Goal: Obtain resource: Obtain resource

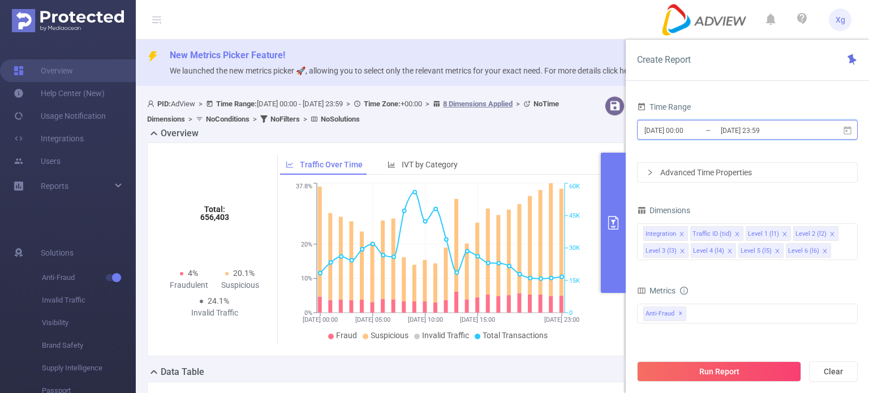
click at [852, 131] on icon at bounding box center [848, 131] width 10 height 10
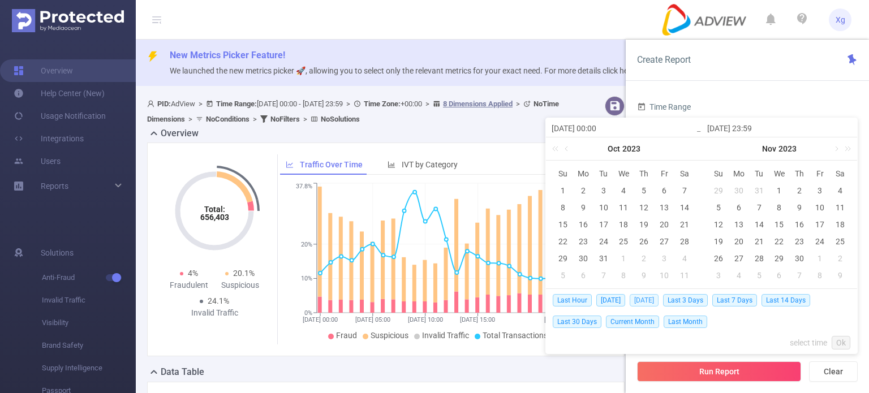
click at [641, 299] on span "[DATE]" at bounding box center [644, 300] width 29 height 12
type input "[DATE] 00:00"
type input "[DATE] 23:59"
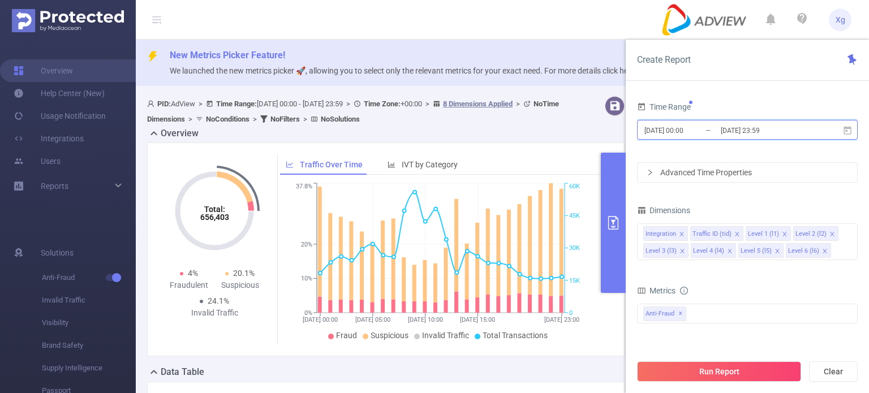
click at [847, 128] on icon at bounding box center [848, 130] width 8 height 8
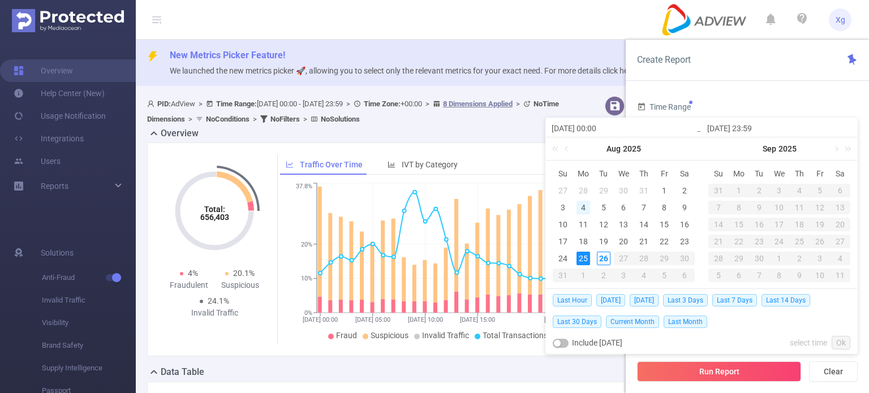
click at [589, 208] on div "4" at bounding box center [584, 208] width 14 height 14
click at [581, 209] on div "4" at bounding box center [584, 208] width 14 height 14
type input "[DATE] 00:00"
type input "[DATE] 23:59"
type input "[DATE] 00:00"
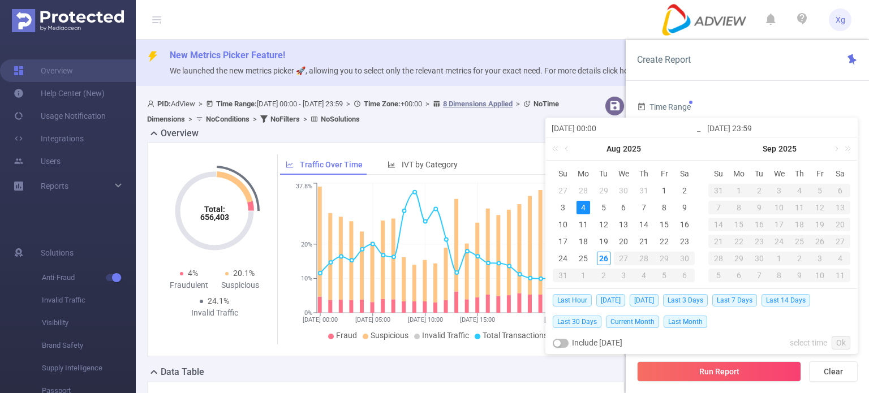
type input "[DATE] 23:59"
click at [842, 340] on link "Ok" at bounding box center [841, 343] width 19 height 14
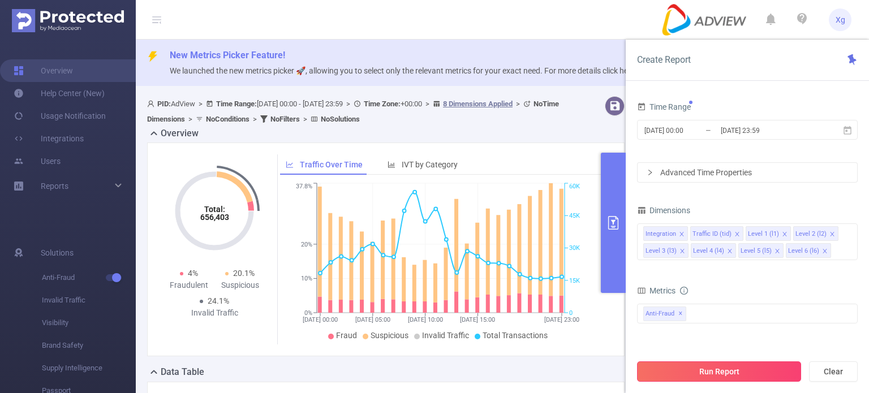
click at [745, 372] on button "Run Report" at bounding box center [719, 372] width 164 height 20
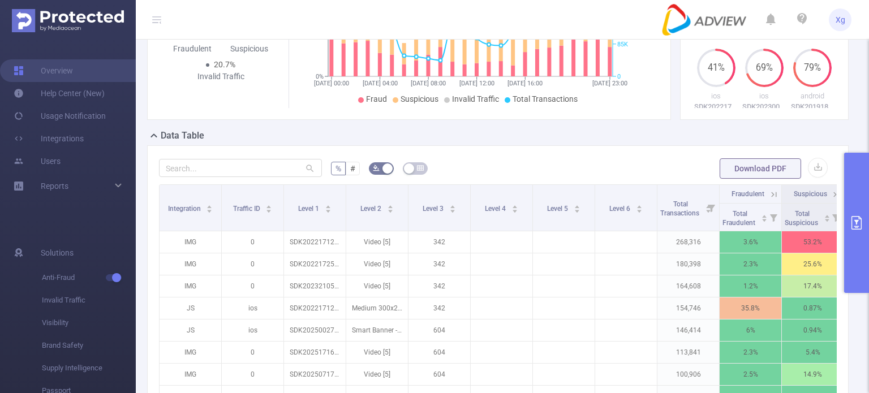
scroll to position [226, 0]
click at [210, 176] on input "text" at bounding box center [240, 167] width 163 height 18
paste input "sdk20251516030435kzz57coog42yayz"
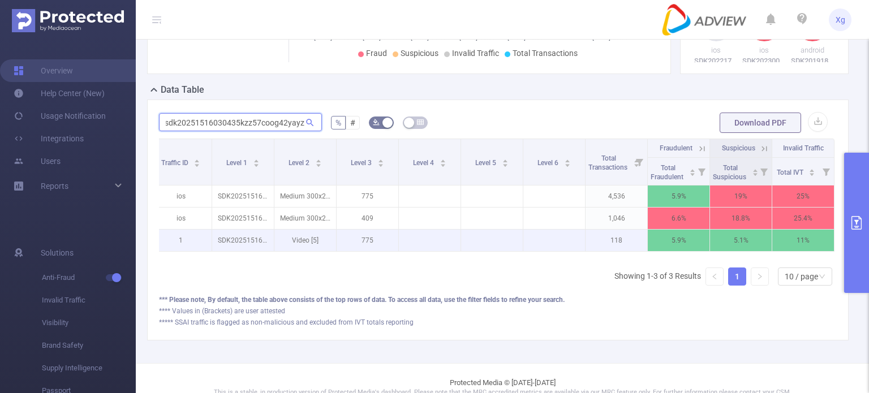
scroll to position [251, 0]
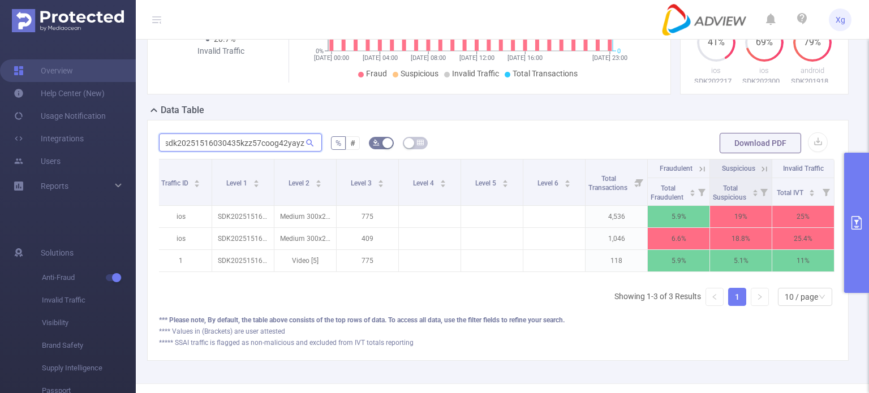
type input "sdk20251516030435kzz57coog42yayz"
click at [849, 211] on button "primary" at bounding box center [856, 223] width 25 height 140
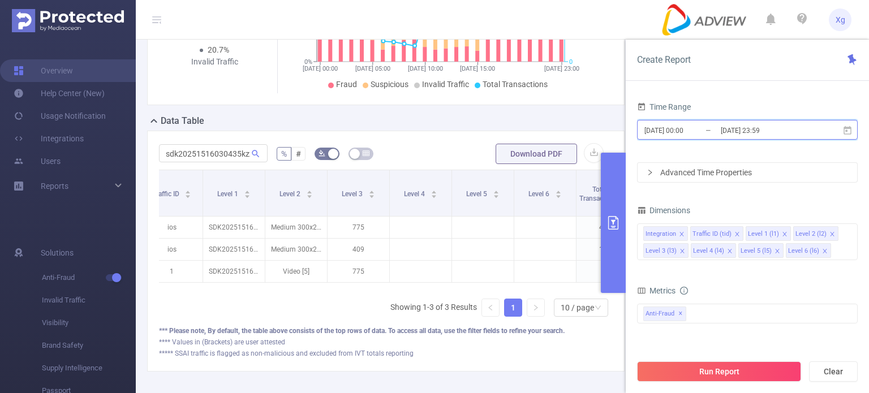
click at [848, 128] on icon at bounding box center [848, 131] width 10 height 10
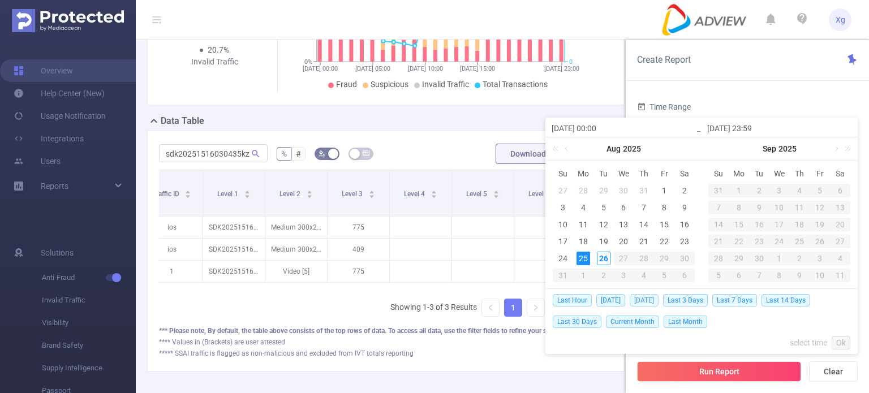
click at [641, 300] on span "[DATE]" at bounding box center [644, 300] width 29 height 12
type input "[DATE] 00:00"
type input "[DATE] 23:59"
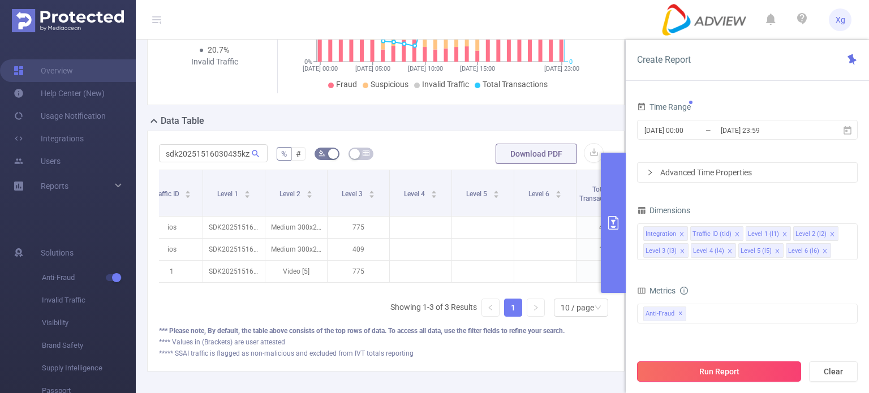
click at [727, 371] on button "Run Report" at bounding box center [719, 372] width 164 height 20
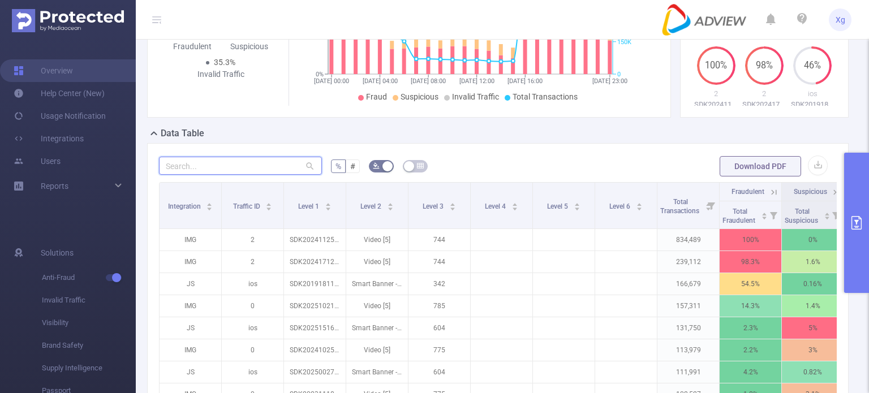
click at [268, 175] on input "text" at bounding box center [240, 166] width 163 height 18
paste input "sdk20251516030435kzz57coog42yayz"
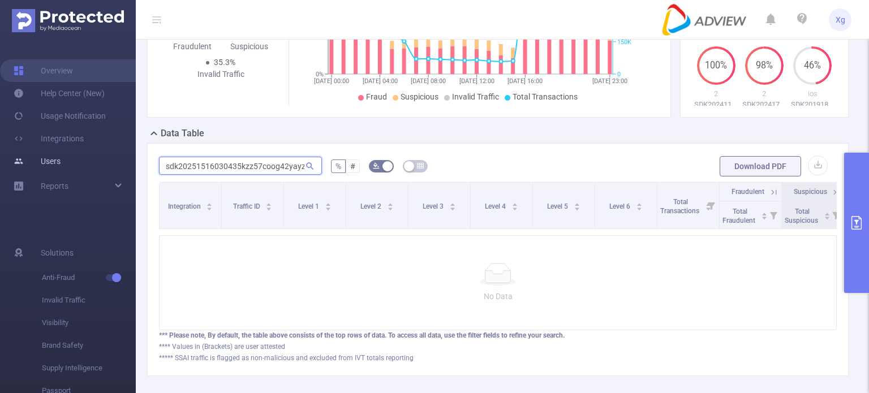
drag, startPoint x: 301, startPoint y: 177, endPoint x: 120, endPoint y: 169, distance: 181.3
click at [120, 169] on section "Overview Help Center (New) Usage Notification Integrations Users Reports Soluti…" at bounding box center [434, 196] width 869 height 393
type input "sdk20251516030435kzz57coog42yayz"
click at [858, 190] on button "primary" at bounding box center [856, 223] width 25 height 140
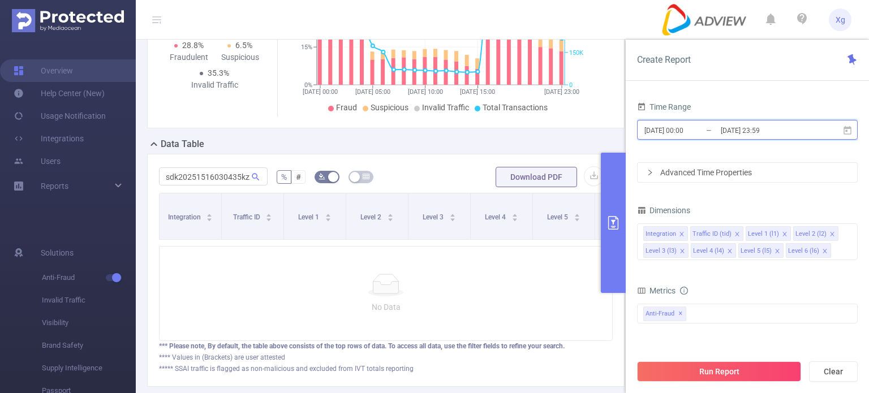
click at [844, 130] on icon at bounding box center [848, 130] width 8 height 8
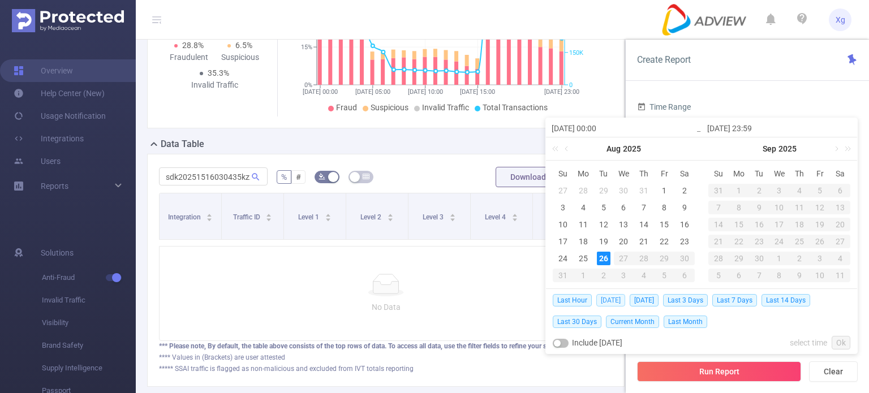
click at [608, 302] on span "[DATE]" at bounding box center [611, 300] width 29 height 12
type input "[DATE] 00:00"
type input "[DATE] 23:59"
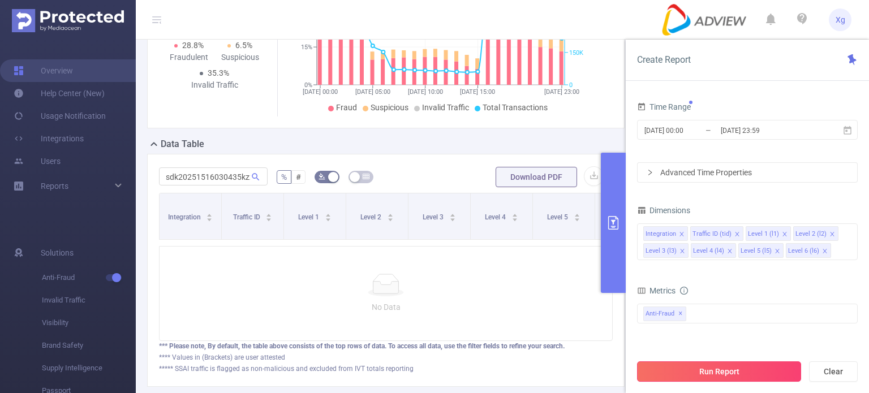
click at [761, 368] on button "Run Report" at bounding box center [719, 372] width 164 height 20
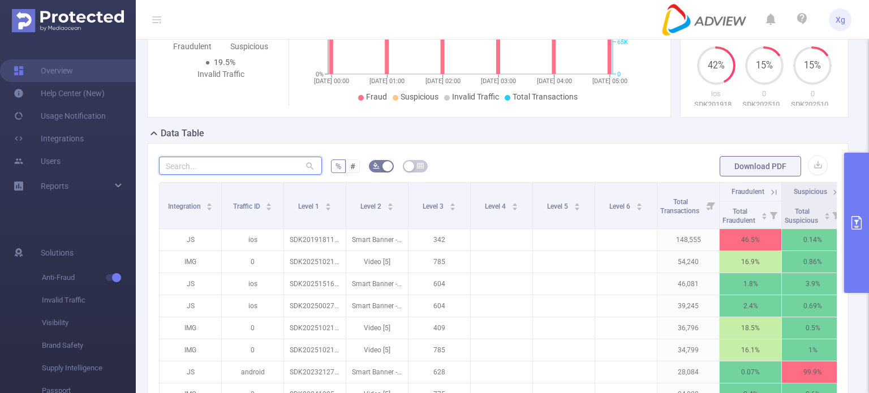
click at [246, 175] on input "text" at bounding box center [240, 166] width 163 height 18
paste input "sdk20251516030435kzz57coog42yayz"
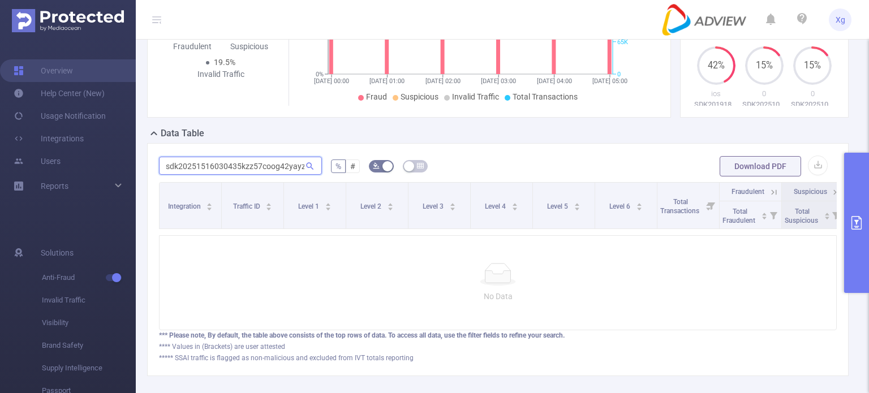
scroll to position [0, 1]
type input "sdk20251516030435kzz57coog42yayz"
click at [869, 187] on button "primary" at bounding box center [856, 223] width 25 height 140
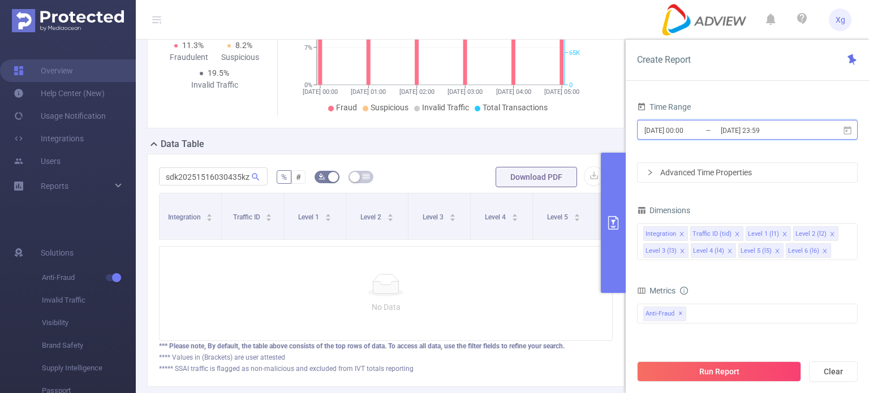
click at [844, 130] on icon at bounding box center [848, 130] width 8 height 8
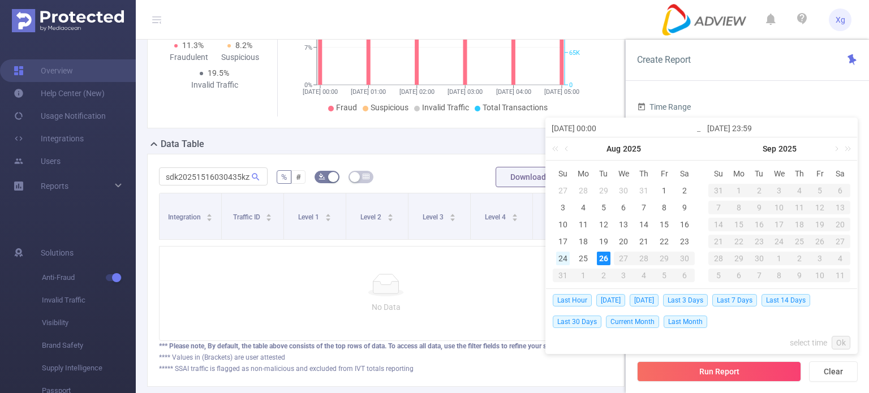
click at [567, 255] on div "24" at bounding box center [563, 259] width 14 height 14
click at [564, 255] on div "24" at bounding box center [563, 259] width 14 height 14
type input "[DATE] 00:00"
type input "[DATE] 23:59"
type input "[DATE] 00:00"
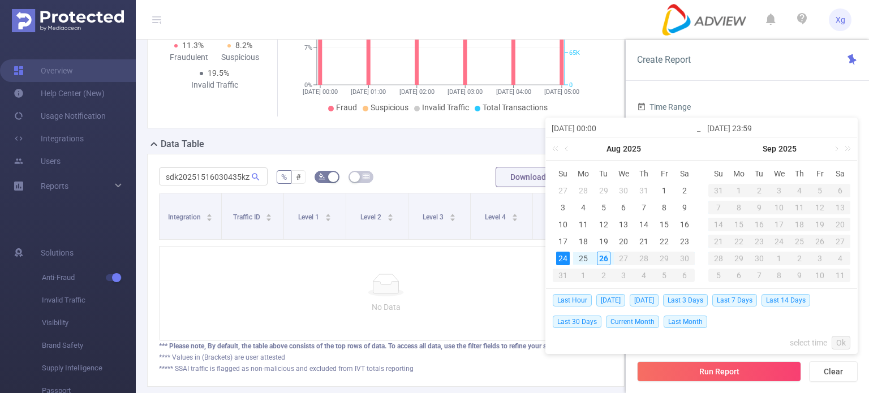
type input "[DATE] 23:59"
click at [837, 338] on link "Ok" at bounding box center [841, 343] width 19 height 14
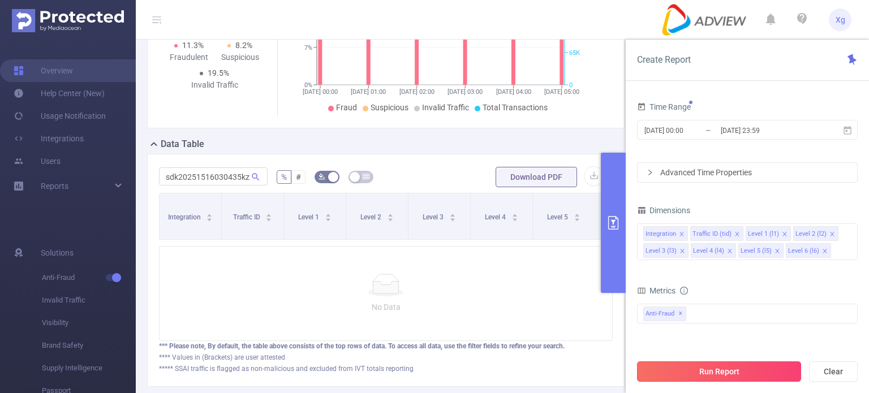
click at [763, 364] on button "Run Report" at bounding box center [719, 372] width 164 height 20
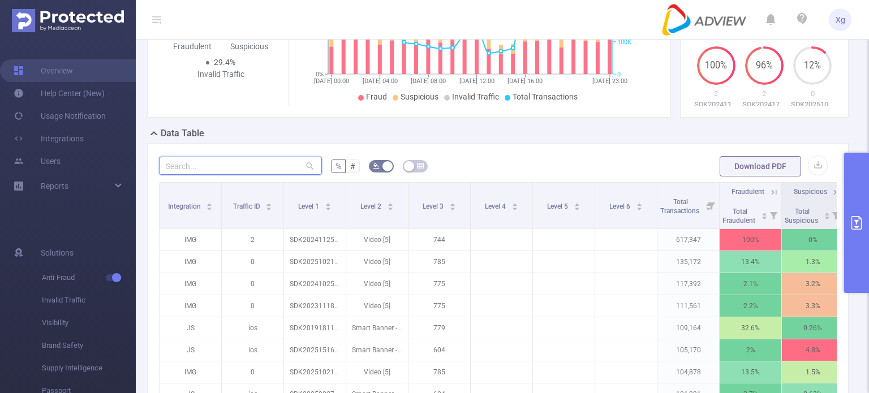
click at [271, 174] on input "text" at bounding box center [240, 166] width 163 height 18
paste input "sdk20251516030435kzz57coog42yayz"
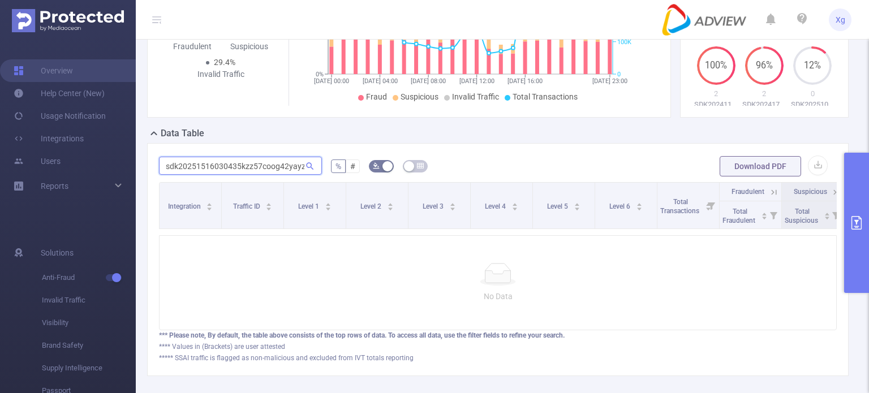
drag, startPoint x: 300, startPoint y: 175, endPoint x: 107, endPoint y: 174, distance: 193.0
click at [107, 174] on section "Overview Help Center (New) Usage Notification Integrations Users Reports Soluti…" at bounding box center [434, 196] width 869 height 393
click at [502, 160] on div "sdk20251516030435kzz57coog42yayz % # Download PDF Integration Traffic ID Level …" at bounding box center [498, 259] width 702 height 233
click at [207, 171] on input "sdk20251516030435kzz57coog42yayz" at bounding box center [240, 166] width 163 height 18
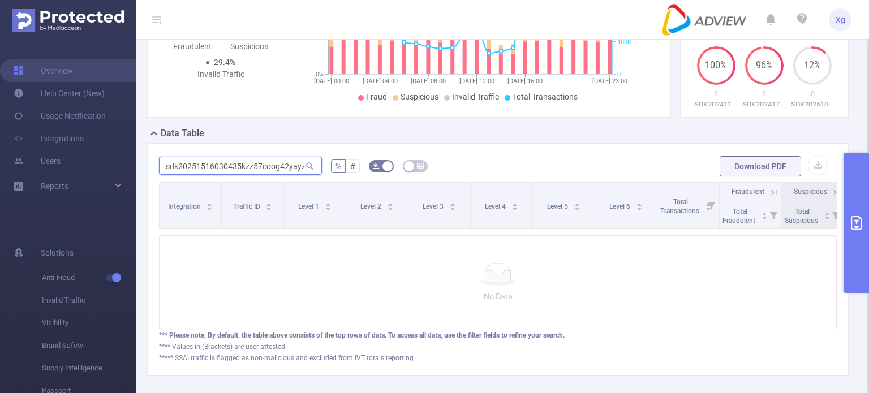
paste input "416290408096n1qiridh9d28nm"
type input "sdk202416290408096n1qiridh9d28nm"
click at [860, 185] on button "primary" at bounding box center [856, 223] width 25 height 140
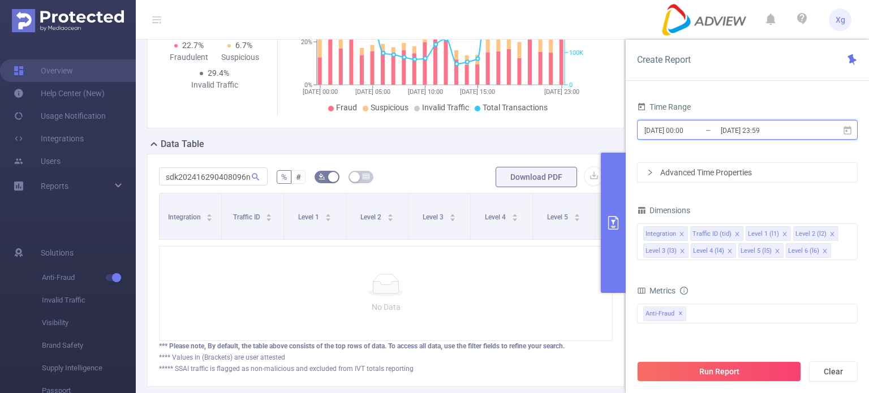
click at [849, 132] on icon at bounding box center [848, 131] width 10 height 10
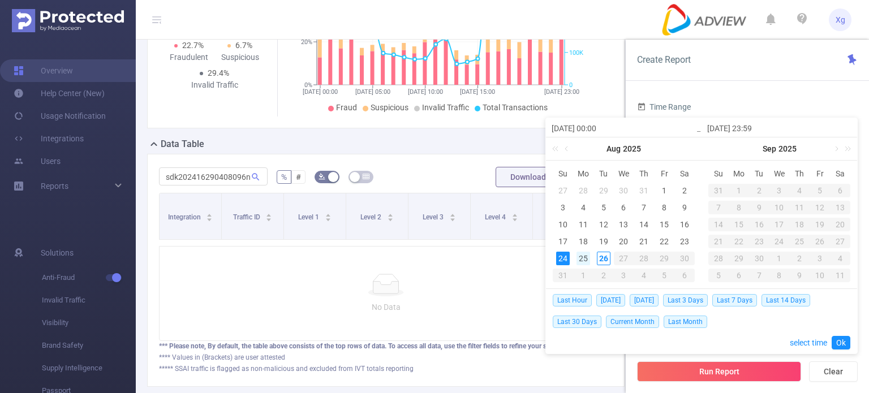
click at [584, 259] on div "25" at bounding box center [584, 259] width 14 height 14
type input "[DATE] 00:00"
type input "[DATE] 23:59"
type input "[DATE] 00:00"
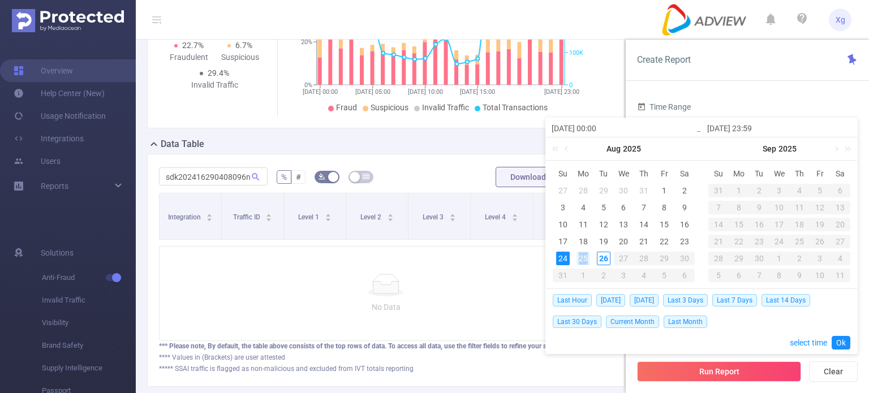
type input "[DATE] 23:59"
click at [844, 344] on link "Ok" at bounding box center [841, 343] width 19 height 14
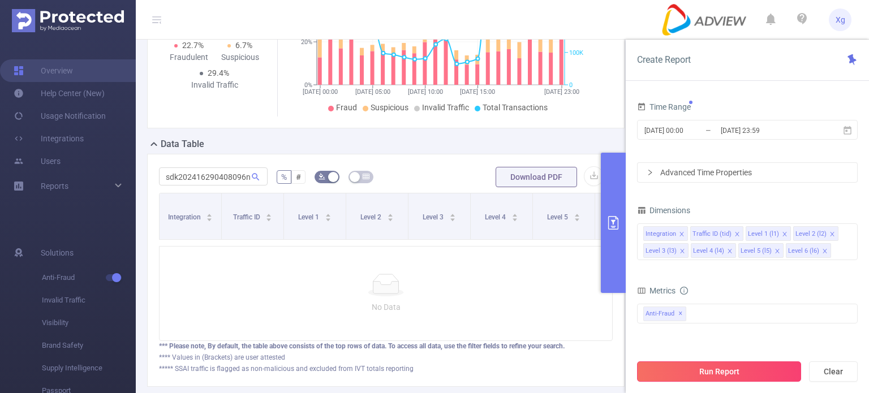
click at [754, 374] on button "Run Report" at bounding box center [719, 372] width 164 height 20
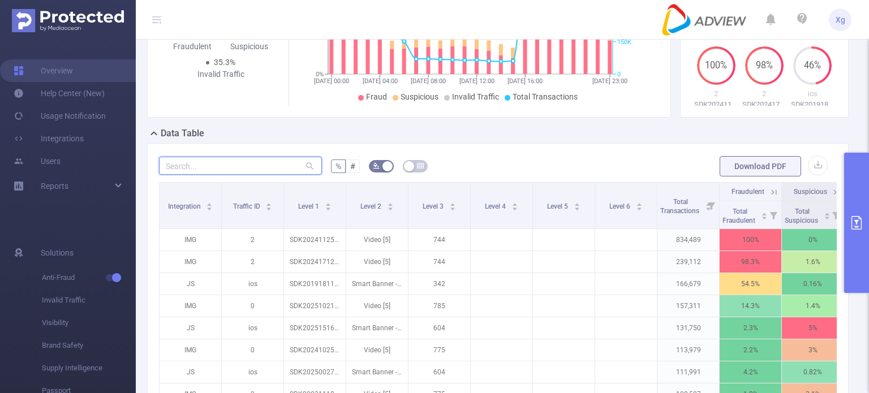
click at [278, 175] on input "text" at bounding box center [240, 166] width 163 height 18
paste input "sdk202416290408096n1qiridh9d28nm"
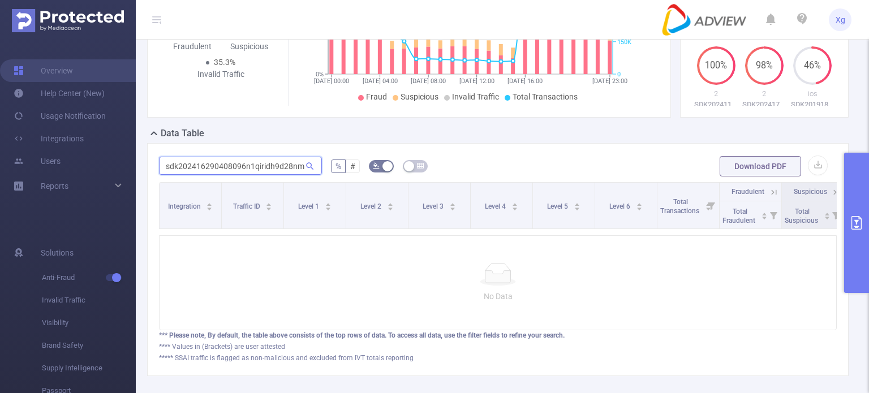
type input "sdk202416290408096n1qiridh9d28nm"
drag, startPoint x: 303, startPoint y: 173, endPoint x: 294, endPoint y: 171, distance: 9.3
click at [305, 171] on icon at bounding box center [310, 166] width 10 height 10
drag, startPoint x: 300, startPoint y: 173, endPoint x: 88, endPoint y: 173, distance: 211.7
click at [88, 173] on section "Overview Help Center (New) Usage Notification Integrations Users Reports Soluti…" at bounding box center [434, 196] width 869 height 393
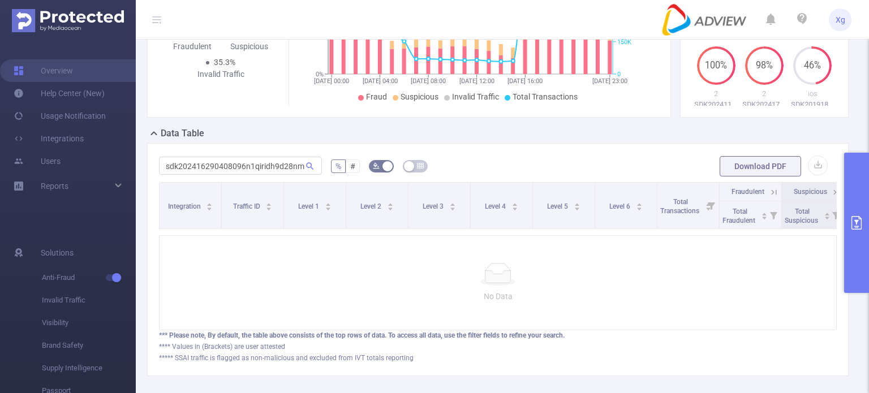
click at [492, 174] on form "sdk202416290408096n1qiridh9d28nm % # Download PDF" at bounding box center [498, 166] width 678 height 23
click at [287, 175] on input "sdk202416290408096n1qiridh9d28nm" at bounding box center [240, 166] width 163 height 18
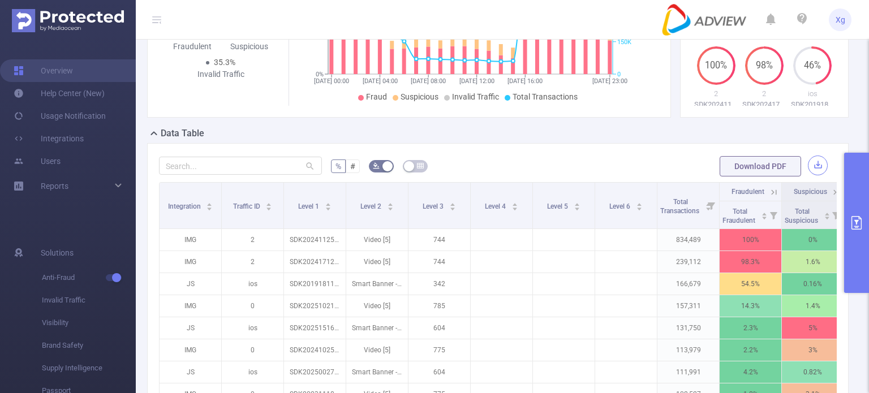
click at [808, 174] on button "button" at bounding box center [818, 166] width 20 height 20
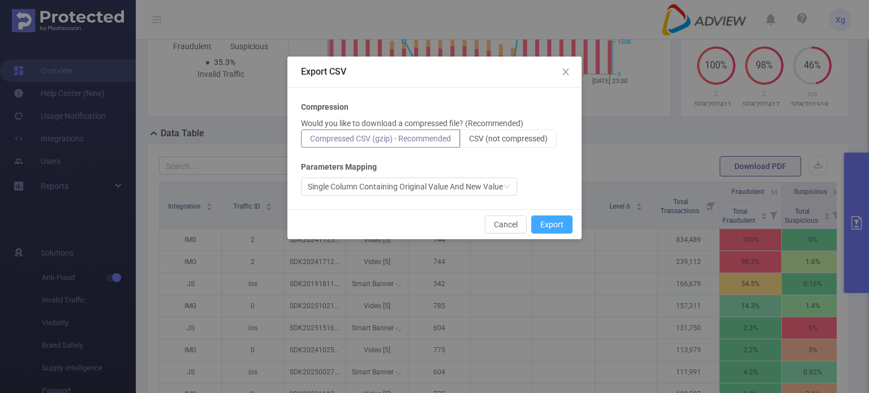
click at [552, 223] on button "Export" at bounding box center [551, 225] width 41 height 18
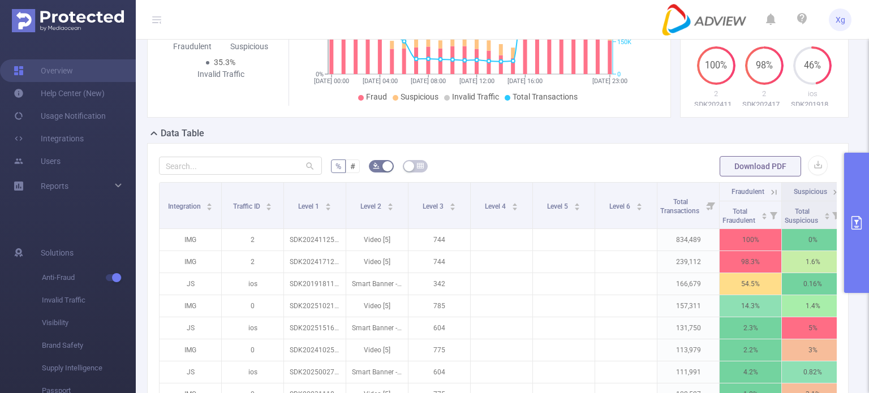
click at [862, 203] on button "primary" at bounding box center [856, 223] width 25 height 140
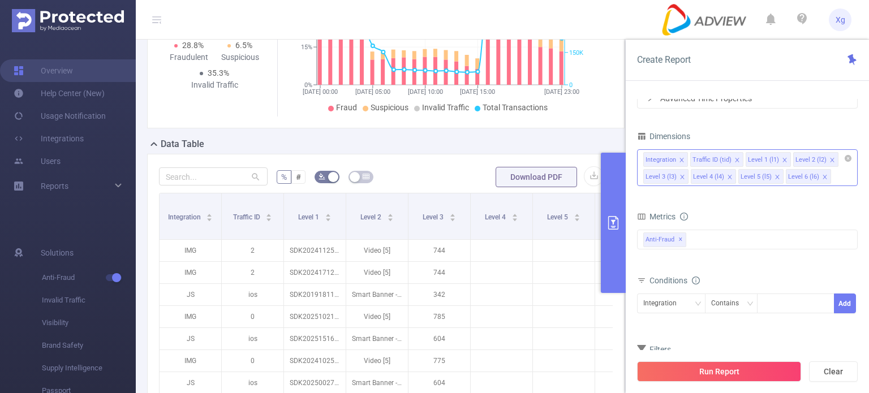
click at [830, 157] on icon "icon: close" at bounding box center [833, 160] width 6 height 6
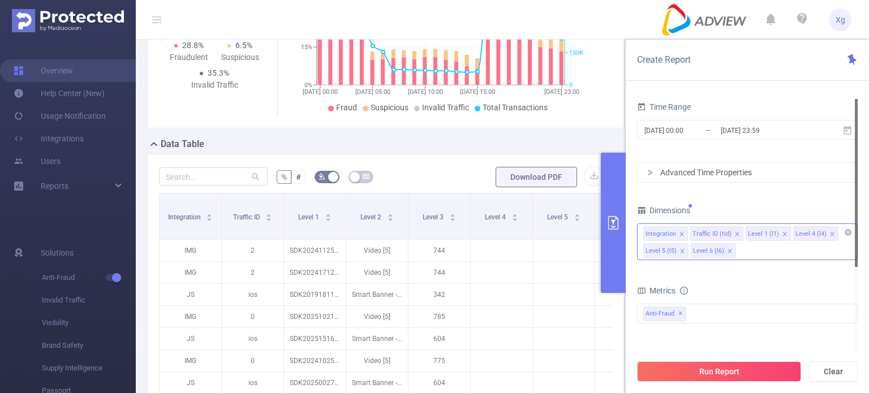
click at [747, 374] on button "Run Report" at bounding box center [719, 372] width 164 height 20
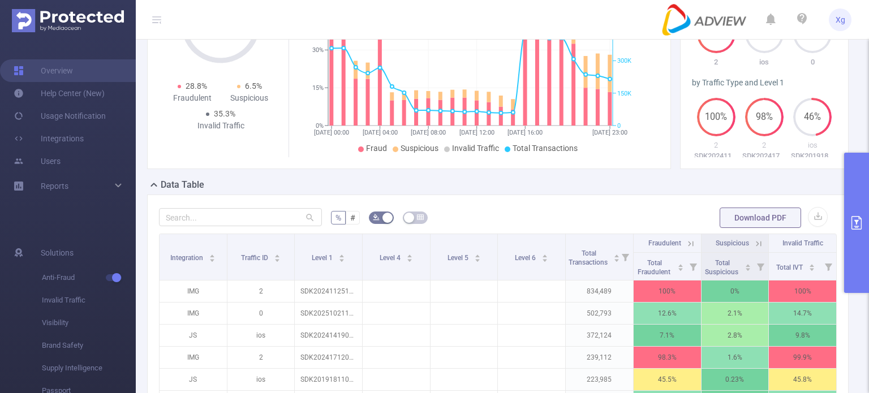
scroll to position [171, 0]
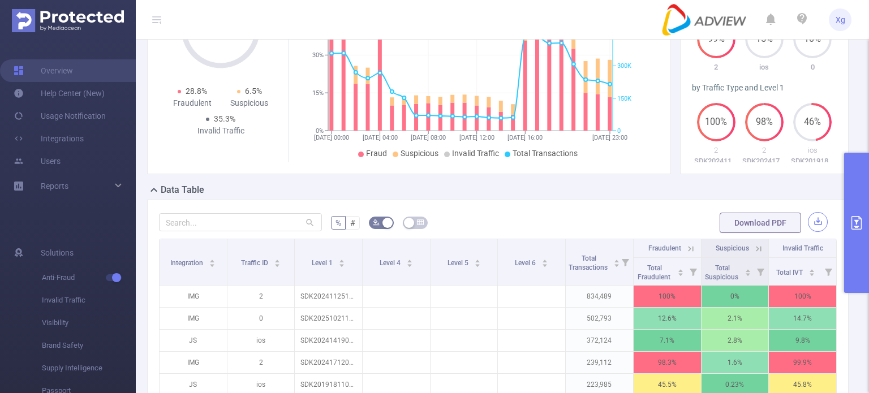
click at [808, 231] on button "button" at bounding box center [818, 222] width 20 height 20
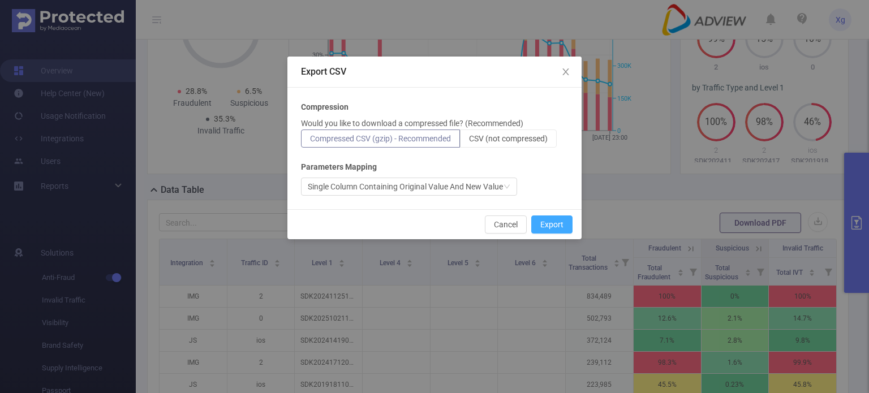
click at [552, 222] on button "Export" at bounding box center [551, 225] width 41 height 18
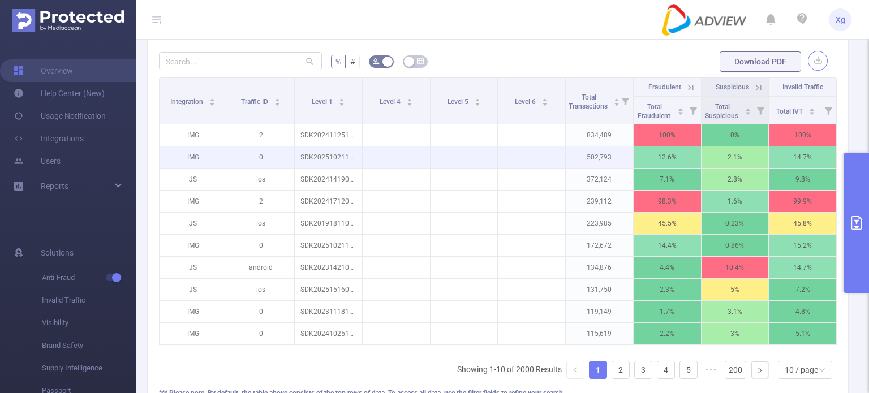
scroll to position [340, 0]
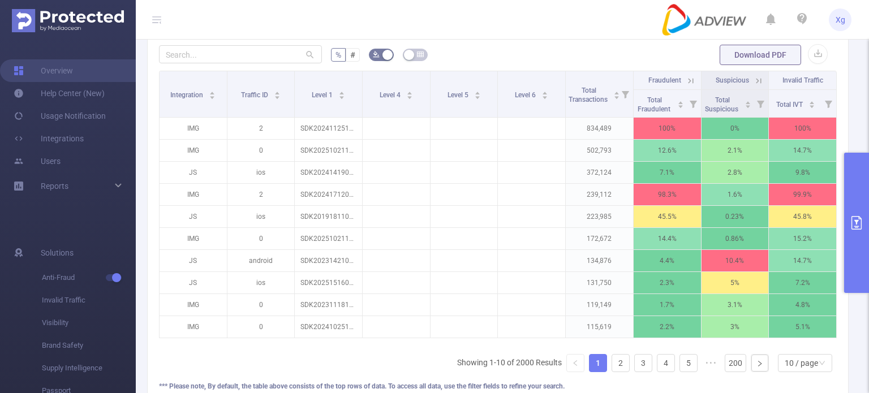
click at [855, 155] on button "primary" at bounding box center [856, 223] width 25 height 140
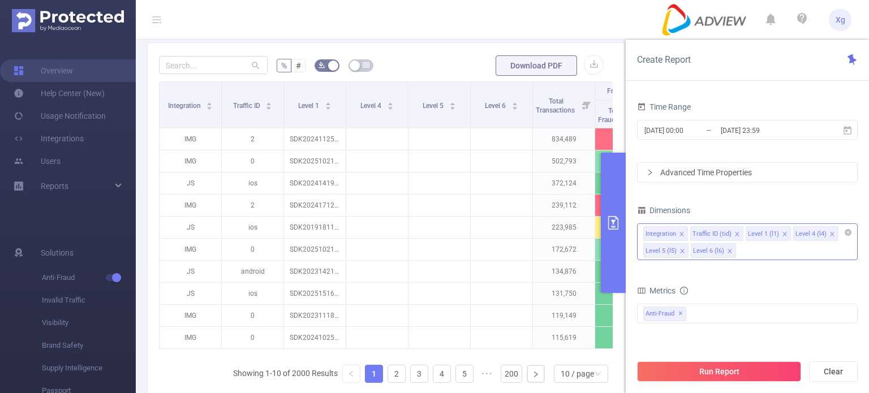
click at [428, 52] on div "% # Download PDF Integration Traffic ID Level 1 Level 4 Level 5 Level 6 Total T…" at bounding box center [386, 240] width 478 height 396
click at [540, 66] on button "Download PDF" at bounding box center [537, 65] width 82 height 20
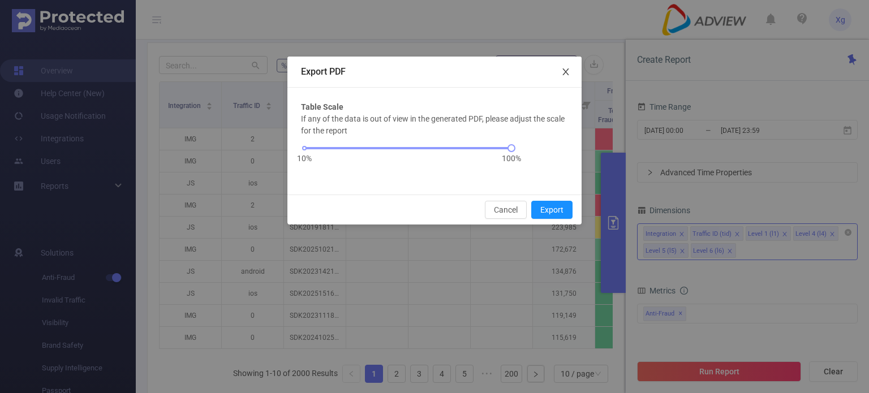
click at [564, 72] on icon "icon: close" at bounding box center [565, 71] width 9 height 9
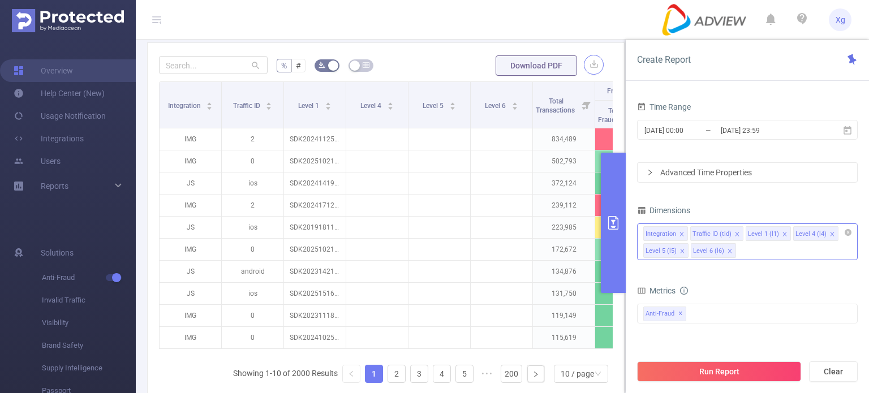
click at [584, 65] on button "button" at bounding box center [594, 65] width 20 height 20
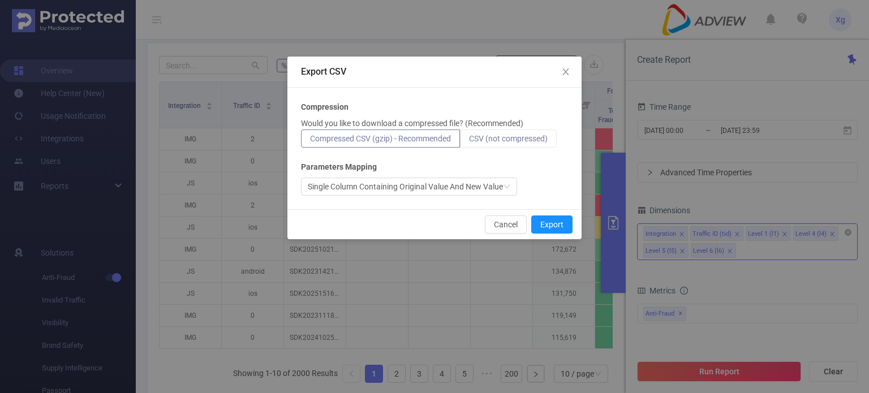
click at [534, 138] on span "CSV (not compressed)" at bounding box center [508, 138] width 79 height 9
click at [469, 141] on input "CSV (not compressed)" at bounding box center [469, 141] width 0 height 0
click at [547, 228] on button "Export" at bounding box center [551, 225] width 41 height 18
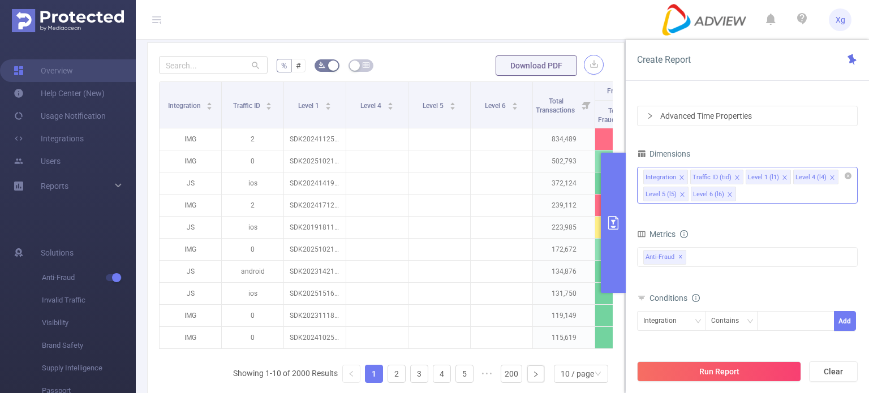
click at [681, 177] on icon "icon: close" at bounding box center [682, 177] width 4 height 4
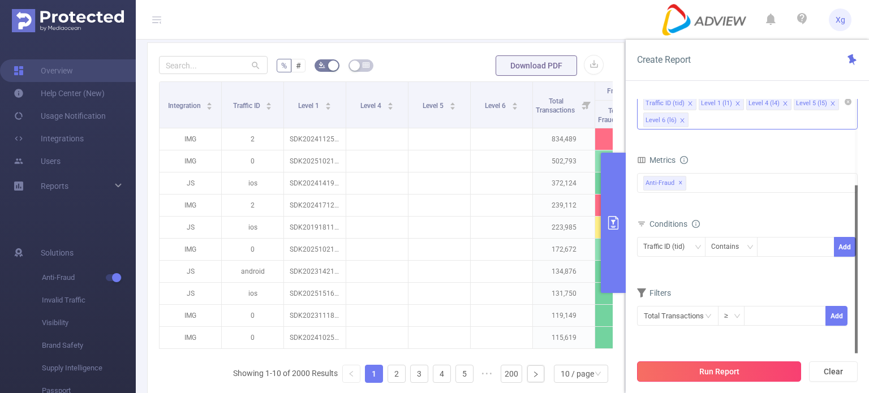
click at [744, 371] on button "Run Report" at bounding box center [719, 372] width 164 height 20
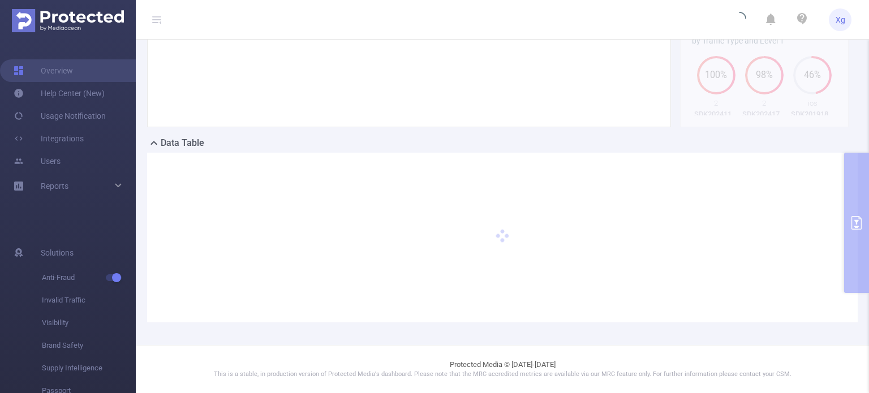
scroll to position [228, 0]
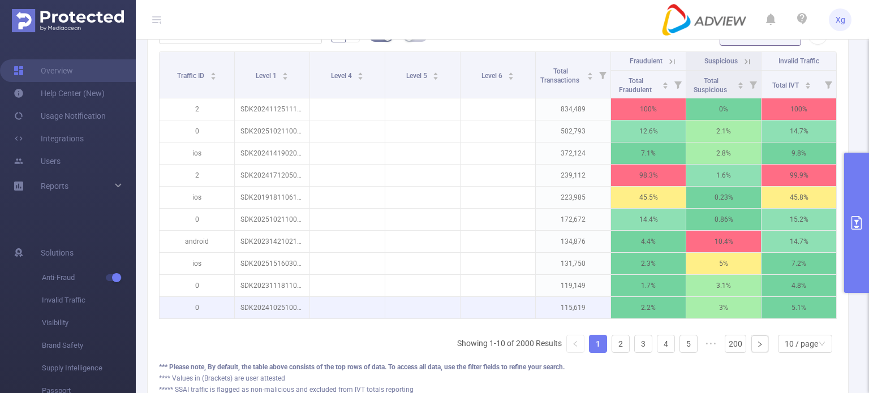
scroll to position [340, 0]
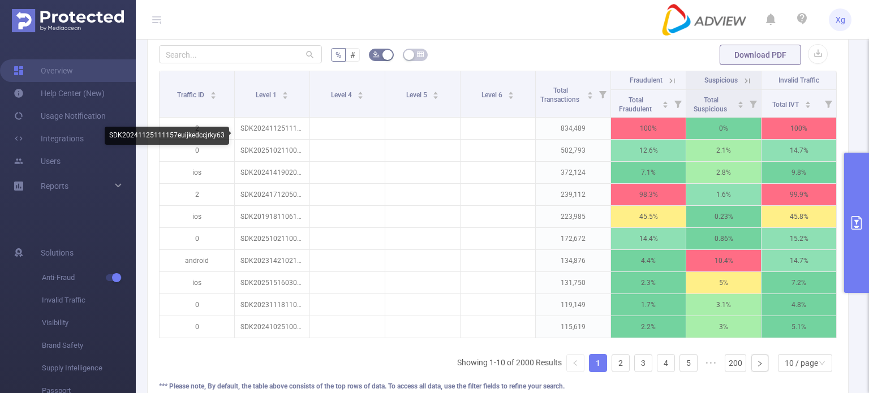
click at [197, 135] on div "SDK20241125111157euijkedccjrky63" at bounding box center [167, 136] width 125 height 18
copy div "SDK20241125111157euijkedccjrky63"
click at [211, 57] on input "text" at bounding box center [240, 54] width 163 height 18
paste input "sdk20241125111157euijkedccjrky63"
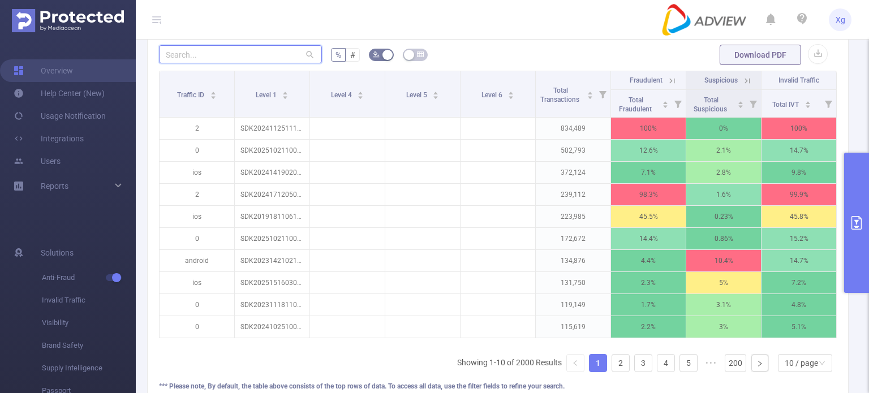
type input "sdk20241125111157euijkedccjrky63"
click at [809, 62] on button "button" at bounding box center [818, 54] width 20 height 20
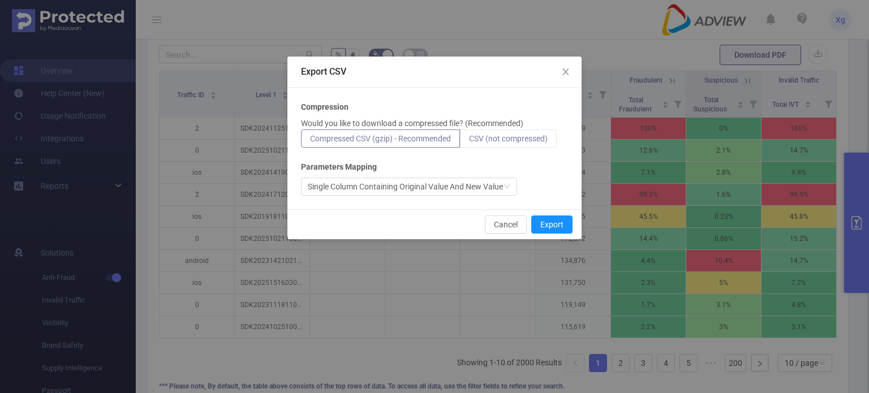
click at [521, 138] on span "CSV (not compressed)" at bounding box center [508, 138] width 79 height 9
click at [469, 141] on input "CSV (not compressed)" at bounding box center [469, 141] width 0 height 0
click at [550, 225] on button "Export" at bounding box center [551, 225] width 41 height 18
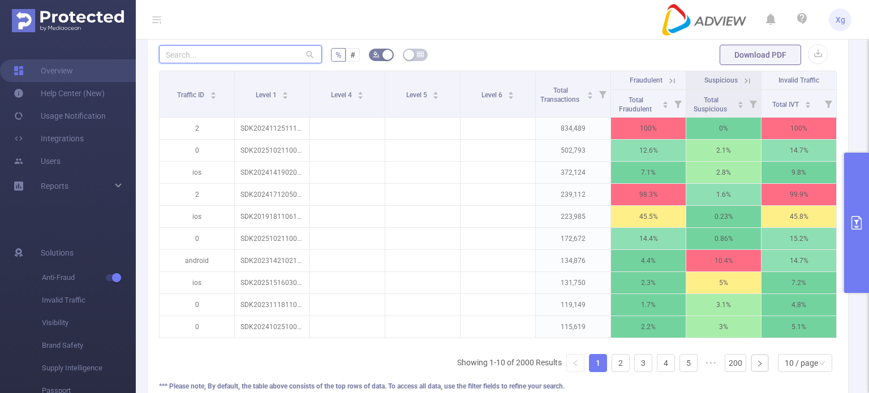
click at [252, 62] on input "text" at bounding box center [240, 54] width 163 height 18
paste input "sdk202416290408096n1qiridh9d28nm"
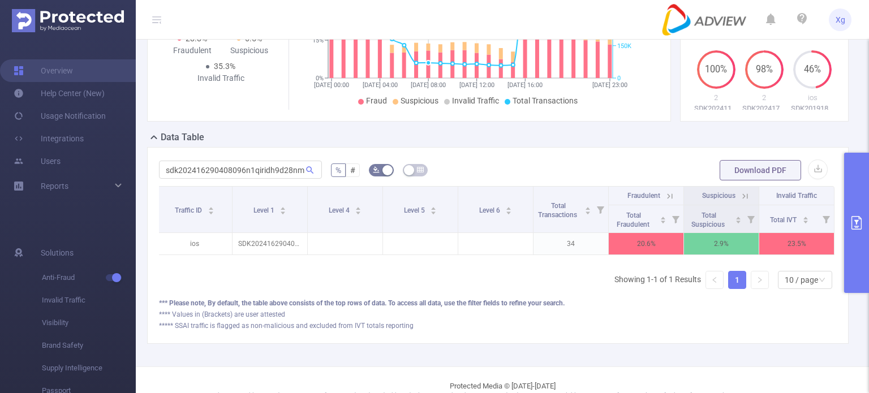
scroll to position [226, 0]
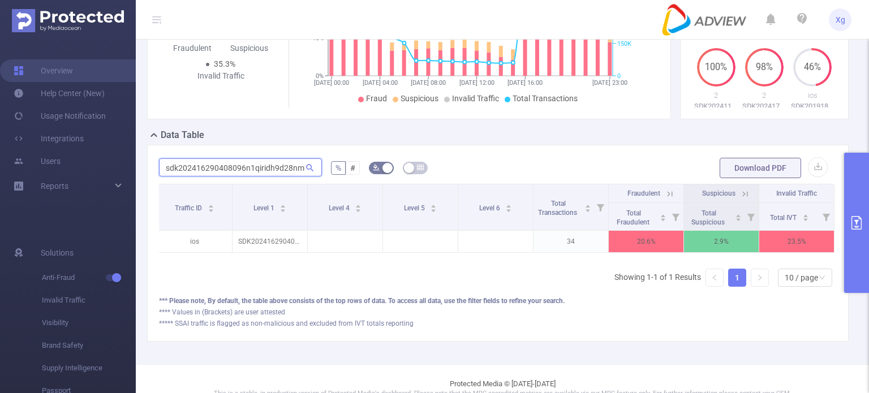
click at [219, 177] on input "sdk202416290408096n1qiridh9d28nm" at bounding box center [240, 167] width 163 height 18
paste input "21519030843kvnxrihm7adb1zt"
click at [248, 177] on input "sdk20221519030843kvnxrihm7adb1zt" at bounding box center [240, 167] width 163 height 18
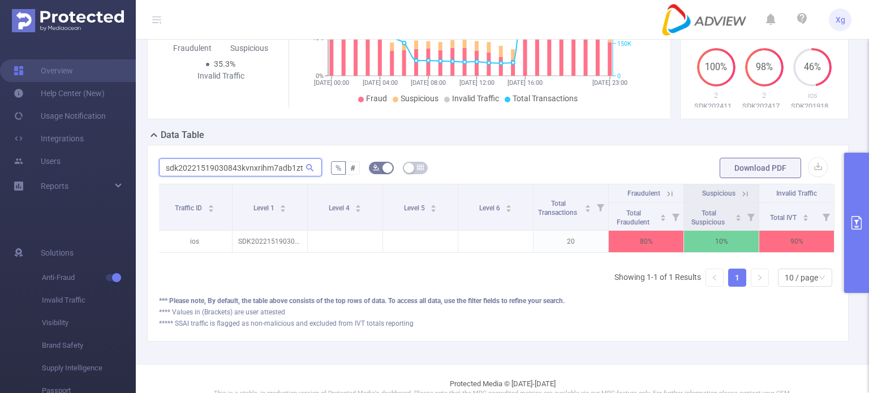
paste input "31530031135r1e32dvyx5vu9m4"
type input "sdk20231530031135r1e32dvyx5vu9m4"
click at [863, 165] on button "primary" at bounding box center [856, 223] width 25 height 140
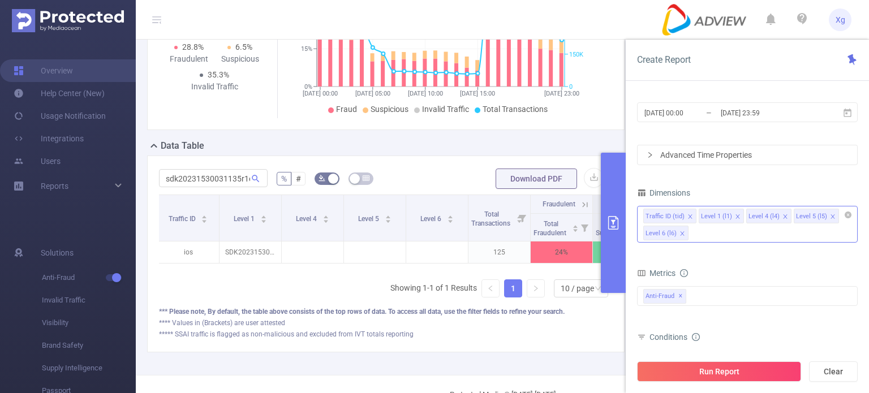
click at [719, 230] on div "Traffic ID (tid) Level 1 (l1) Level 4 (l4) Level 5 (l5) Level 6 (l6)" at bounding box center [747, 224] width 221 height 37
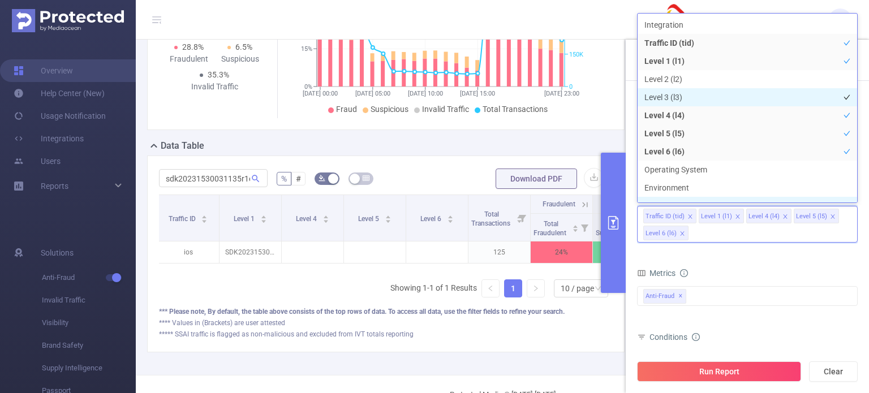
scroll to position [12, 0]
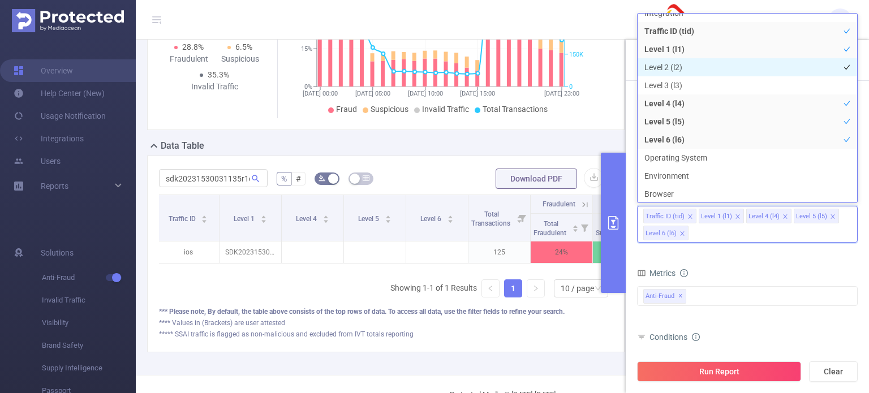
click at [709, 64] on li "Level 2 (l2)" at bounding box center [748, 67] width 220 height 18
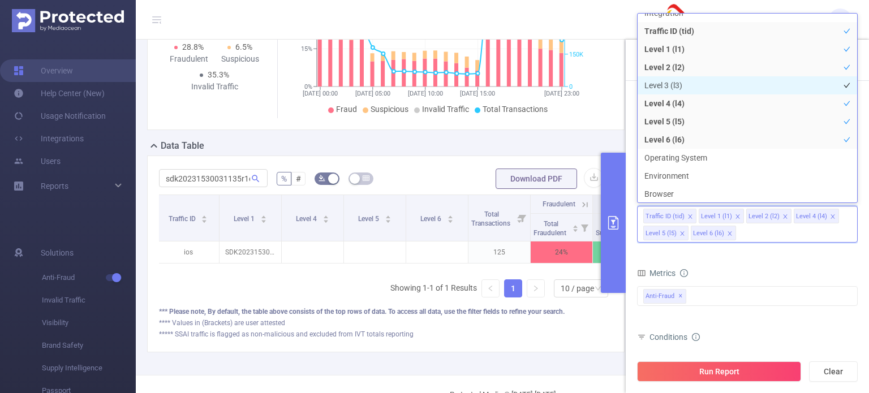
click at [695, 83] on li "Level 3 (l3)" at bounding box center [748, 85] width 220 height 18
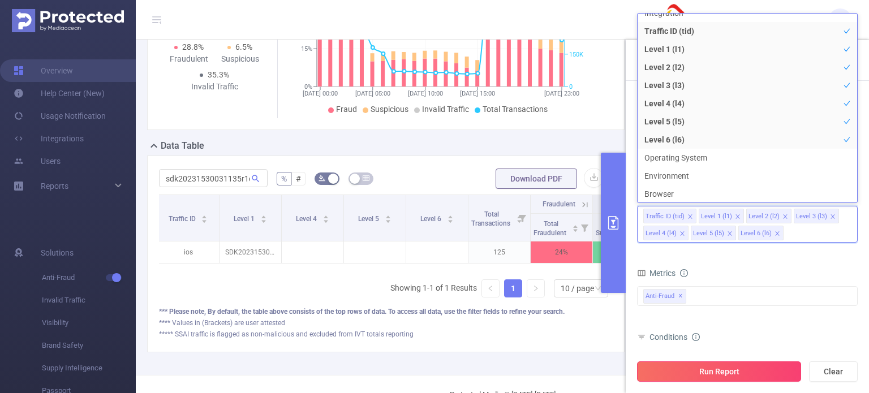
click at [767, 374] on button "Run Report" at bounding box center [719, 372] width 164 height 20
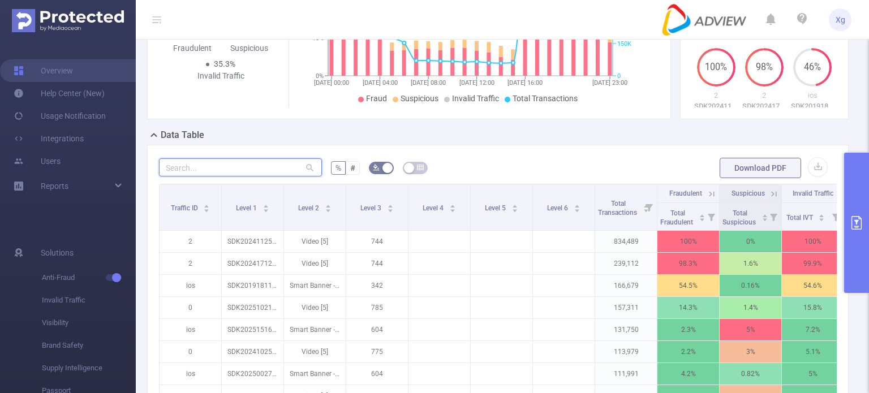
click at [259, 177] on input "text" at bounding box center [240, 167] width 163 height 18
paste input "sdk20231530031135r1e32dvyx5vu9m4"
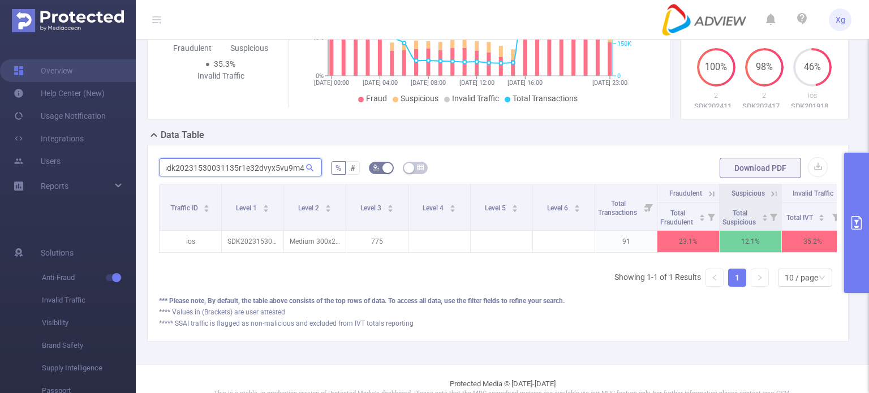
type input "sdk20231530031135r1e32dvyx5vu9m4"
click at [849, 178] on button "primary" at bounding box center [856, 223] width 25 height 140
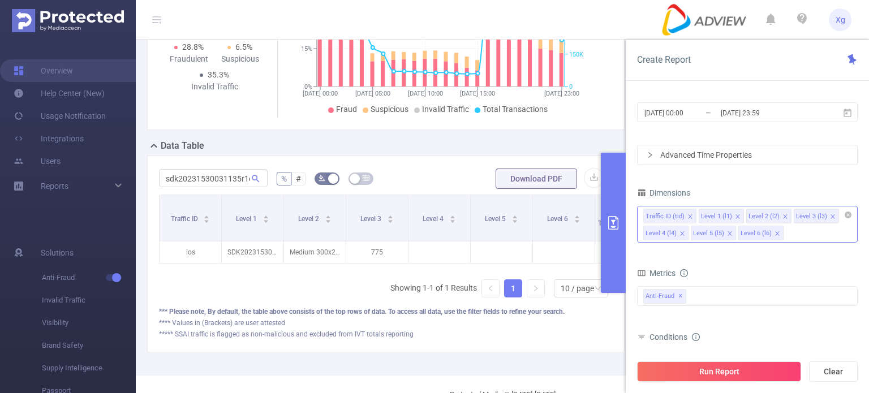
click at [790, 239] on div "Traffic ID (tid) Level 1 (l1) Level 2 (l2) Level 3 (l3) Level 4 (l4) Level 5 (l…" at bounding box center [747, 224] width 221 height 37
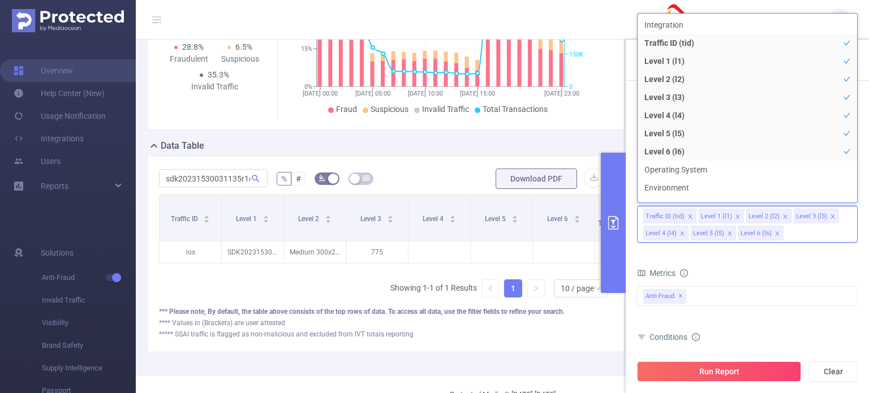
click at [773, 263] on form "Dimensions Traffic ID (tid) Level 1 (l1) Level 2 (l2) Level 3 (l3) Level 4 (l4)…" at bounding box center [747, 319] width 221 height 269
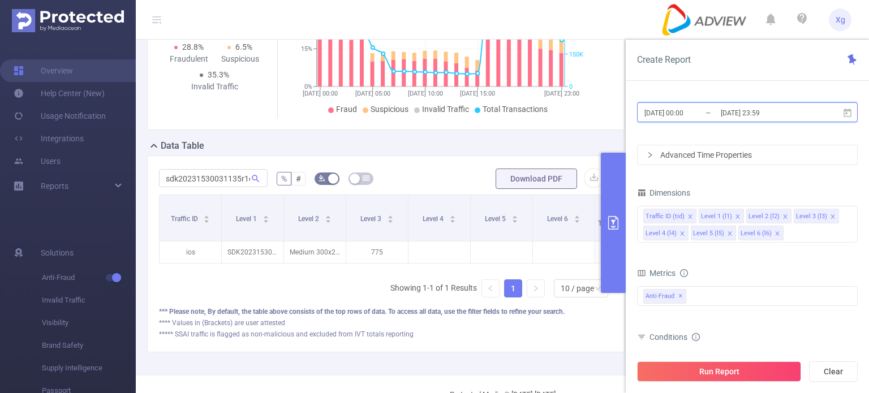
click at [852, 112] on icon at bounding box center [848, 113] width 10 height 10
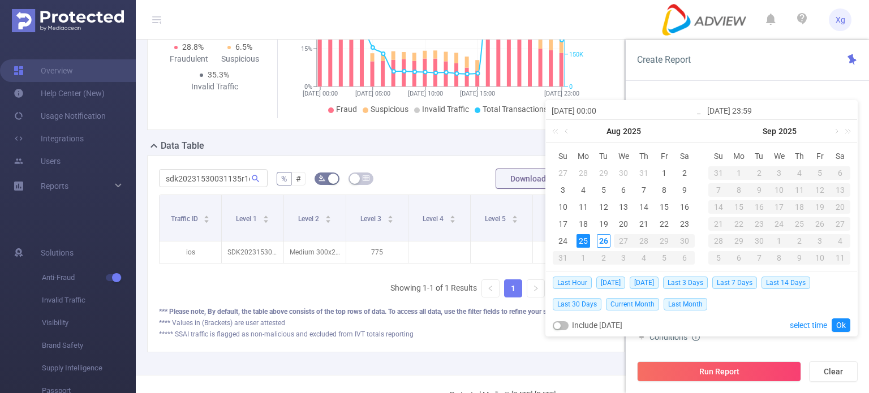
click at [581, 241] on div "25" at bounding box center [584, 241] width 14 height 14
click at [836, 322] on link "Ok" at bounding box center [841, 326] width 19 height 14
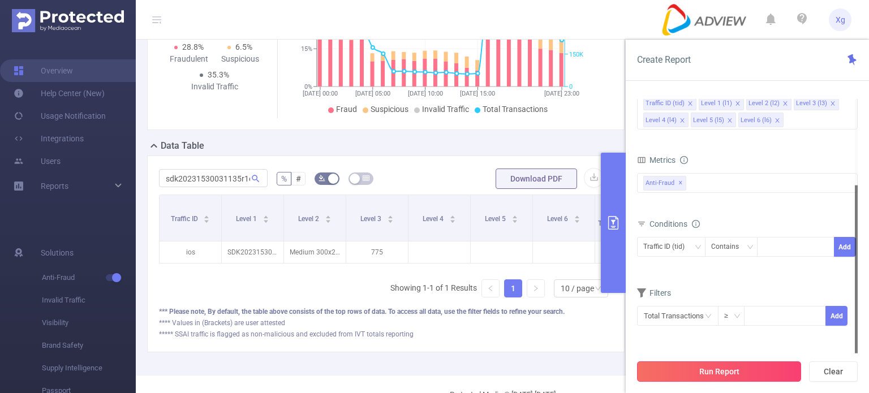
click at [718, 368] on button "Run Report" at bounding box center [719, 372] width 164 height 20
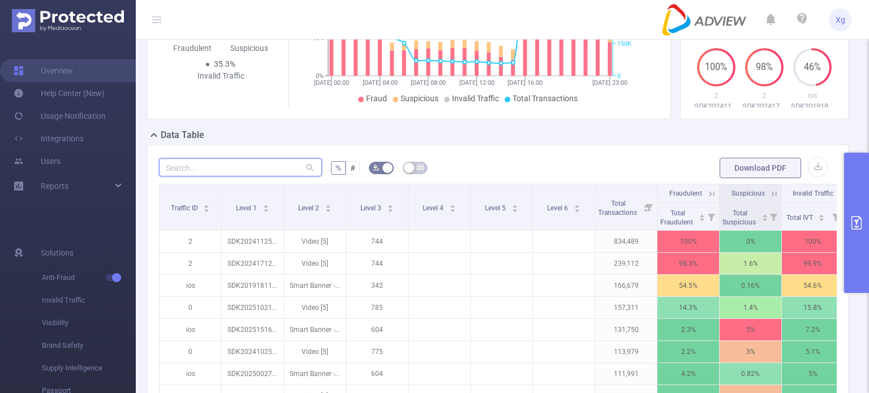
click at [234, 171] on input "text" at bounding box center [240, 167] width 163 height 18
paste input "sdk20231530031135r1e32dvyx5vu9m4"
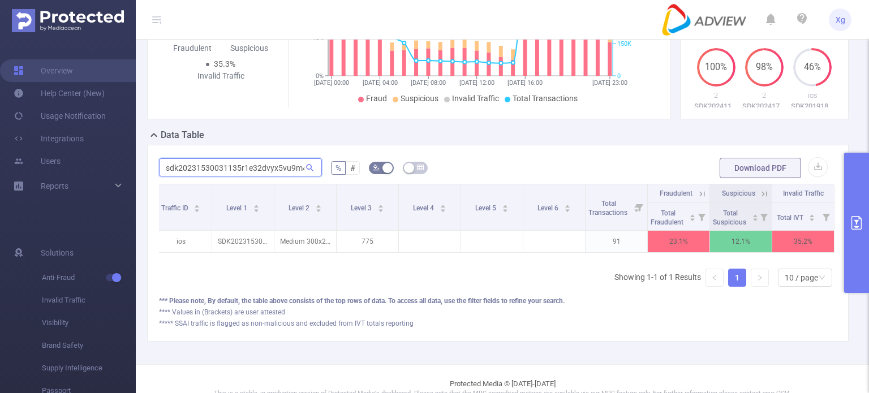
click at [270, 174] on input "sdk20231530031135r1e32dvyx5vu9m4" at bounding box center [240, 167] width 163 height 18
paste input "01624040232d2vb8f86t81ytp2"
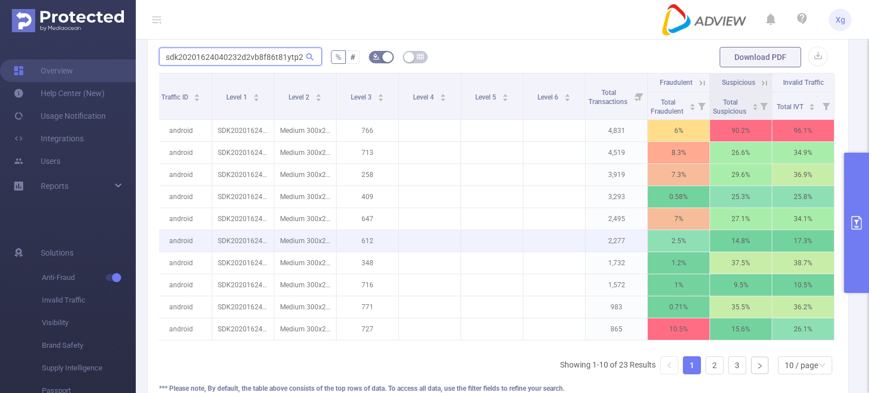
scroll to position [340, 0]
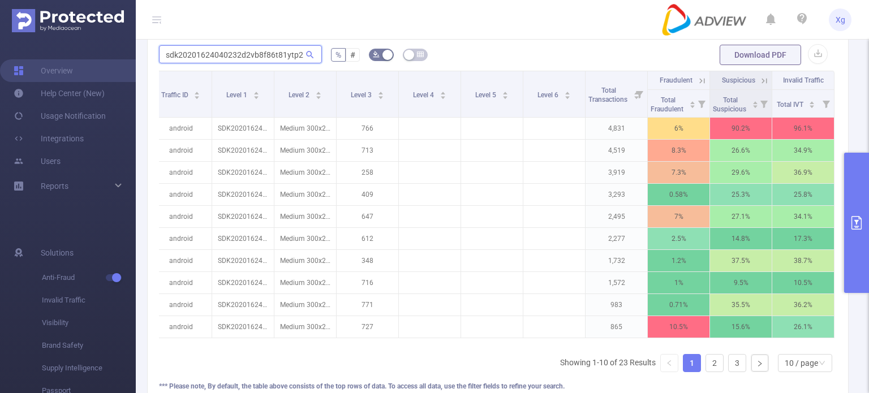
type input "sdk20201624040232d2vb8f86t81ytp2"
click at [854, 211] on button "primary" at bounding box center [856, 223] width 25 height 140
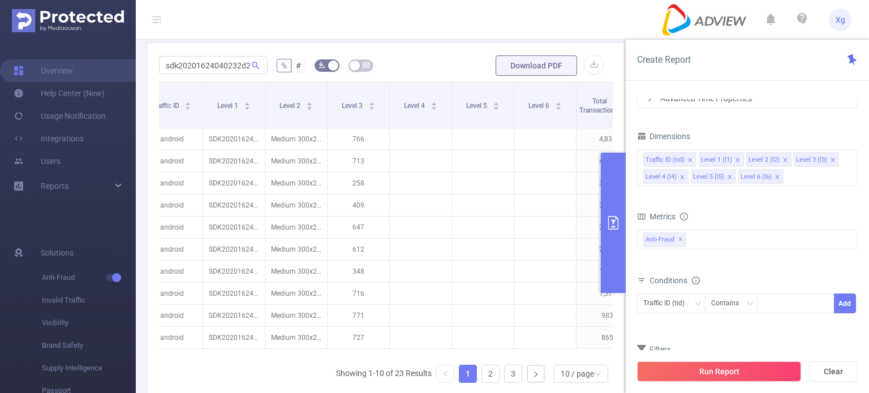
click at [783, 159] on icon "icon: close" at bounding box center [786, 160] width 6 height 6
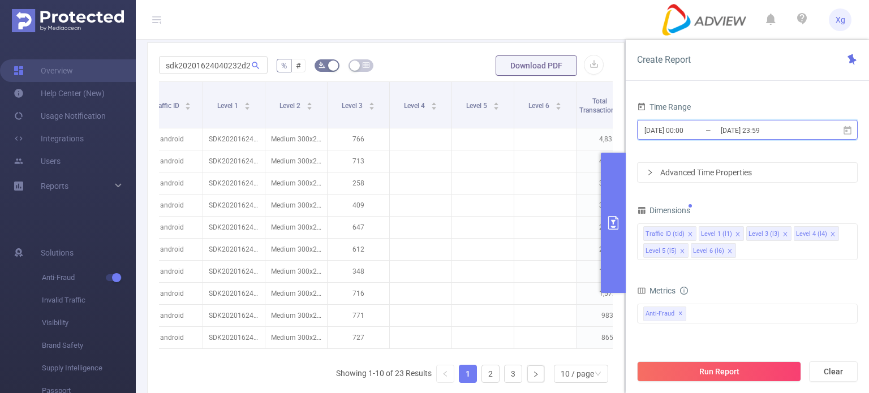
click at [847, 126] on icon at bounding box center [848, 131] width 10 height 10
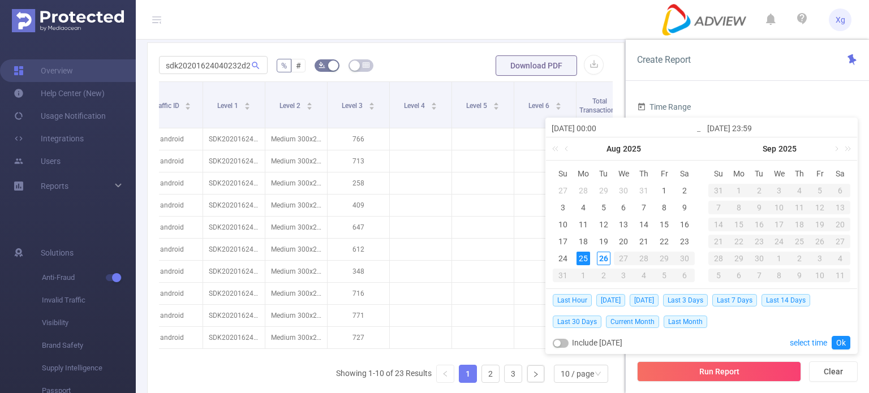
click at [585, 261] on div "25" at bounding box center [584, 259] width 14 height 14
click at [585, 260] on div "25" at bounding box center [584, 259] width 14 height 14
click at [840, 337] on link "Ok" at bounding box center [841, 343] width 19 height 14
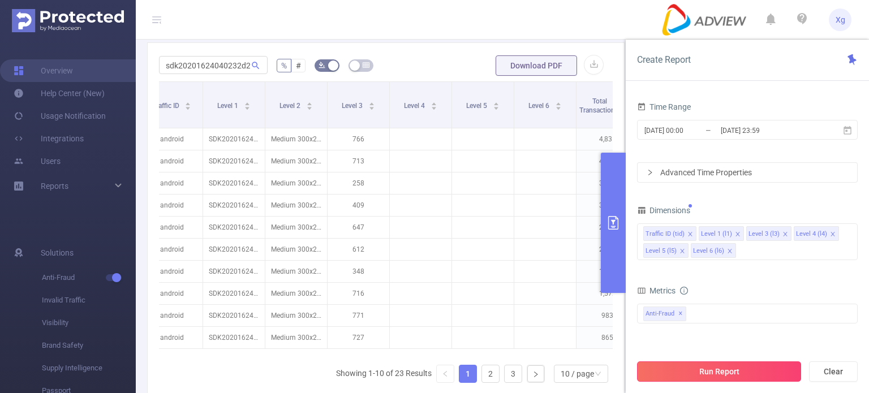
click at [747, 370] on button "Run Report" at bounding box center [719, 372] width 164 height 20
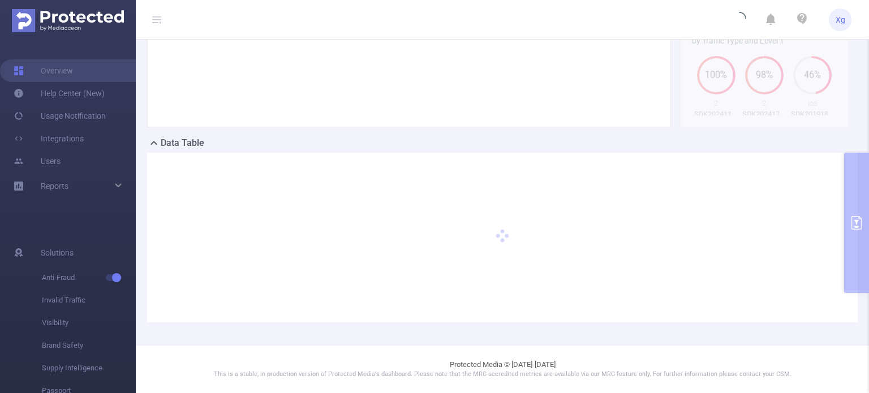
scroll to position [228, 0]
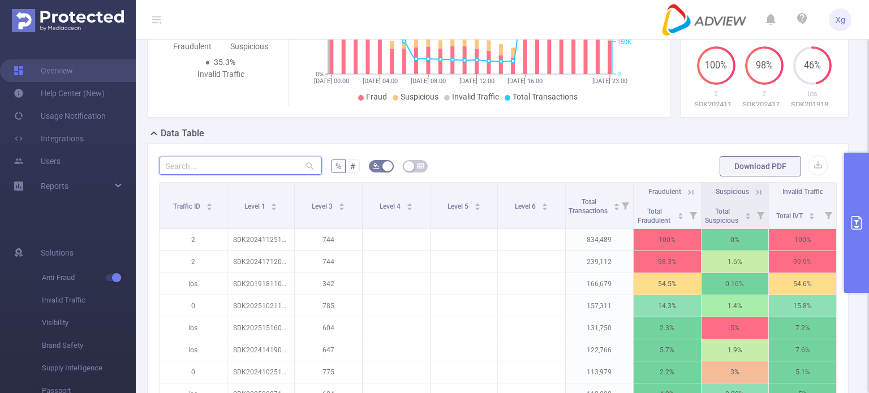
click at [269, 171] on input "text" at bounding box center [240, 166] width 163 height 18
paste input "sdk20201624040232d2vb8f86t81ytp2"
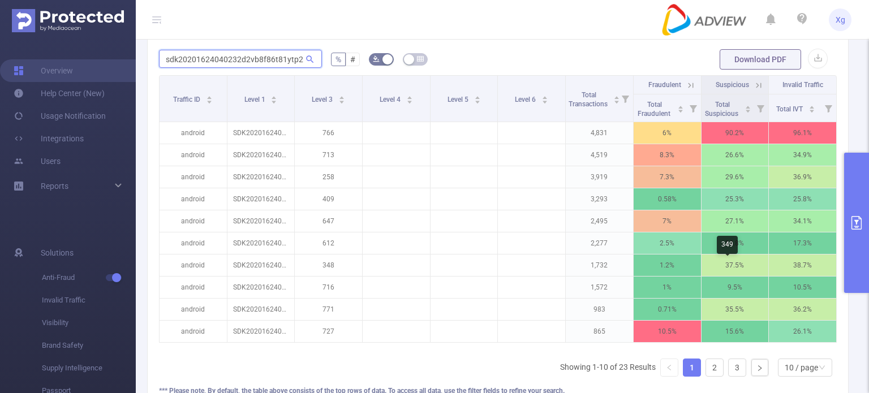
scroll to position [285, 0]
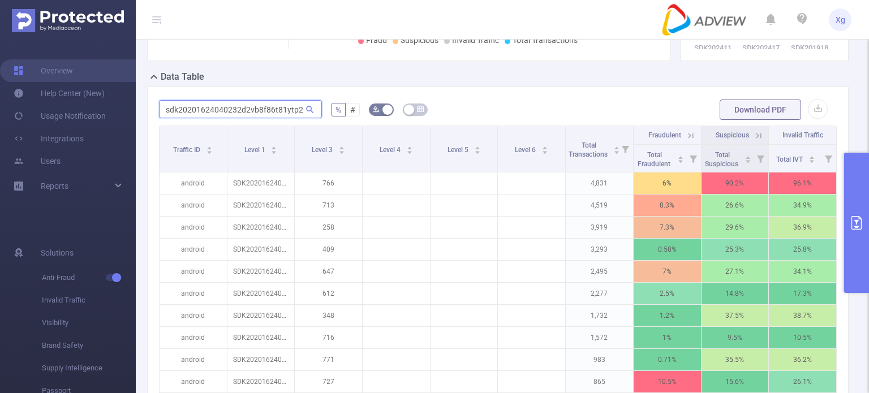
type input "sdk20201624040232d2vb8f86t81ytp2"
click at [864, 207] on button "primary" at bounding box center [856, 223] width 25 height 140
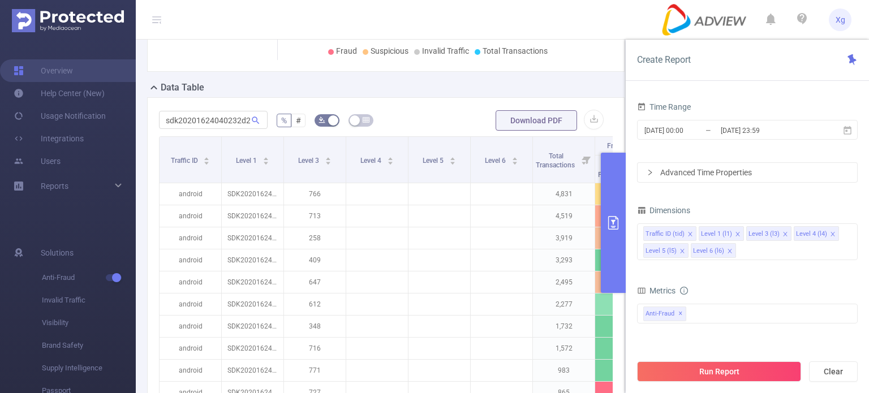
click at [408, 99] on div "sdk20201624040232d2vb8f86t81ytp2 % # Download PDF Traffic ID Level 1 Level 3 Le…" at bounding box center [386, 295] width 478 height 396
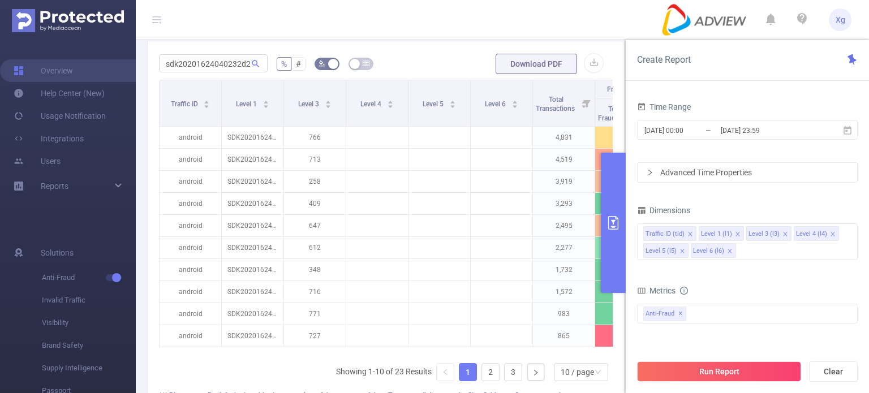
scroll to position [0, 181]
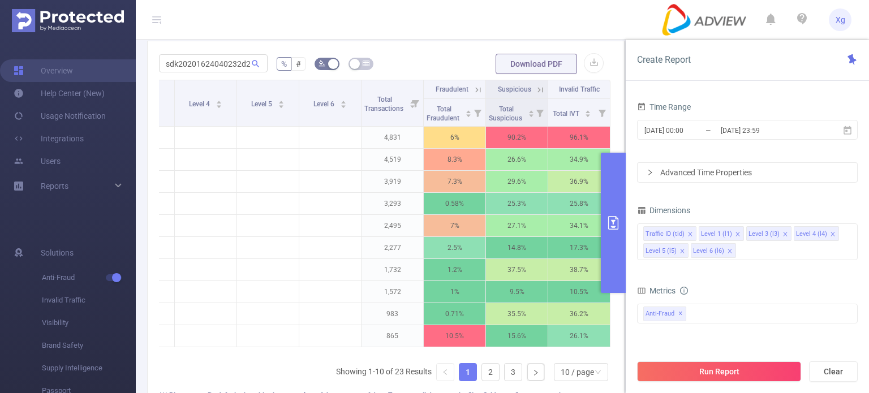
click at [473, 88] on icon at bounding box center [478, 90] width 10 height 10
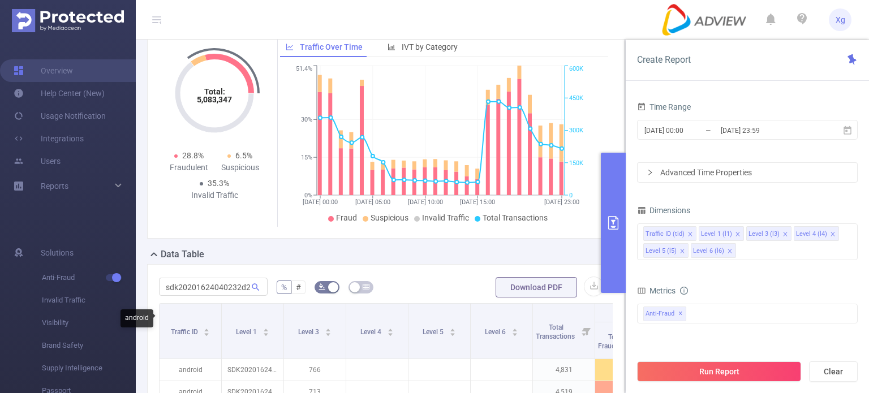
scroll to position [115, 0]
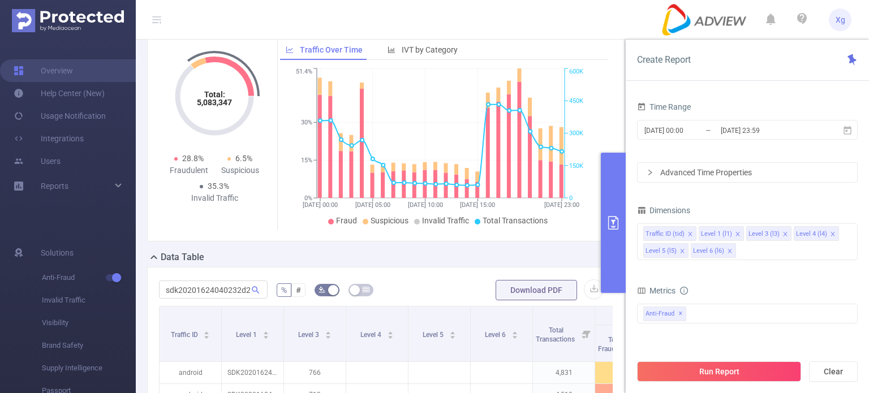
click at [271, 255] on div "Data Table" at bounding box center [390, 259] width 487 height 16
click at [584, 285] on button "button" at bounding box center [594, 290] width 20 height 20
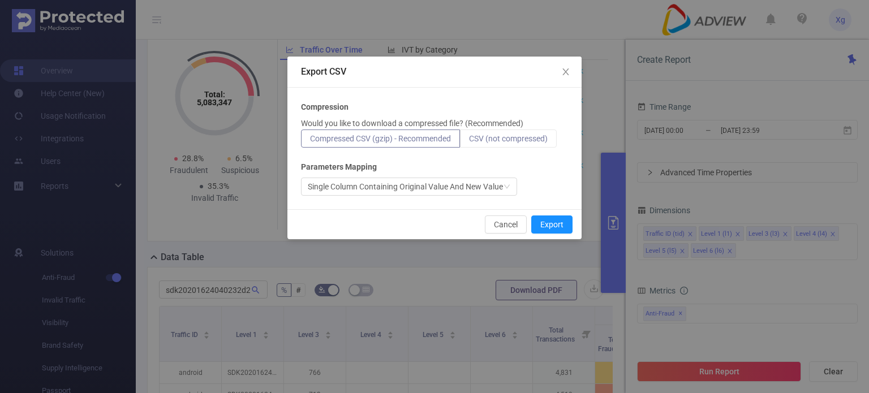
click at [520, 144] on label "CSV (not compressed)" at bounding box center [508, 139] width 97 height 18
click at [469, 141] on input "CSV (not compressed)" at bounding box center [469, 141] width 0 height 0
click at [552, 226] on button "Export" at bounding box center [551, 225] width 41 height 18
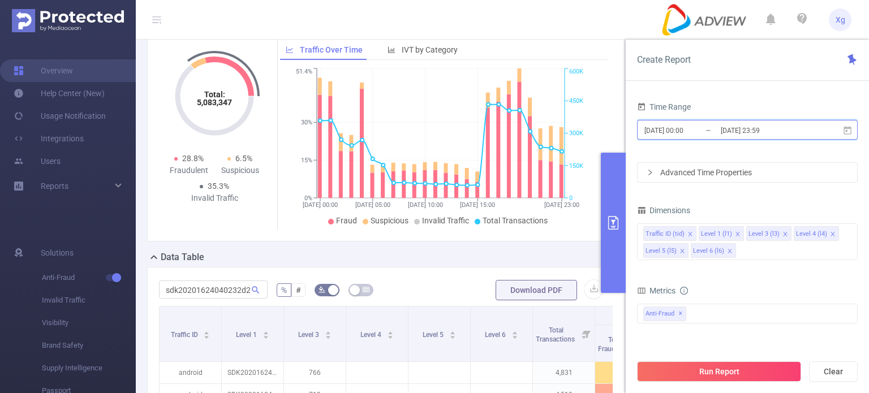
click at [847, 130] on icon at bounding box center [848, 130] width 8 height 8
click at [797, 75] on div "Create Report" at bounding box center [747, 60] width 243 height 41
click at [709, 177] on div "Advanced Time Properties" at bounding box center [748, 172] width 220 height 19
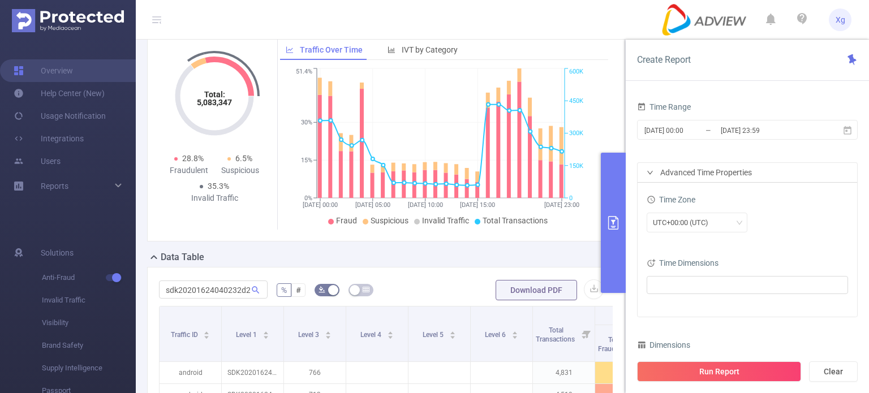
click at [709, 177] on div "Advanced Time Properties" at bounding box center [748, 172] width 220 height 19
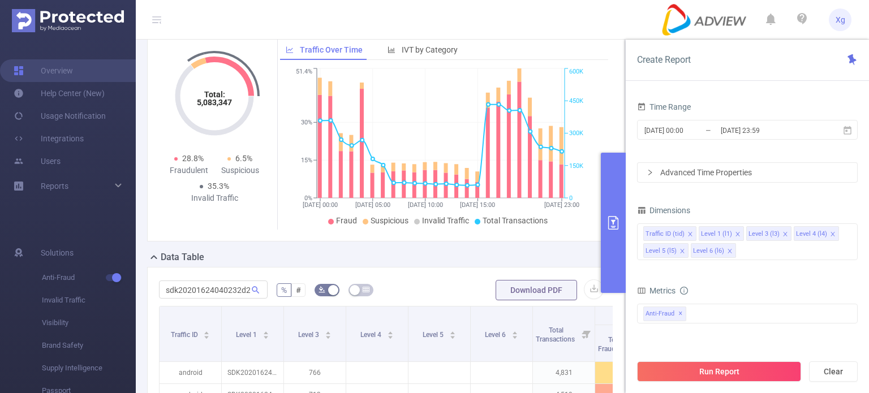
click at [711, 173] on div "Advanced Time Properties" at bounding box center [748, 172] width 220 height 19
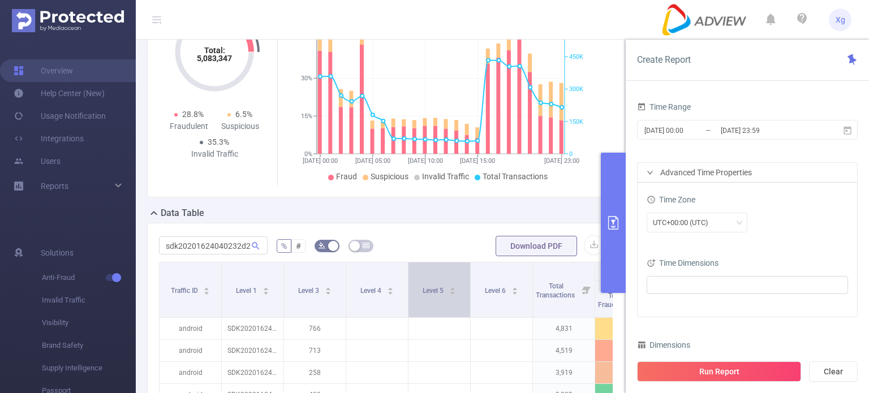
scroll to position [228, 0]
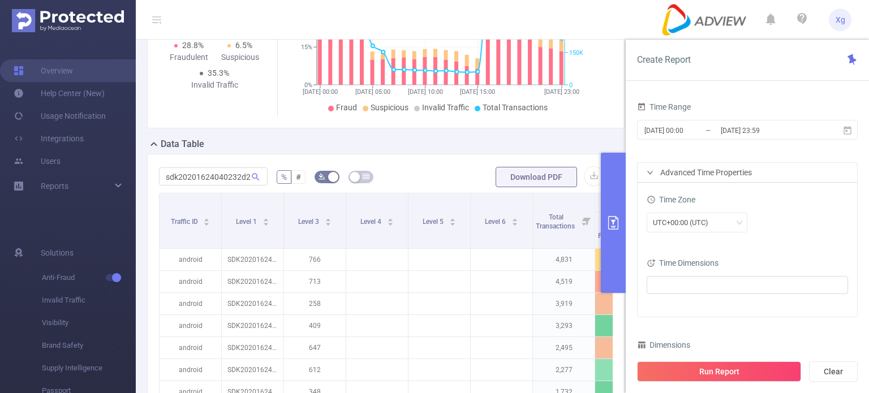
click at [423, 170] on form "sdk20201624040232d2vb8f86t81ytp2 % # Download PDF" at bounding box center [386, 177] width 454 height 23
click at [799, 209] on div "Time Zone" at bounding box center [747, 201] width 201 height 19
click at [732, 217] on div "UTC+00:00 (UTC)" at bounding box center [697, 222] width 88 height 19
click at [733, 222] on div "UTC+00:00 (UTC)" at bounding box center [697, 222] width 88 height 19
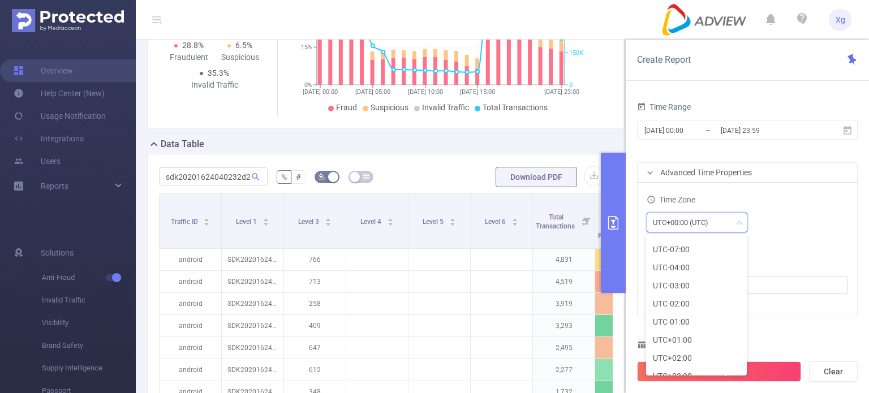
scroll to position [0, 0]
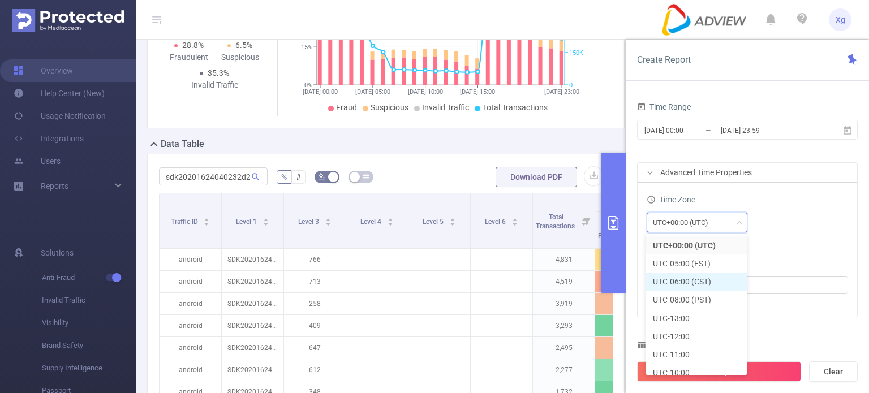
click at [693, 278] on li "UTC-06:00 (CST)" at bounding box center [696, 282] width 101 height 18
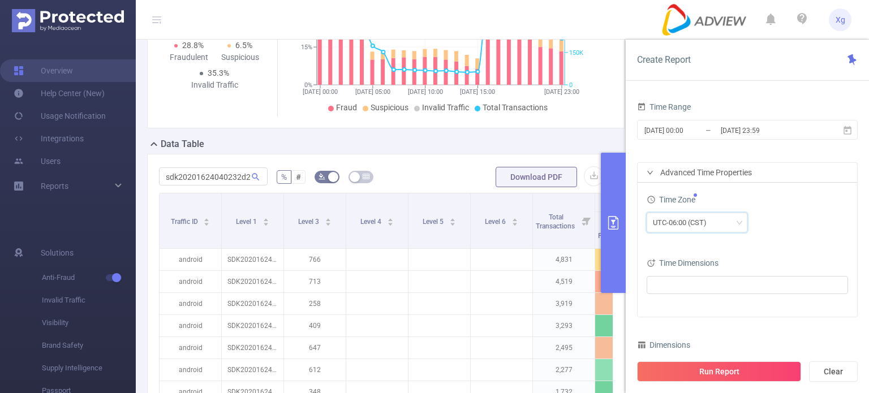
click at [739, 371] on button "Run Report" at bounding box center [719, 372] width 164 height 20
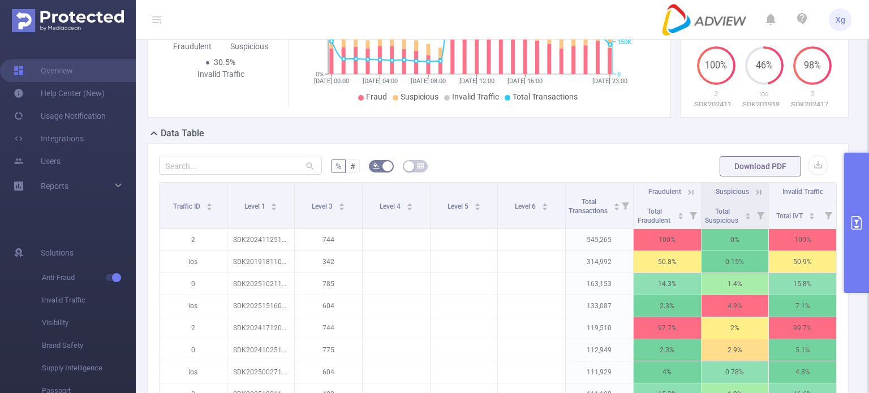
click at [669, 168] on form "% # Download PDF" at bounding box center [498, 166] width 678 height 23
click at [252, 175] on input "text" at bounding box center [240, 166] width 163 height 18
paste input "sdk20251516030435kzz57coog42yayz"
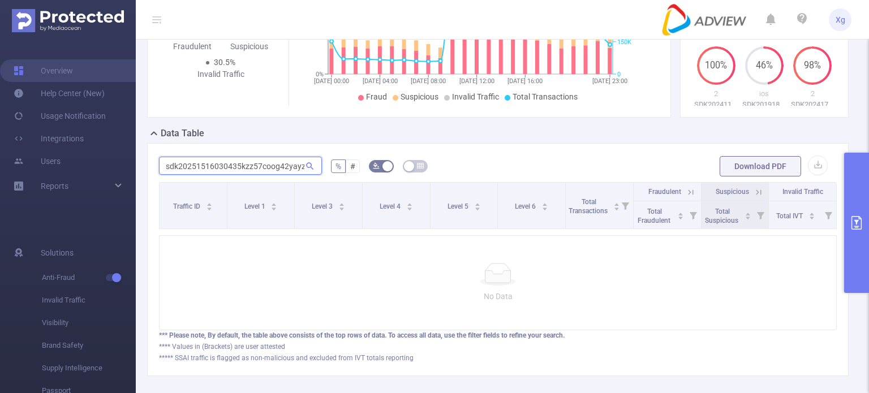
scroll to position [0, 1]
type input "sdk20251516030435kzz57coog42yayz"
click at [854, 242] on button "primary" at bounding box center [856, 223] width 25 height 140
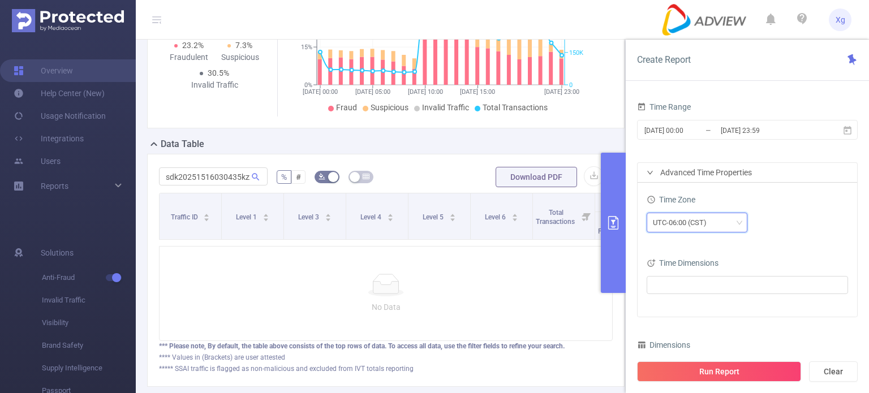
click at [738, 221] on icon "icon: down" at bounding box center [739, 223] width 7 height 7
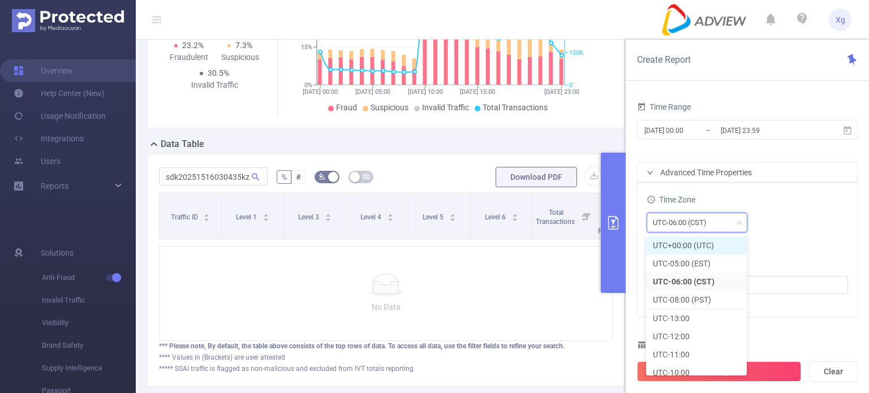
click at [705, 248] on li "UTC+00:00 (UTC)" at bounding box center [696, 246] width 101 height 18
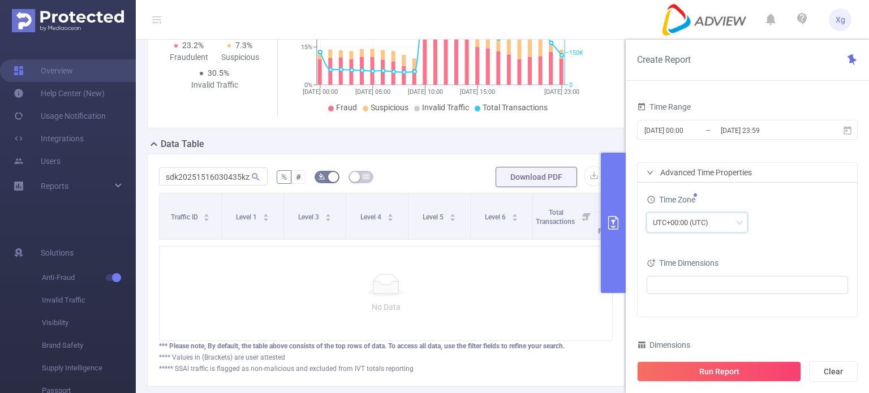
click at [817, 228] on div "UTC+00:00 (UTC)" at bounding box center [747, 223] width 201 height 20
click at [456, 135] on div "Total: 4,706,689 Total: 4,706,689 23.2% Fraudulent 7.3% Suspicious 30.5% Invali…" at bounding box center [386, 26] width 487 height 223
click at [201, 183] on input "sdk20251516030435kzz57coog42yayz" at bounding box center [213, 177] width 109 height 18
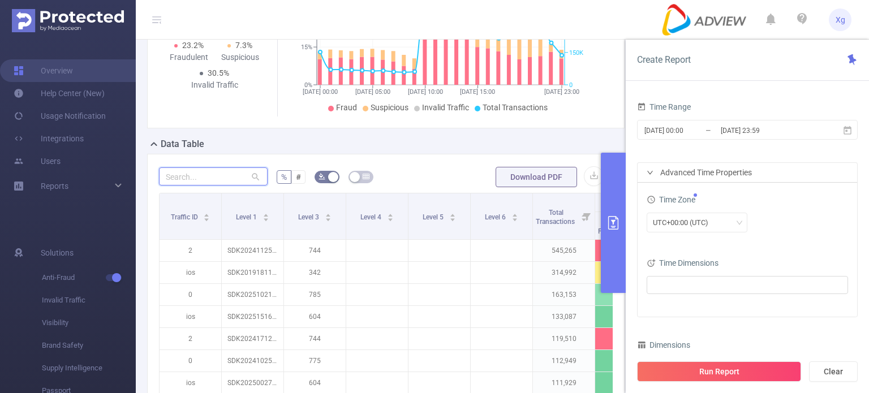
click at [197, 171] on input "text" at bounding box center [213, 177] width 109 height 18
paste input "sdk20251516030435kzz57coog42yayz"
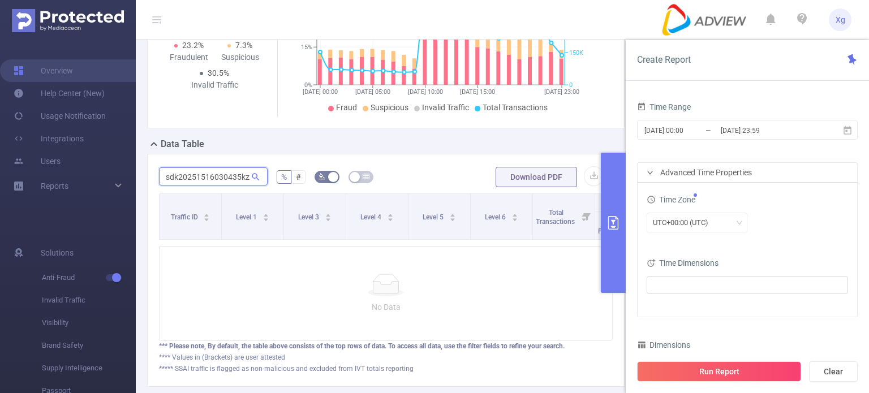
scroll to position [0, 55]
click at [607, 218] on icon "primary" at bounding box center [614, 223] width 14 height 14
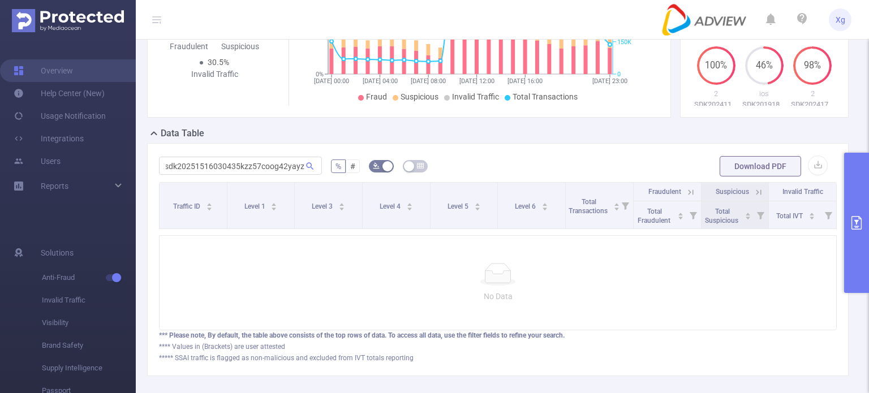
scroll to position [0, 0]
click at [221, 175] on input "sdk20251516030435kzz57coog42yayz" at bounding box center [240, 166] width 163 height 18
paste input "416290408096n1qiridh9d28nm"
type input "sdk202416290408096n1qiridh9d28nm"
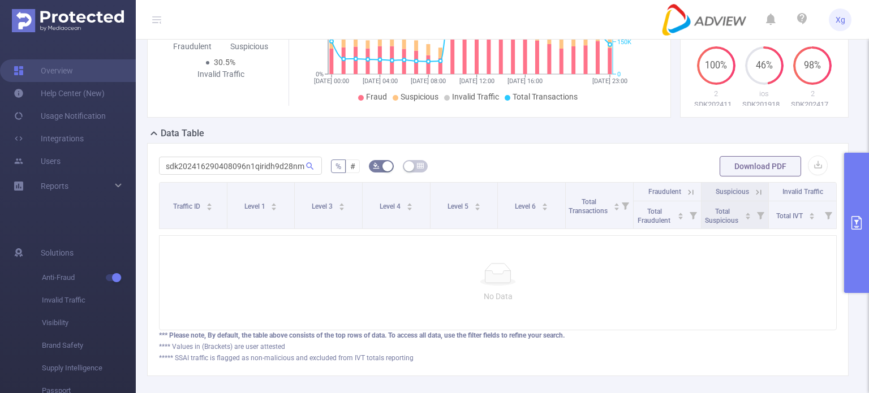
click at [857, 174] on button "primary" at bounding box center [856, 223] width 25 height 140
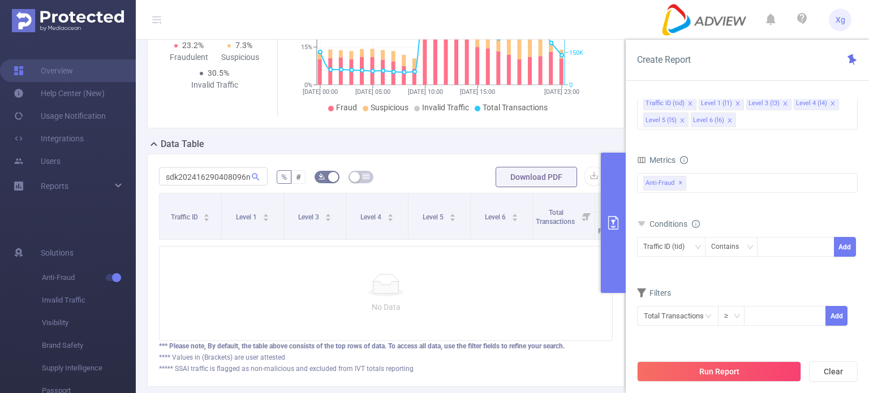
click at [448, 174] on form "sdk202416290408096n1qiridh9d28nm % # Download PDF" at bounding box center [386, 177] width 454 height 23
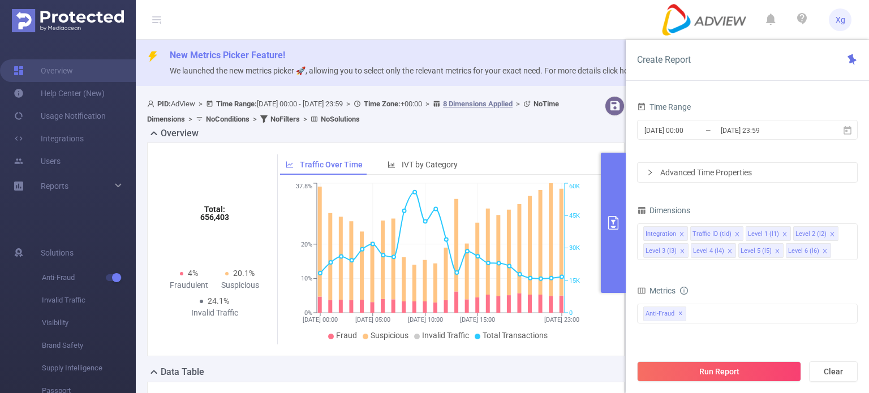
scroll to position [57, 0]
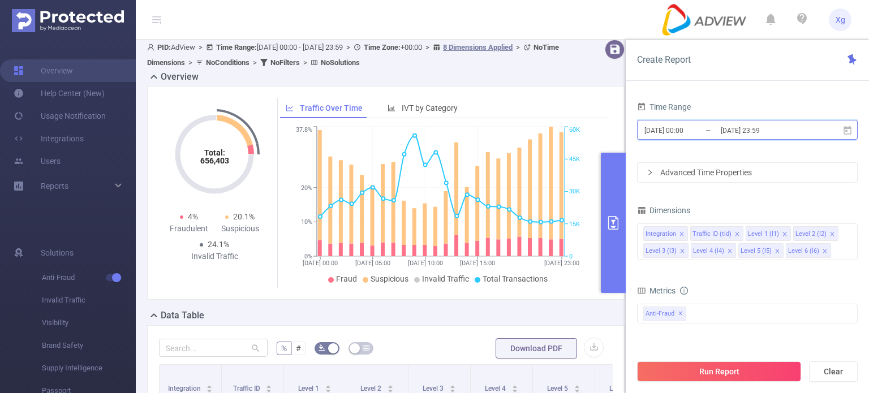
click at [845, 131] on icon at bounding box center [848, 131] width 10 height 10
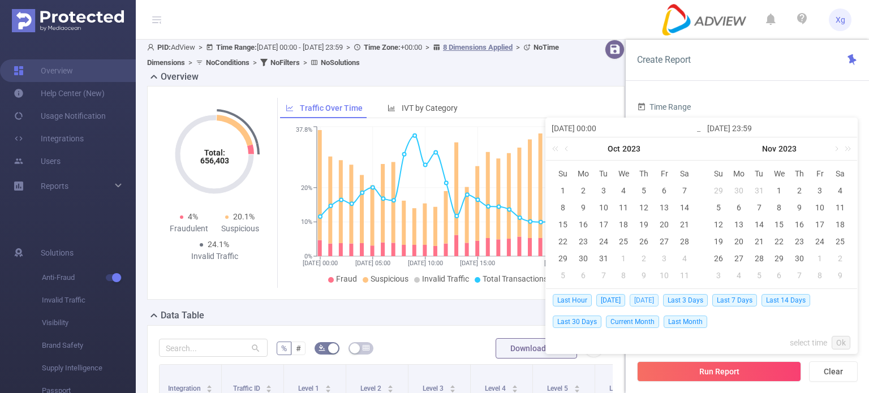
click at [652, 301] on span "[DATE]" at bounding box center [644, 300] width 29 height 12
type input "[DATE] 00:00"
type input "[DATE] 23:59"
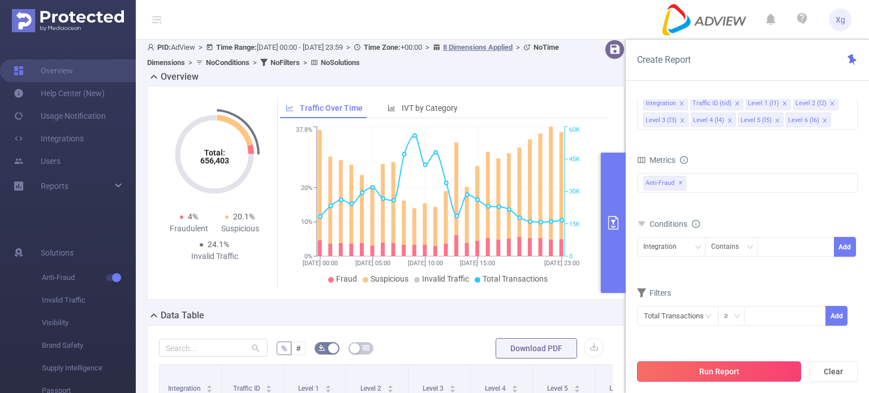
click at [756, 369] on button "Run Report" at bounding box center [719, 372] width 164 height 20
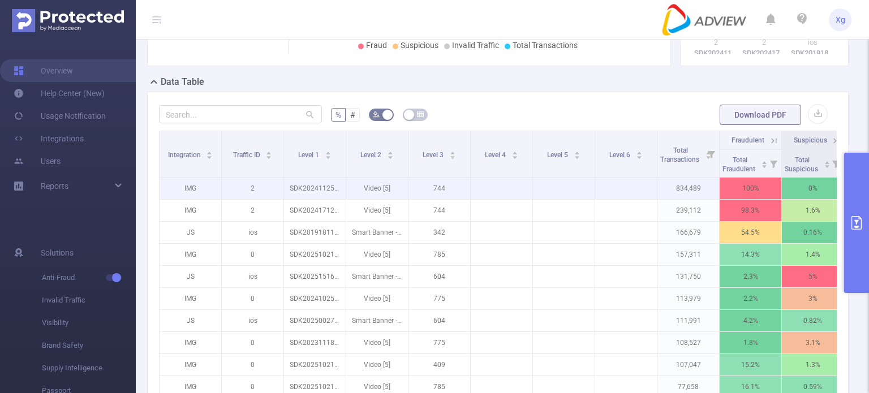
scroll to position [283, 0]
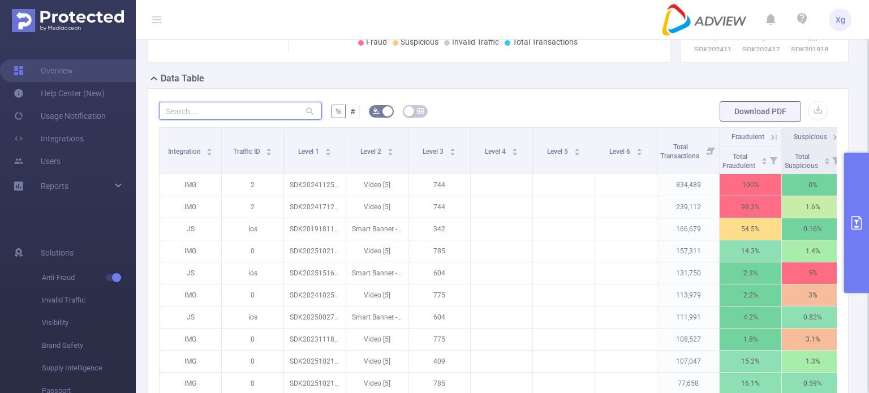
click at [221, 120] on input "text" at bounding box center [240, 111] width 163 height 18
paste input "sdk20201624040232d2vb8f86t81ytp2"
type input "sdk20201624040232d2vb8f86t81ytp2"
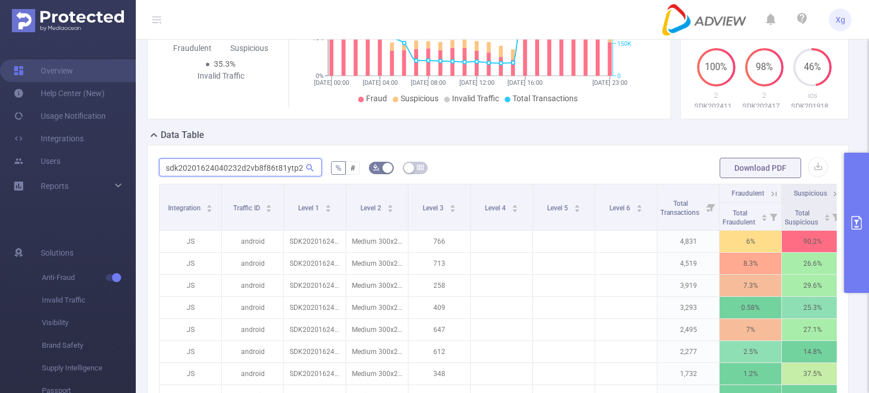
scroll to position [226, 0]
click at [216, 177] on input "sdk20201624040232d2vb8f86t81ytp2" at bounding box center [240, 167] width 163 height 18
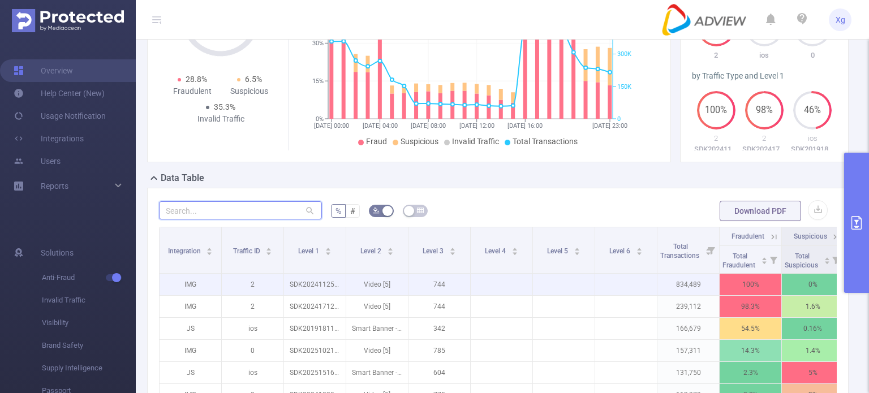
scroll to position [170, 0]
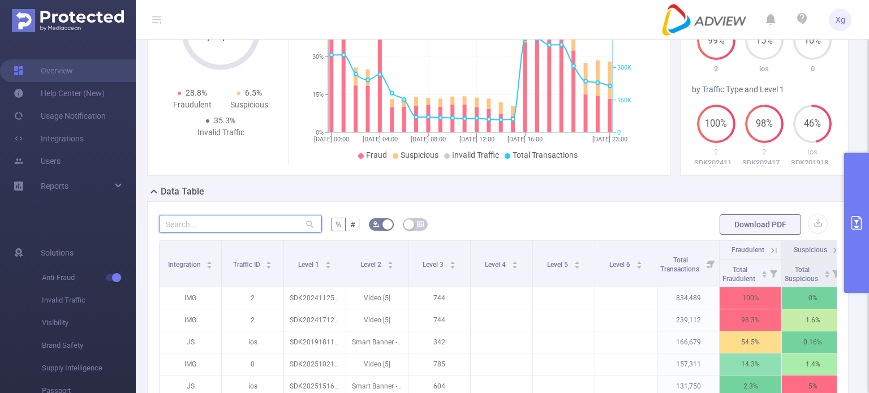
paste input "sdk20251607040422k6p06sqi24x4q34"
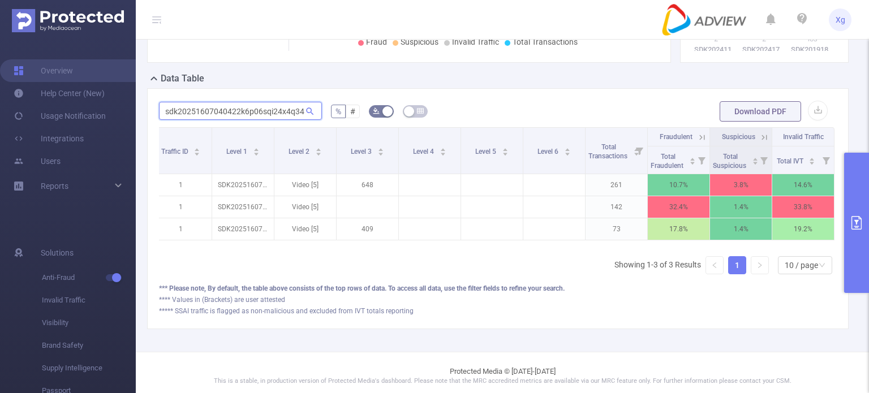
scroll to position [0, 0]
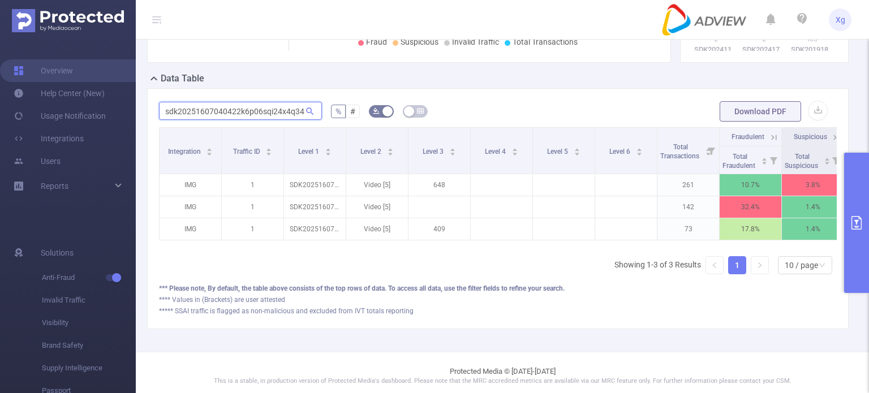
type input "sdk20251607040422k6p06sqi24x4q34"
click at [854, 205] on button "primary" at bounding box center [856, 223] width 25 height 140
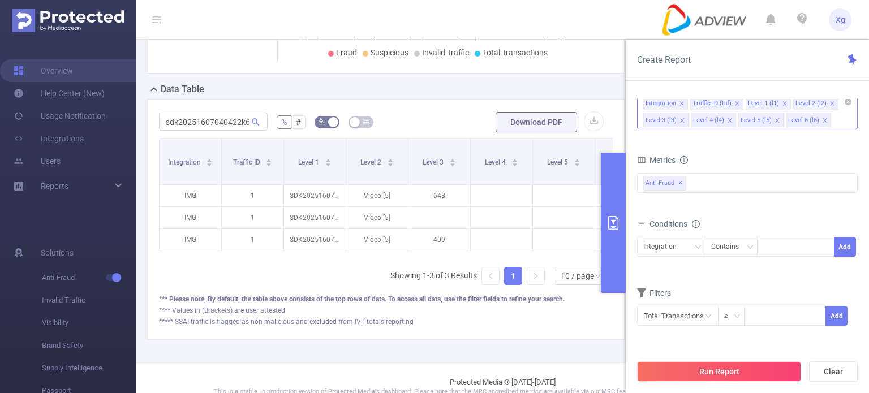
click at [830, 103] on icon "icon: close" at bounding box center [833, 104] width 6 height 6
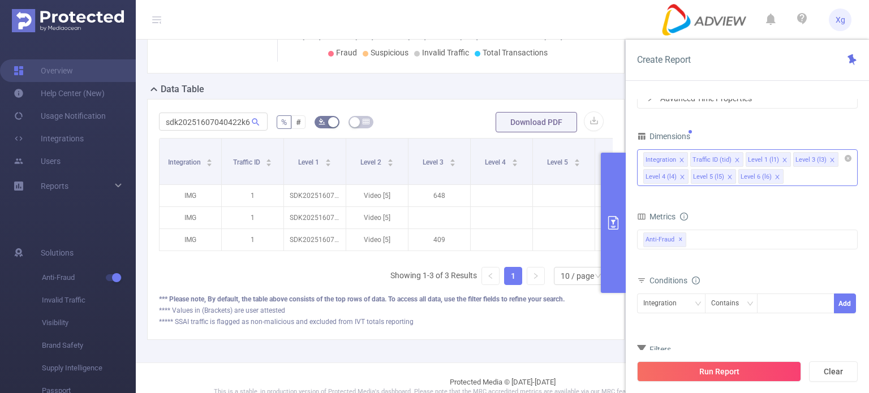
click at [735, 160] on icon "icon: close" at bounding box center [738, 160] width 6 height 6
click at [681, 161] on icon "icon: close" at bounding box center [682, 160] width 6 height 6
click at [757, 344] on div "Filters" at bounding box center [747, 351] width 221 height 19
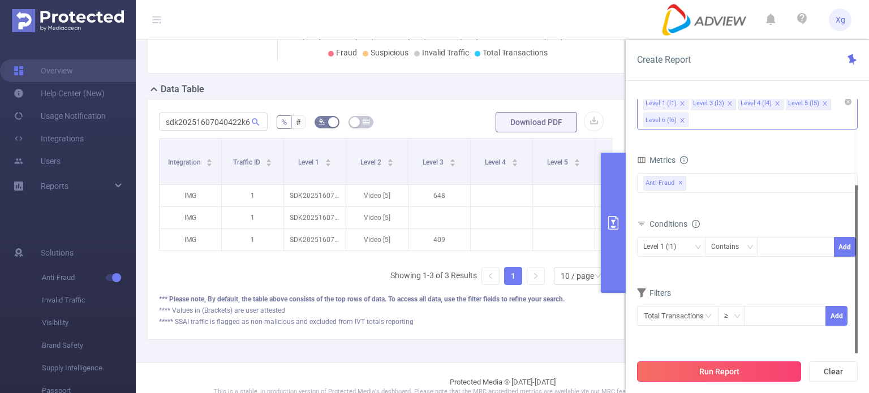
click at [745, 367] on button "Run Report" at bounding box center [719, 372] width 164 height 20
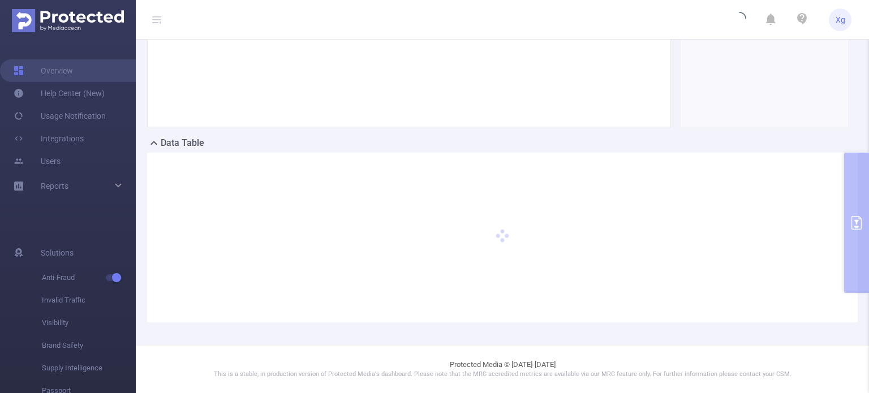
scroll to position [228, 0]
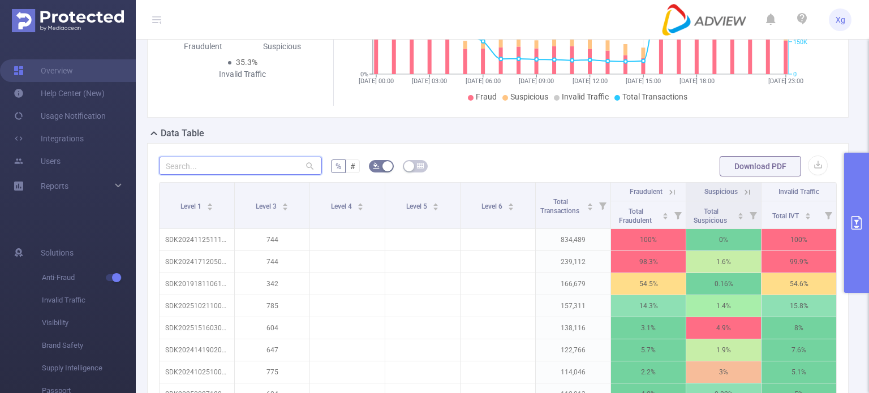
click at [254, 174] on input "text" at bounding box center [240, 166] width 163 height 18
paste input "sdk20251607040422k6p06sqi24x4q34"
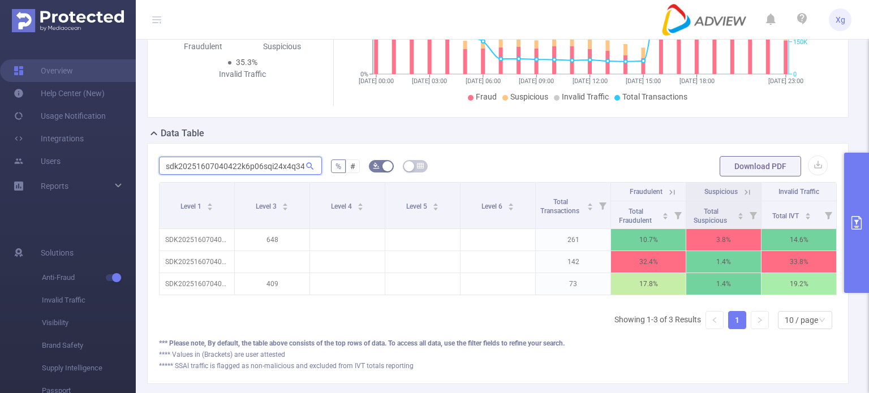
scroll to position [0, 1]
type input "sdk20251607040422k6p06sqi24x4q34"
click at [856, 211] on button "primary" at bounding box center [856, 223] width 25 height 140
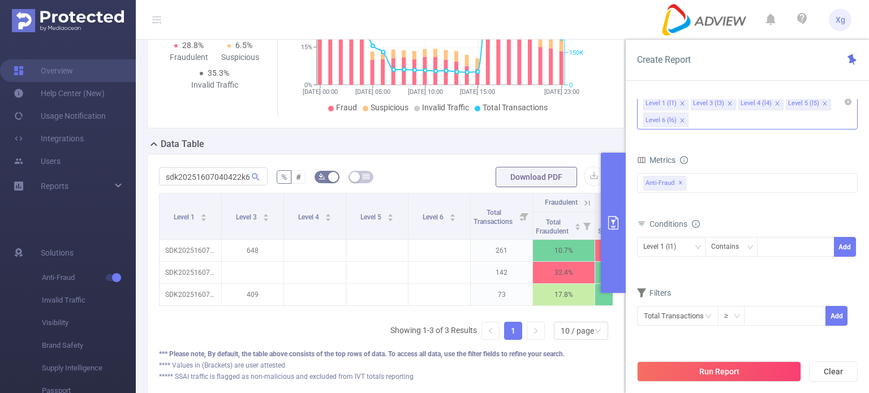
click at [728, 101] on icon "icon: close" at bounding box center [730, 104] width 6 height 6
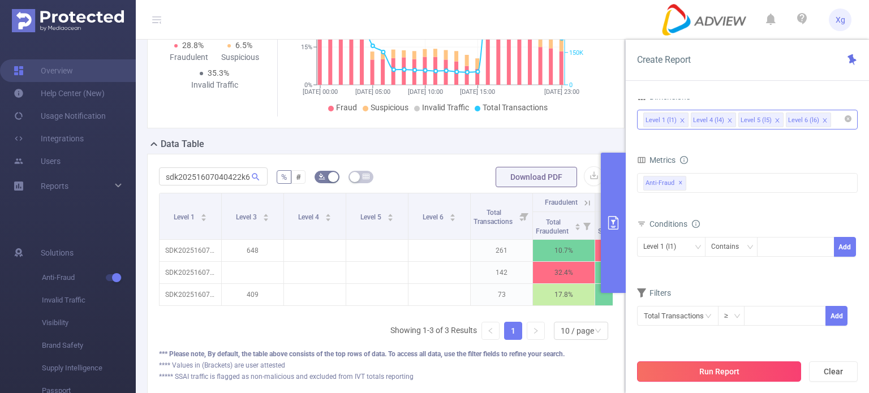
click at [755, 368] on button "Run Report" at bounding box center [719, 372] width 164 height 20
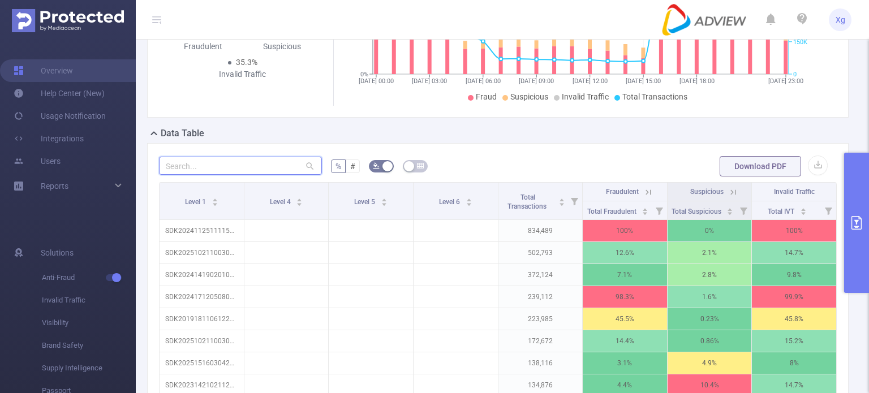
click at [254, 175] on input "text" at bounding box center [240, 166] width 163 height 18
paste input "sdk20251607040422k6p06sqi24x4q34"
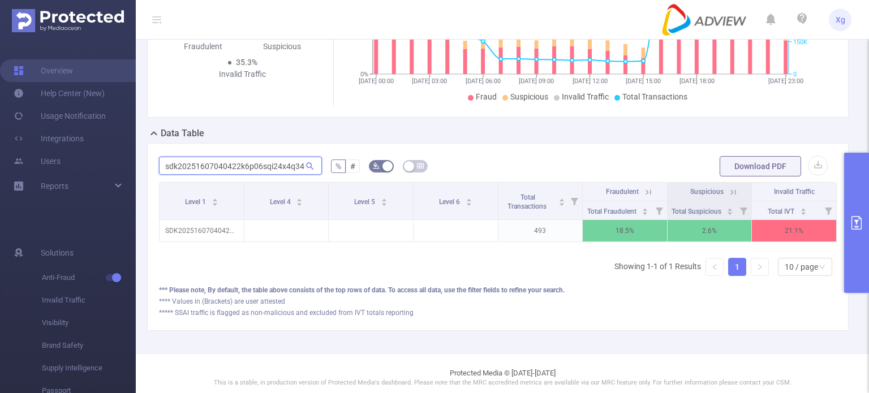
type input "sdk20251607040422k6p06sqi24x4q34"
click at [709, 318] on div "***** SSAI traffic is flagged as non-malicious and excluded from IVT totals rep…" at bounding box center [498, 313] width 678 height 10
click at [706, 318] on div "***** SSAI traffic is flagged as non-malicious and excluded from IVT totals rep…" at bounding box center [498, 313] width 678 height 10
click at [865, 216] on button "primary" at bounding box center [856, 223] width 25 height 140
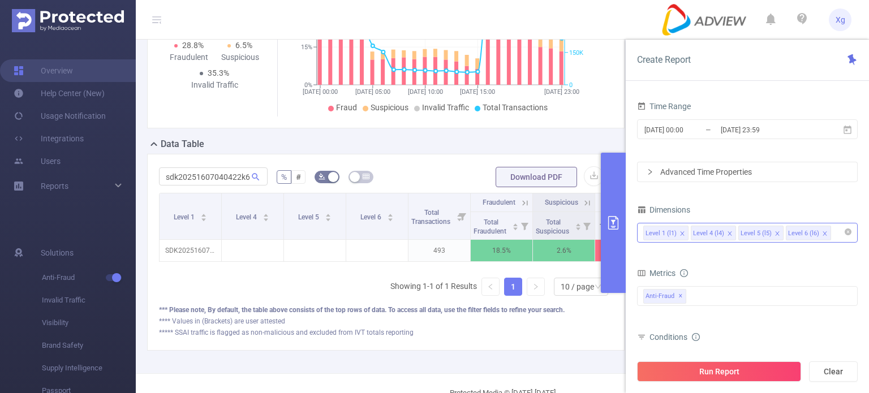
click at [679, 175] on div "Advanced Time Properties" at bounding box center [748, 171] width 220 height 19
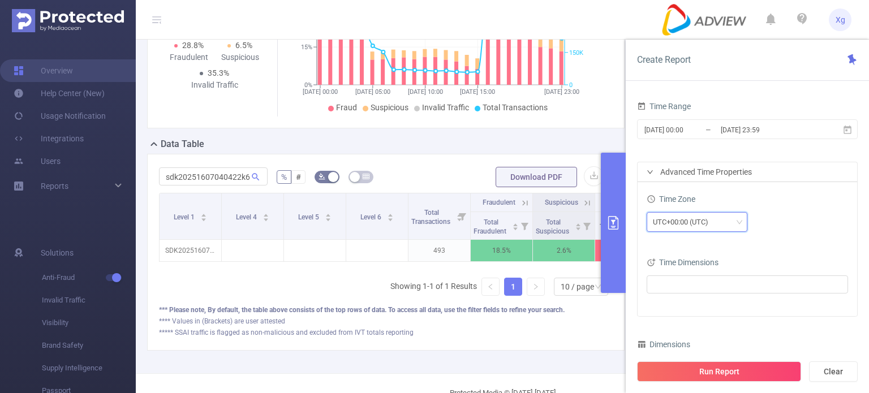
click at [704, 229] on div "UTC+00:00 (UTC)" at bounding box center [684, 222] width 63 height 19
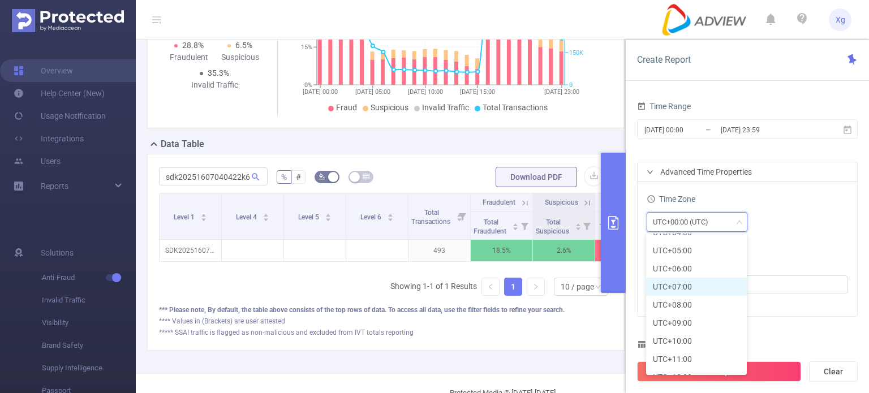
scroll to position [334, 0]
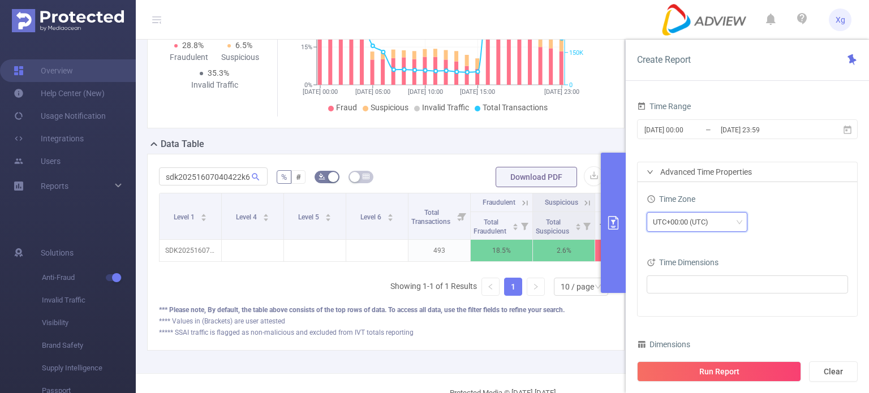
click at [715, 216] on div "UTC+00:00 (UTC)" at bounding box center [684, 222] width 63 height 19
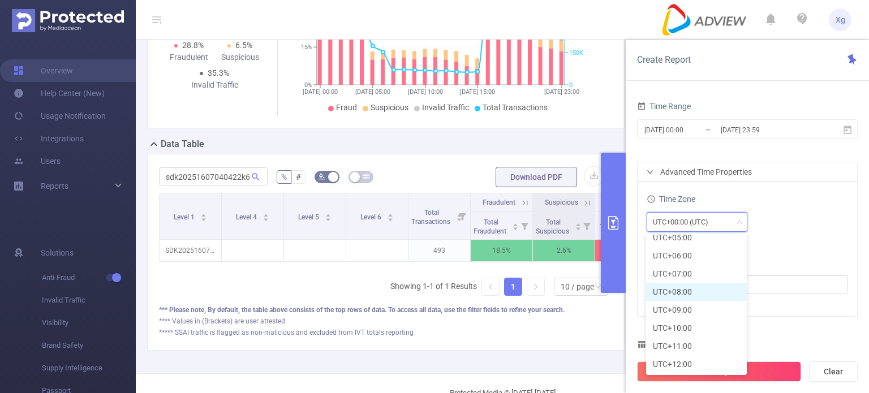
click at [700, 288] on li "UTC+08:00" at bounding box center [696, 292] width 101 height 18
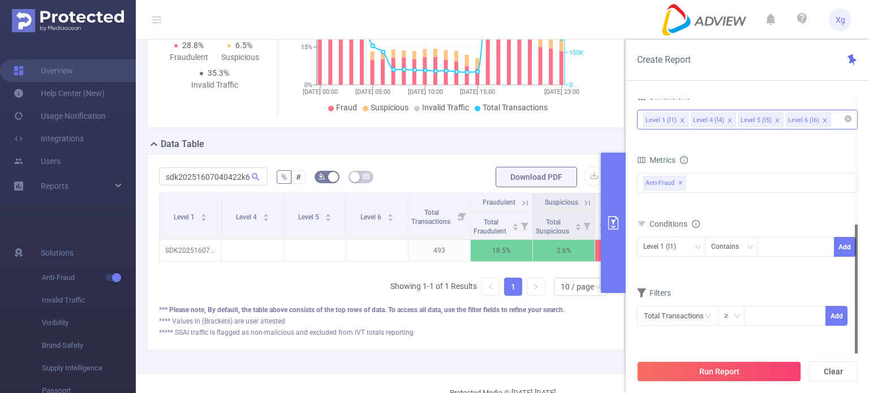
click at [701, 336] on div "Filters Total Transactions ≥ Add" at bounding box center [747, 312] width 221 height 55
click at [724, 371] on button "Run Report" at bounding box center [719, 372] width 164 height 20
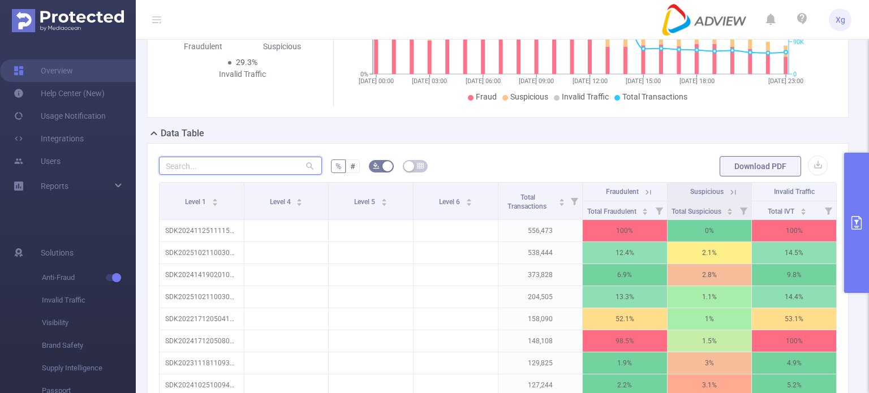
click at [265, 175] on input "text" at bounding box center [240, 166] width 163 height 18
drag, startPoint x: 659, startPoint y: 147, endPoint x: 387, endPoint y: 171, distance: 272.8
click at [659, 143] on div "Data Table" at bounding box center [502, 135] width 711 height 16
click at [284, 171] on input "text" at bounding box center [240, 166] width 163 height 18
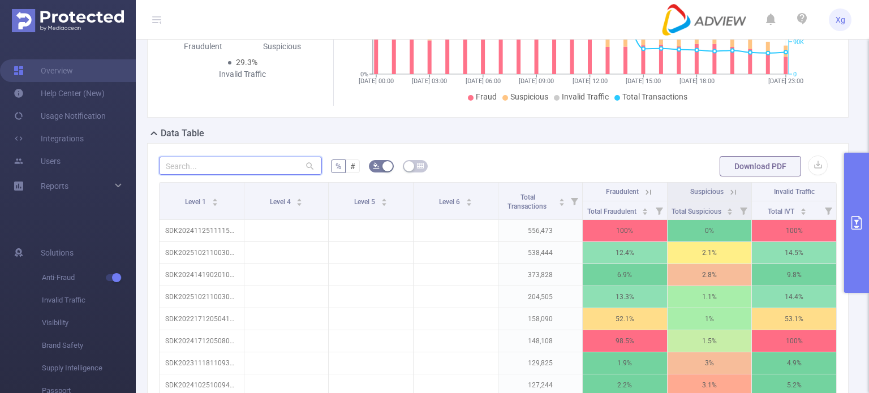
paste input "sdk20251516030435kzz57coog42yayz"
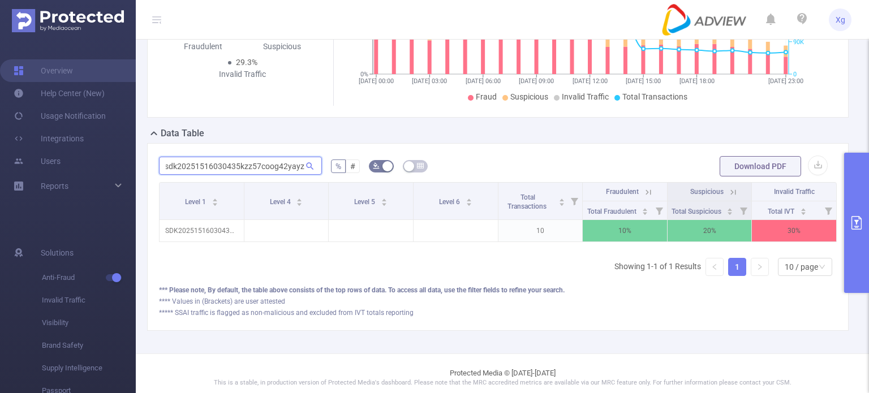
scroll to position [0, 2]
type input "sdk20251516030435kzz57coog42yayz"
click at [851, 203] on button "primary" at bounding box center [856, 223] width 25 height 140
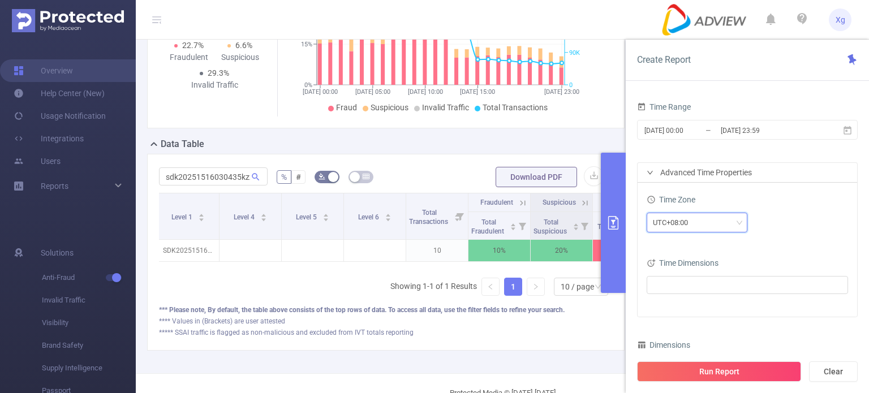
click at [732, 217] on div "UTC+08:00" at bounding box center [697, 222] width 88 height 19
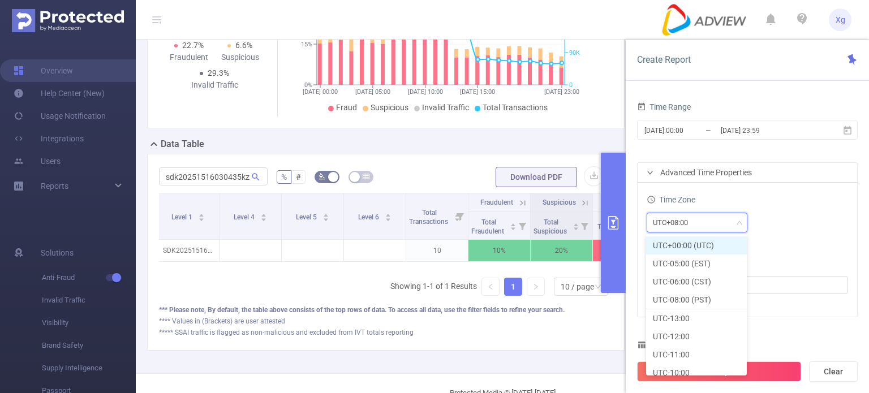
click at [714, 243] on li "UTC+00:00 (UTC)" at bounding box center [696, 246] width 101 height 18
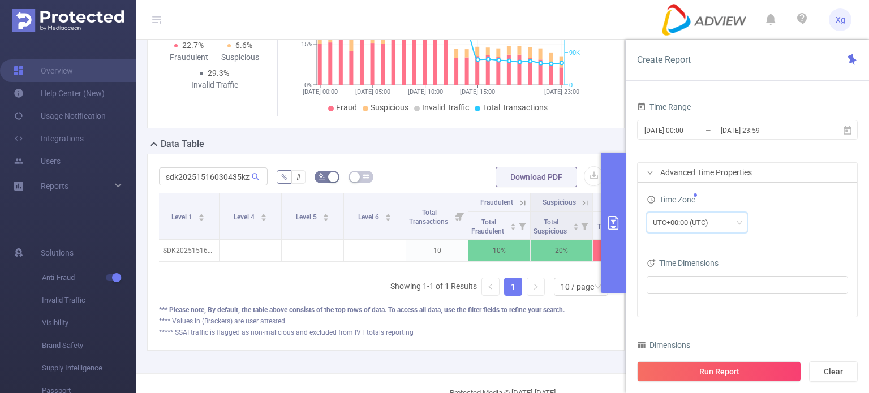
click at [760, 366] on button "Run Report" at bounding box center [719, 372] width 164 height 20
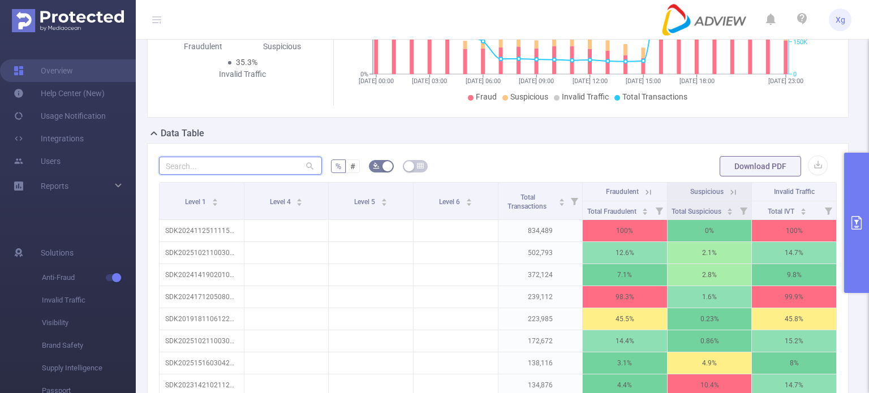
click at [237, 175] on input "text" at bounding box center [240, 166] width 163 height 18
paste input "sdk20251516030435kzz57coog42yayz"
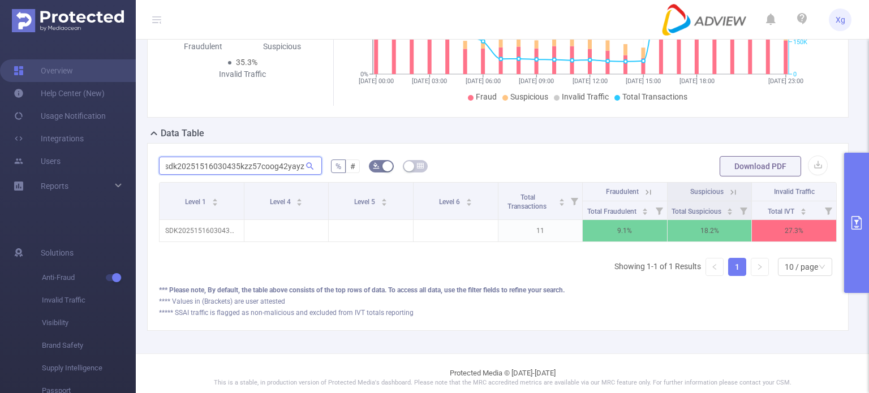
type input "sdk20251516030435kzz57coog42yayz"
click at [648, 307] on div "**** Values in (Brackets) are user attested" at bounding box center [498, 302] width 678 height 10
click at [860, 218] on icon "primary" at bounding box center [857, 223] width 14 height 14
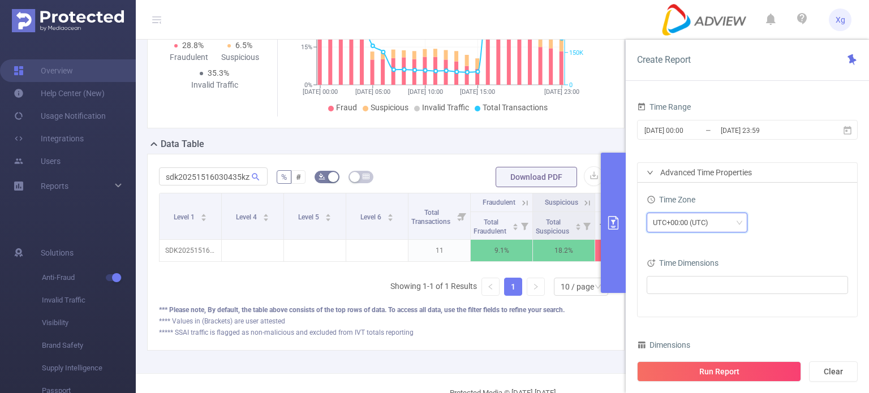
click at [706, 215] on div "UTC+00:00 (UTC)" at bounding box center [684, 222] width 63 height 19
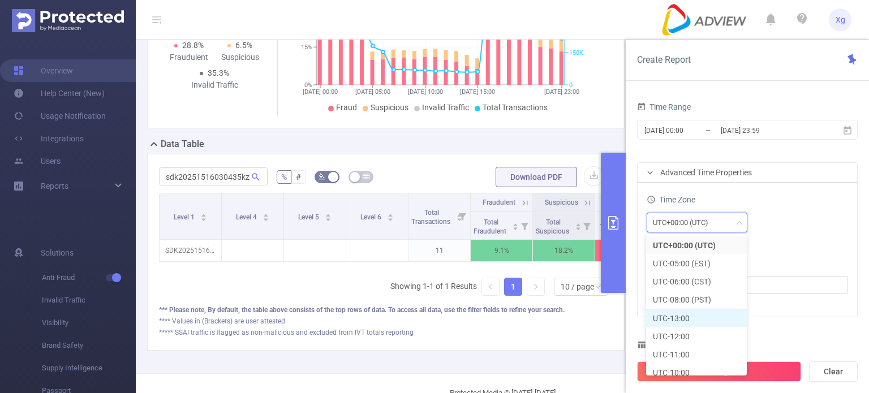
click at [691, 315] on li "UTC-13:00" at bounding box center [696, 319] width 101 height 18
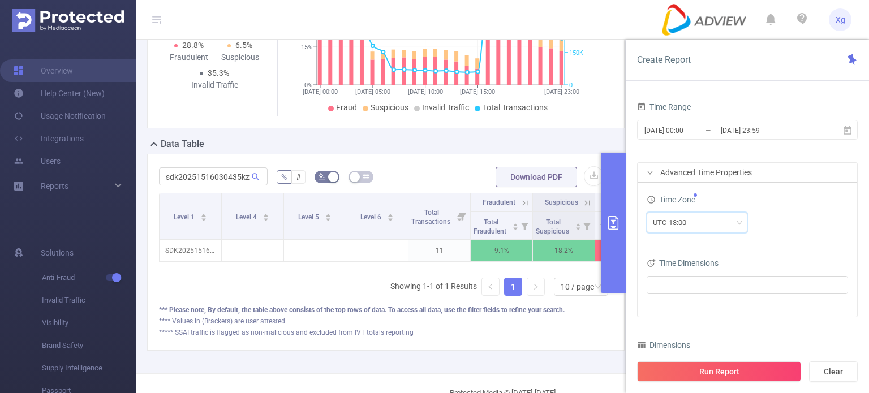
click at [586, 315] on div "*** Please note, By default, the table above consists of the top rows of data. …" at bounding box center [386, 310] width 454 height 10
click at [614, 224] on icon "primary" at bounding box center [613, 223] width 10 height 14
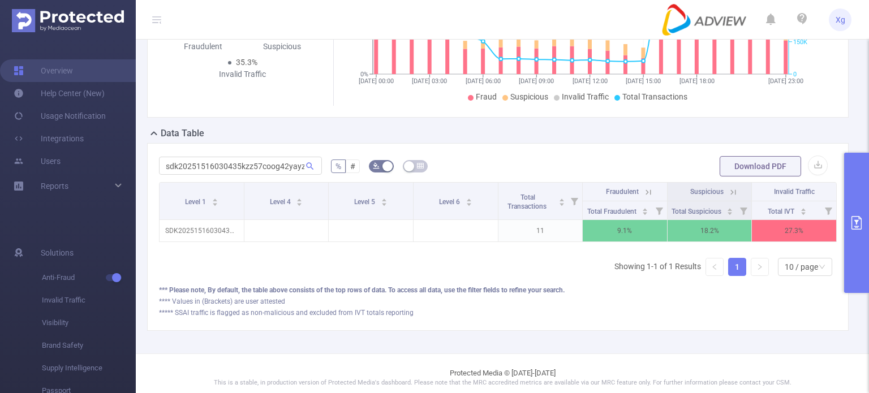
click at [855, 196] on button "primary" at bounding box center [856, 223] width 25 height 140
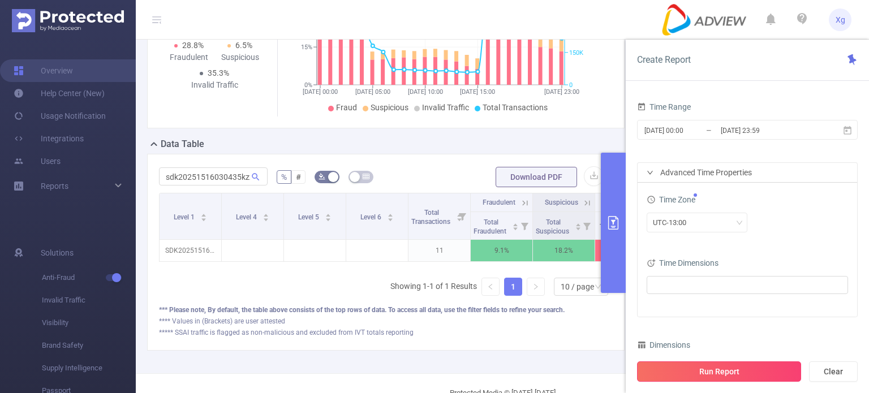
click at [770, 370] on button "Run Report" at bounding box center [719, 372] width 164 height 20
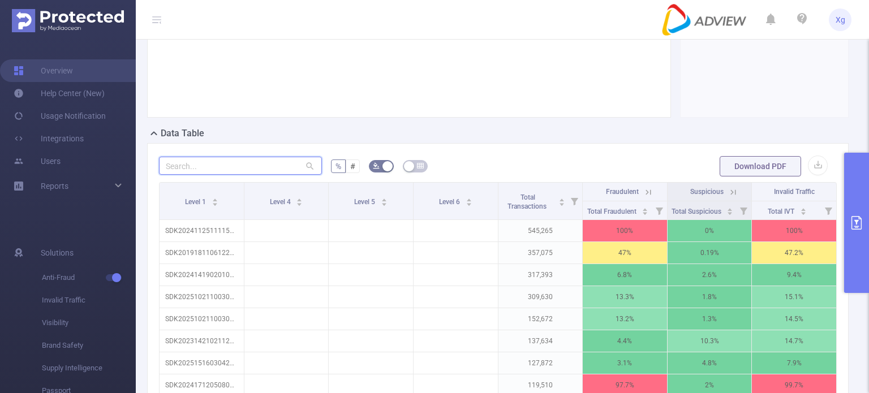
click at [252, 175] on input "text" at bounding box center [240, 166] width 163 height 18
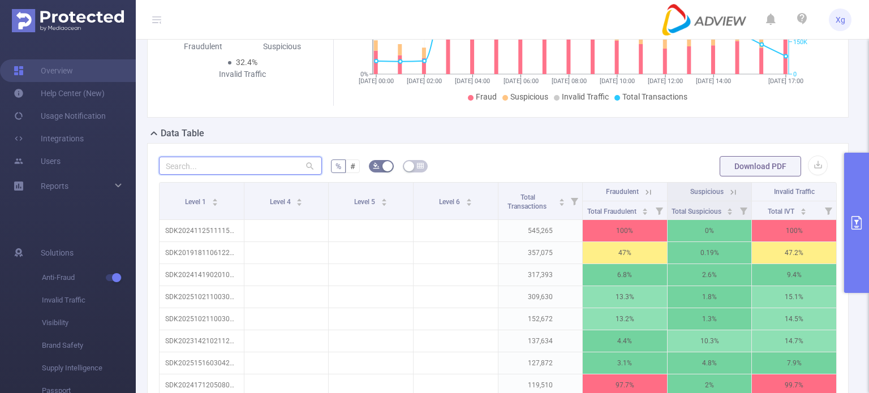
paste input "sdk20251516030435kzz57coog42yayz"
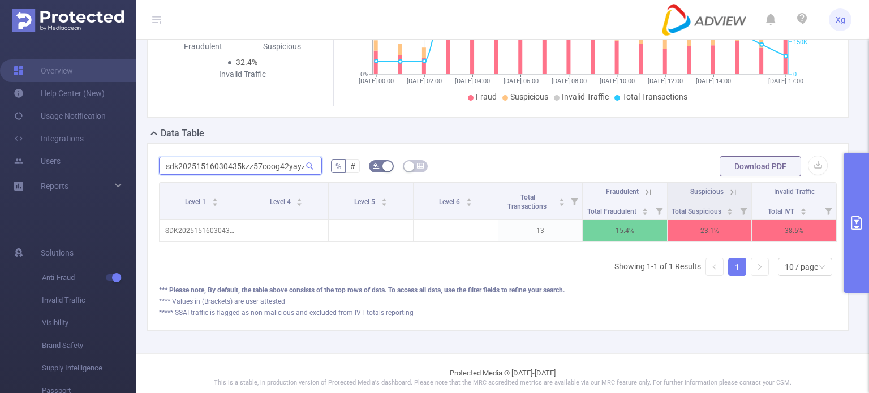
scroll to position [0, 1]
type input "sdk20251516030435kzz57coog42yayz"
click at [852, 209] on button "primary" at bounding box center [856, 223] width 25 height 140
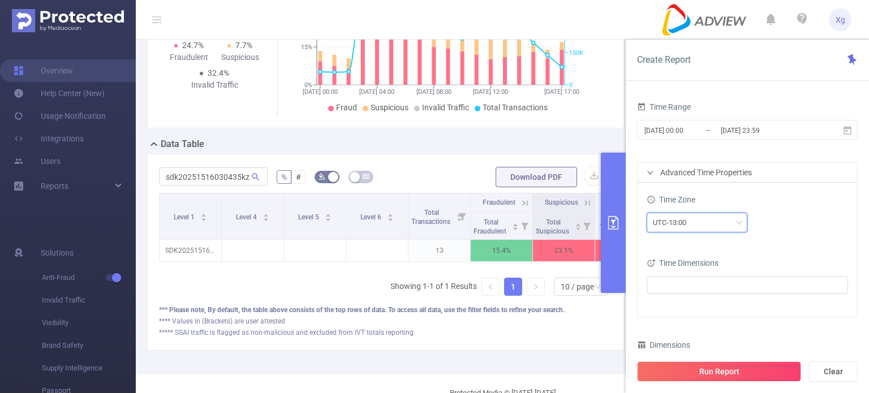
click at [738, 217] on div "UTC-13:00" at bounding box center [697, 222] width 88 height 19
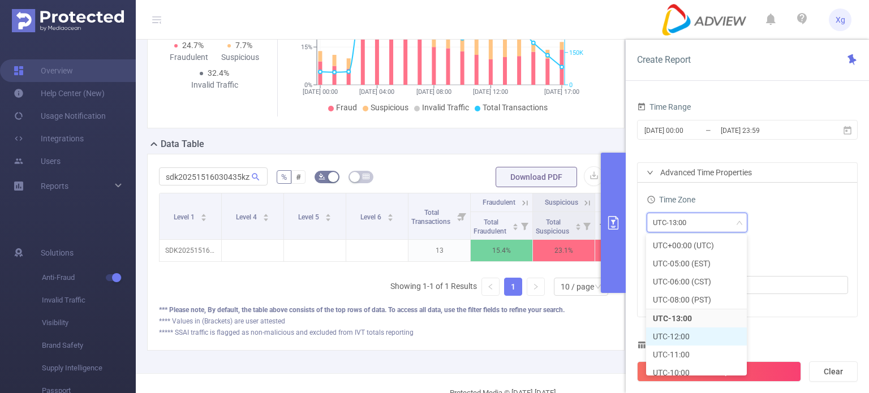
click at [702, 338] on li "UTC-12:00" at bounding box center [696, 337] width 101 height 18
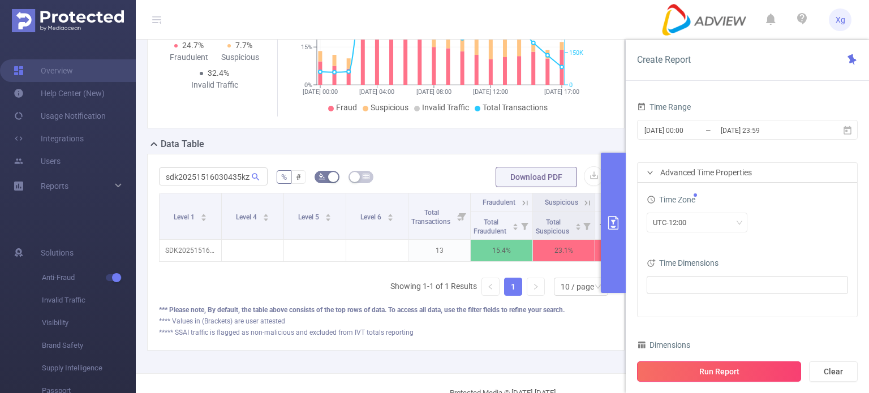
click at [742, 370] on button "Run Report" at bounding box center [719, 372] width 164 height 20
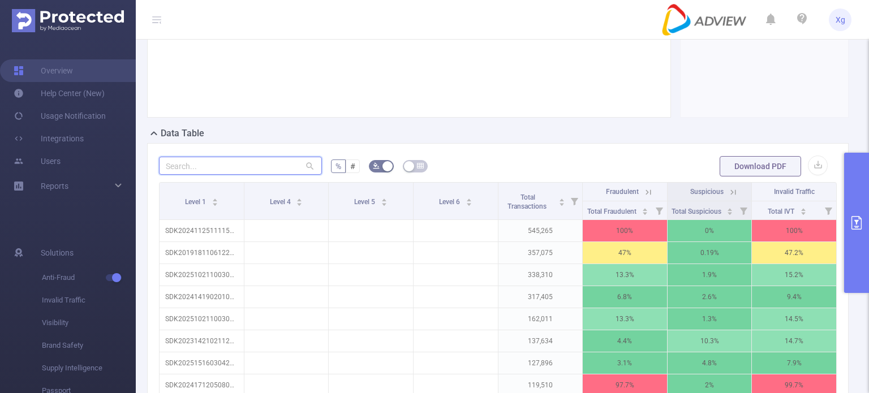
click at [201, 173] on input "text" at bounding box center [240, 166] width 163 height 18
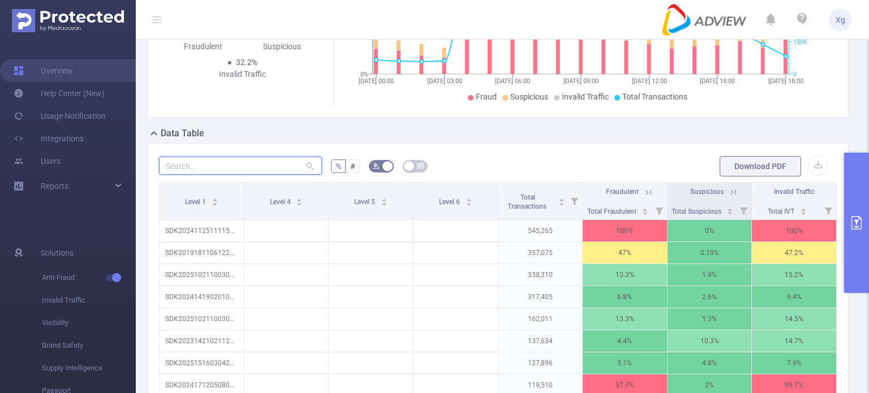
paste input "sdk20251516030435kzz57coog42yayz"
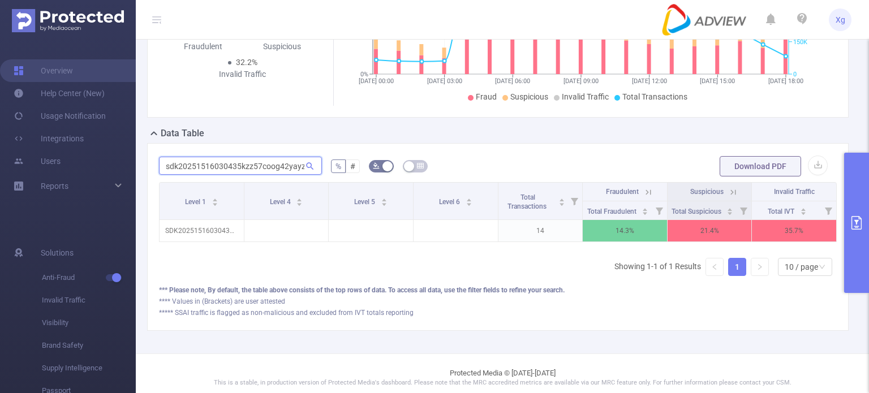
scroll to position [0, 1]
type input "sdk20251516030435kzz57coog42yayz"
click at [854, 196] on button "primary" at bounding box center [856, 223] width 25 height 140
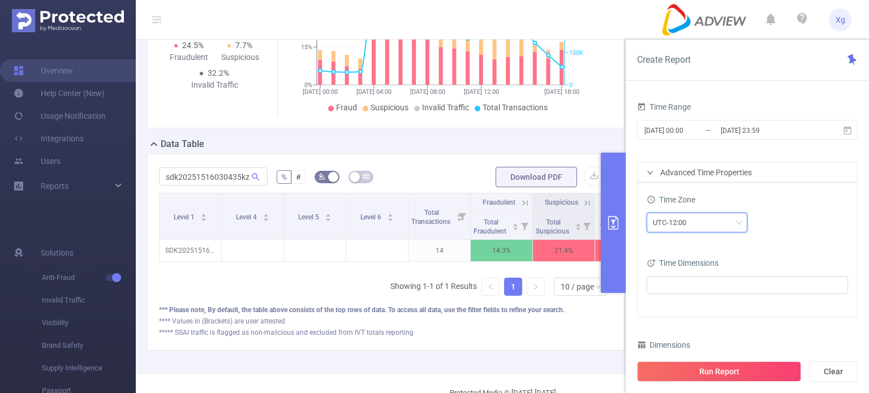
click at [698, 221] on div "UTC-12:00" at bounding box center [697, 222] width 88 height 19
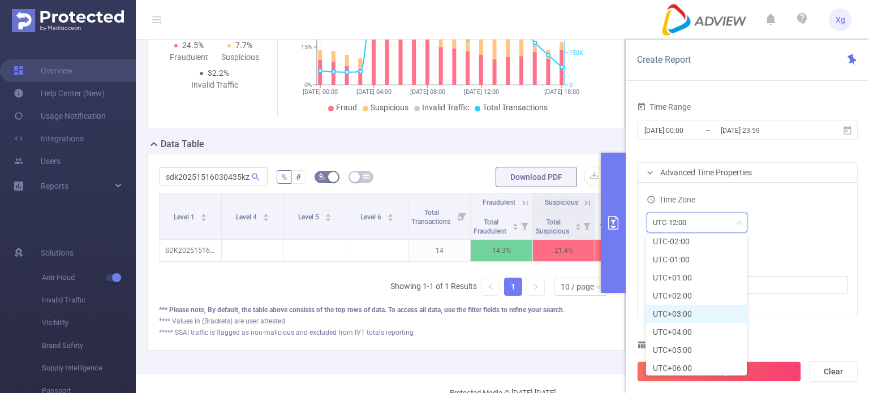
scroll to position [226, 0]
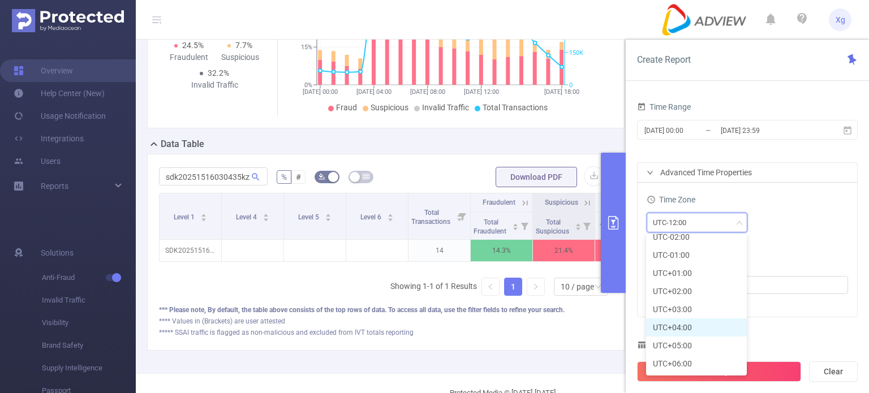
click at [709, 322] on li "UTC+04:00" at bounding box center [696, 328] width 101 height 18
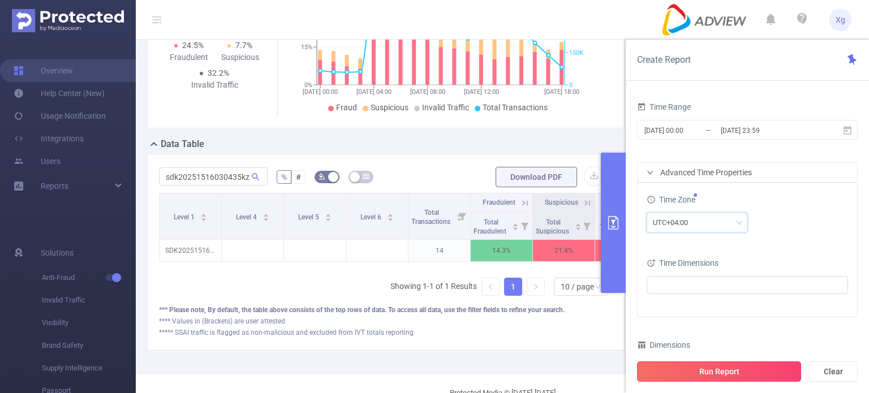
click at [722, 371] on button "Run Report" at bounding box center [719, 372] width 164 height 20
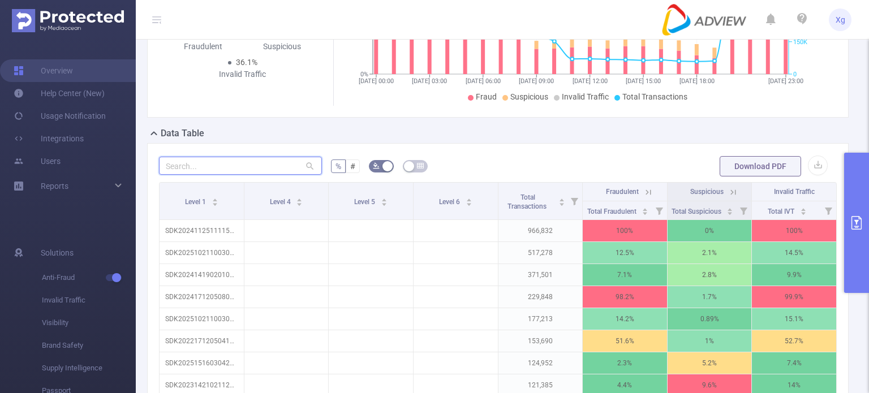
click at [283, 175] on input "text" at bounding box center [240, 166] width 163 height 18
paste input "sdk20251516030435kzz57coog42yayz"
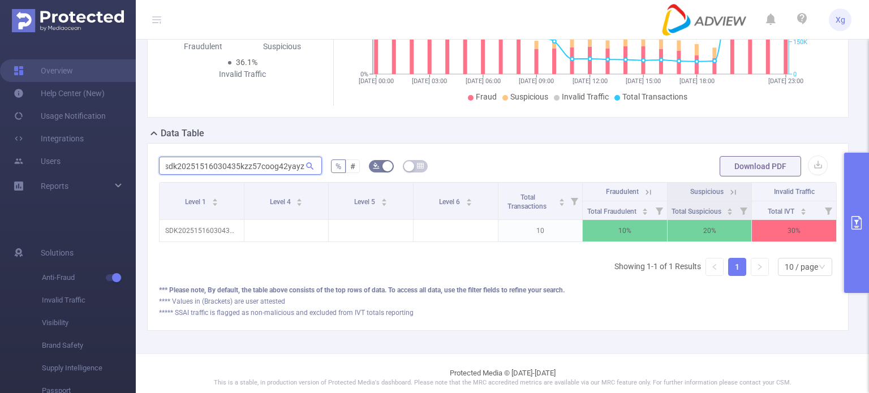
type input "sdk20251516030435kzz57coog42yayz"
click at [748, 307] on div "**** Values in (Brackets) are user attested" at bounding box center [498, 302] width 678 height 10
click at [854, 210] on button "primary" at bounding box center [856, 223] width 25 height 140
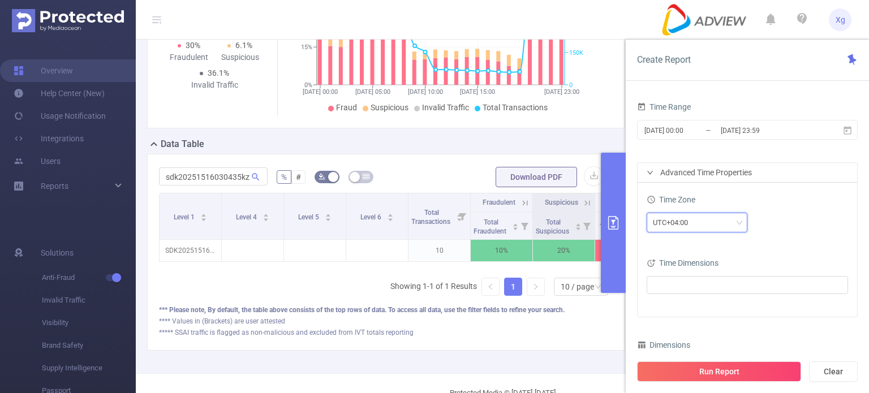
click at [708, 221] on div "UTC+04:00" at bounding box center [697, 222] width 88 height 19
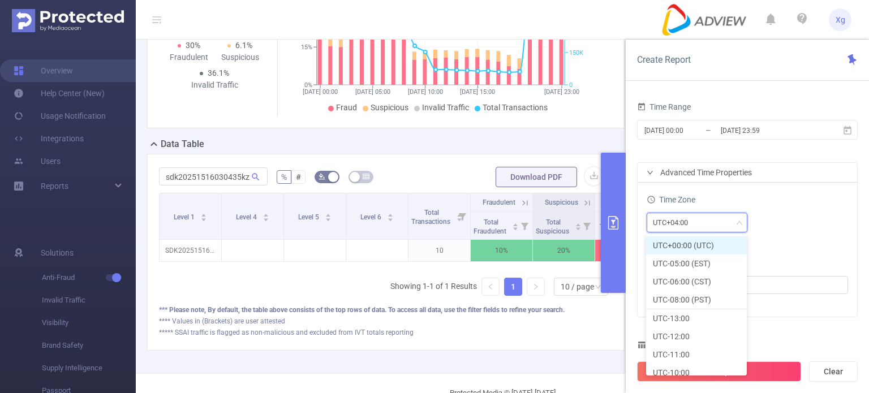
click at [712, 249] on li "UTC+00:00 (UTC)" at bounding box center [696, 246] width 101 height 18
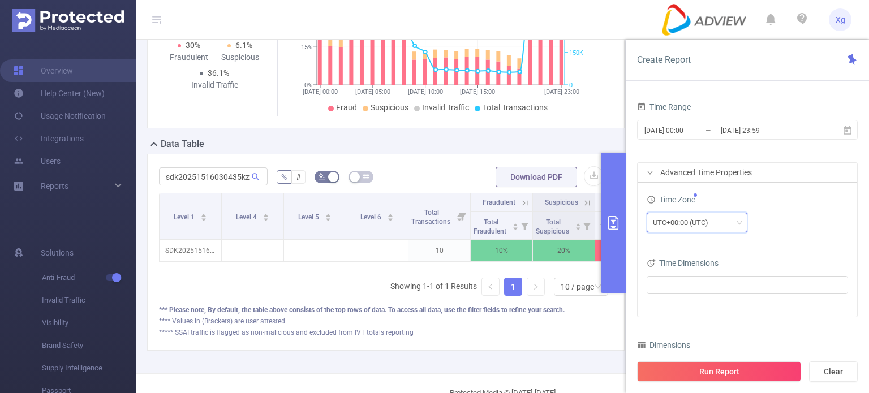
click at [734, 221] on div "UTC+00:00 (UTC)" at bounding box center [697, 222] width 88 height 19
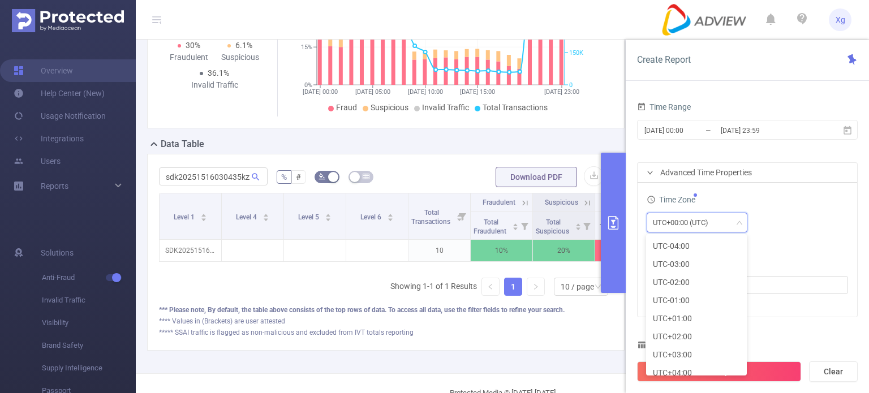
scroll to position [334, 0]
click at [724, 358] on li "UTC+12:00" at bounding box center [696, 365] width 101 height 18
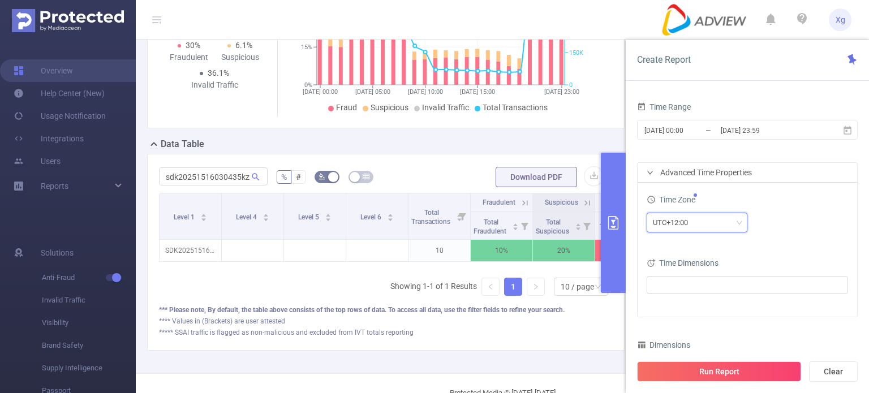
click at [719, 221] on div "UTC+12:00" at bounding box center [697, 222] width 88 height 19
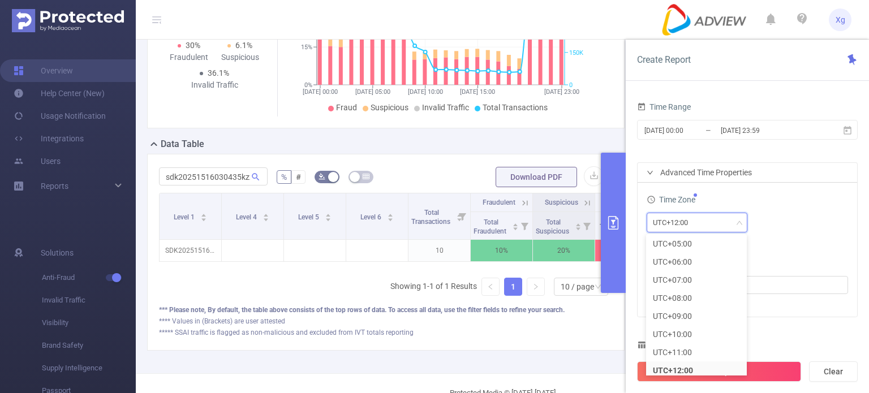
scroll to position [0, 0]
click at [709, 246] on li "UTC+00:00 (UTC)" at bounding box center [696, 246] width 101 height 18
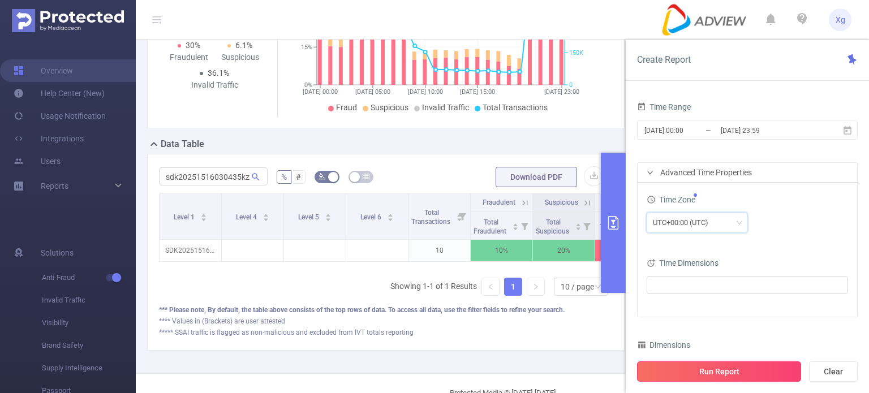
click at [759, 375] on button "Run Report" at bounding box center [719, 372] width 164 height 20
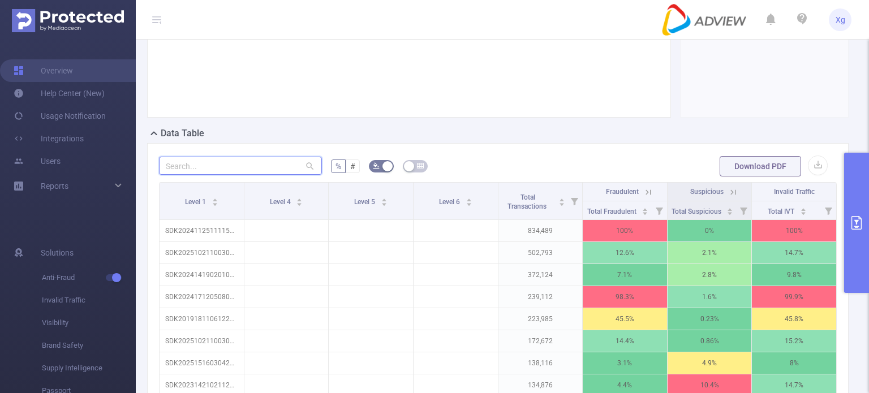
click at [240, 174] on input "text" at bounding box center [240, 166] width 163 height 18
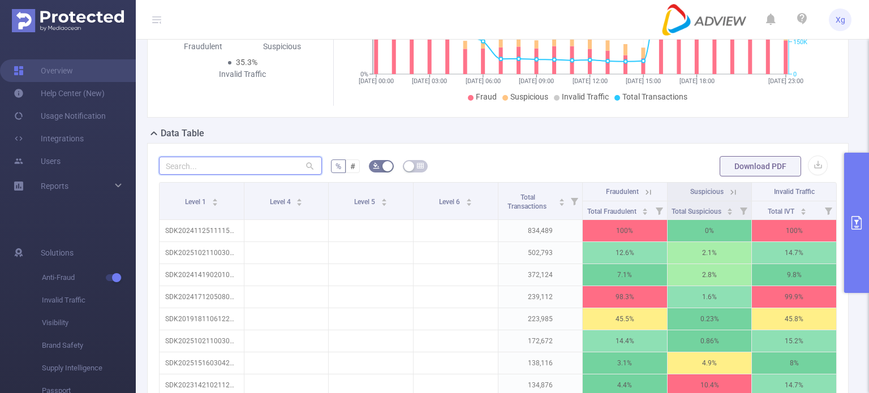
paste input "sdk20251516030435kzz57coog42yayz"
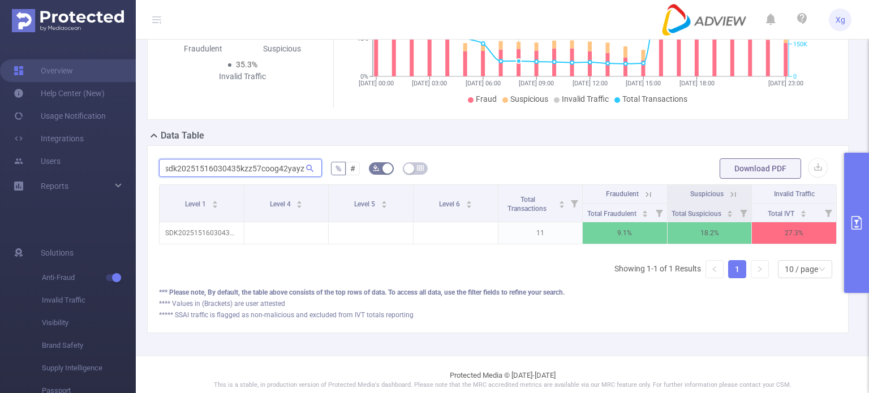
scroll to position [228, 0]
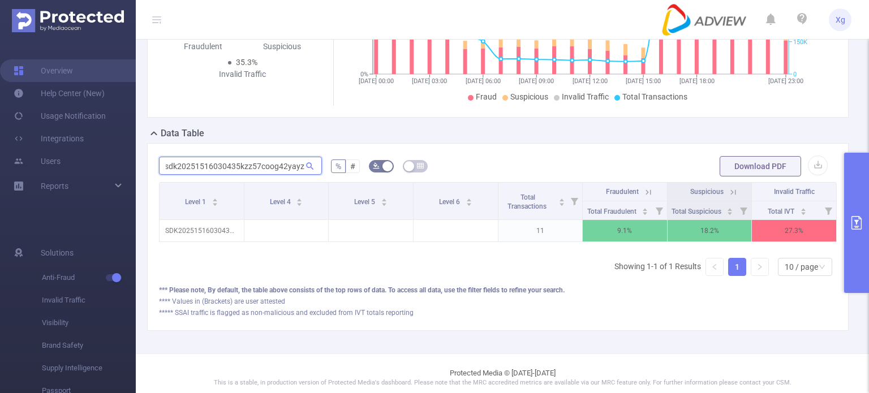
type input "sdk20251516030435kzz57coog42yayz"
drag, startPoint x: 732, startPoint y: 335, endPoint x: 721, endPoint y: 337, distance: 11.0
click at [732, 318] on div "***** SSAI traffic is flagged as non-malicious and excluded from IVT totals rep…" at bounding box center [498, 313] width 678 height 10
click at [695, 307] on div "**** Values in (Brackets) are user attested" at bounding box center [498, 302] width 678 height 10
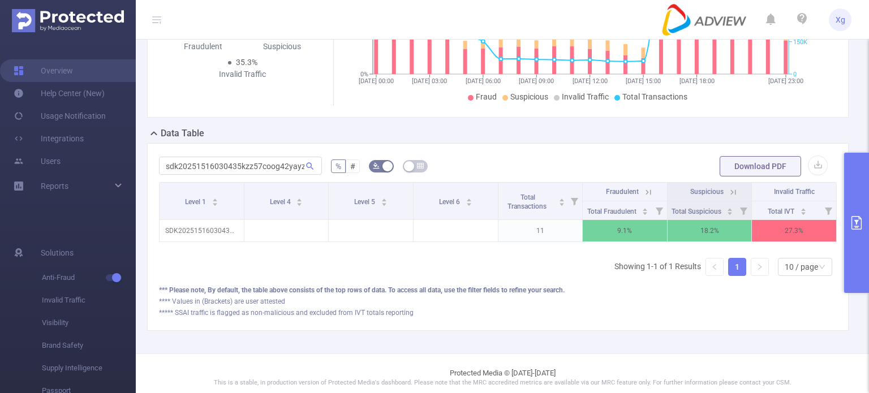
click at [845, 208] on button "primary" at bounding box center [856, 223] width 25 height 140
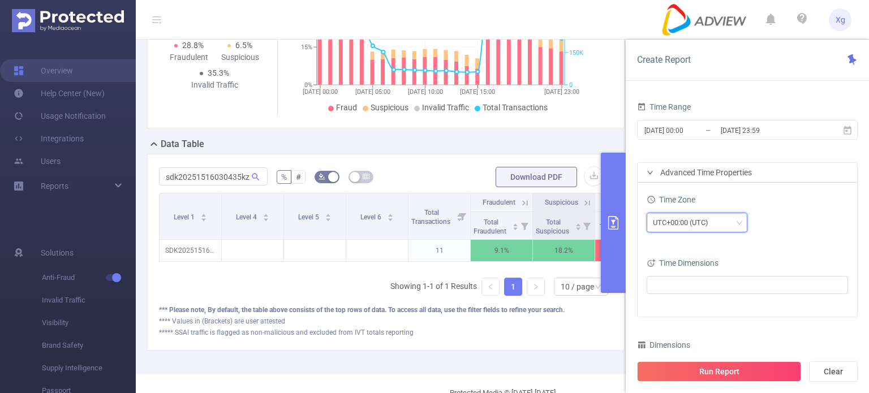
click at [706, 217] on div "UTC+00:00 (UTC)" at bounding box center [684, 222] width 63 height 19
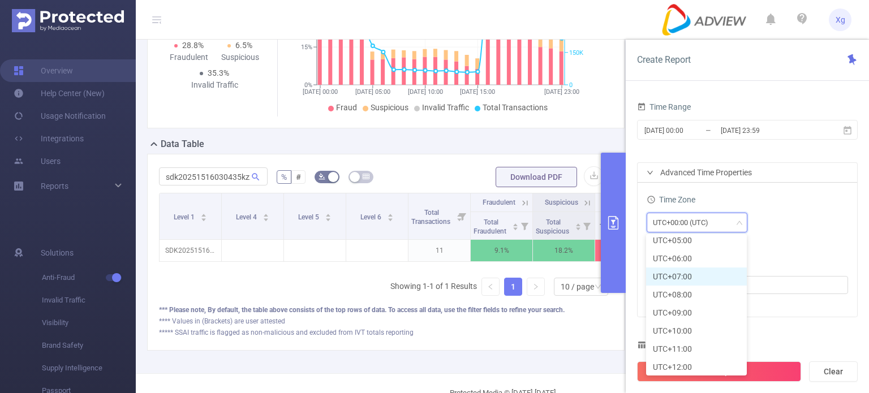
scroll to position [334, 0]
click at [700, 290] on li "UTC+08:00" at bounding box center [696, 293] width 101 height 18
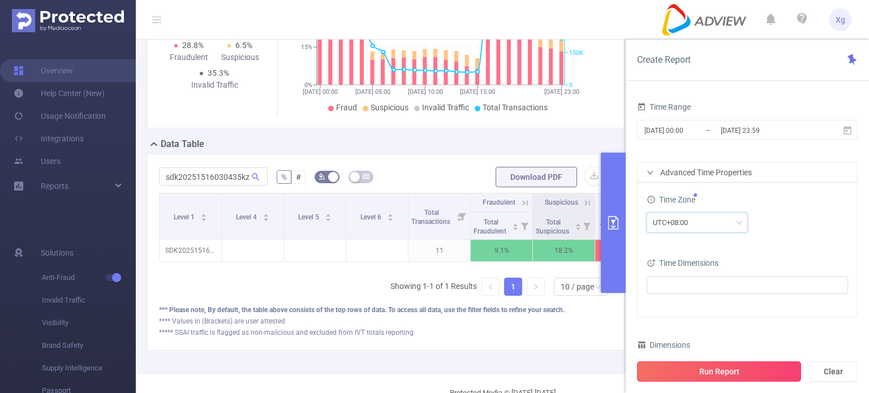
click at [749, 372] on button "Run Report" at bounding box center [719, 372] width 164 height 20
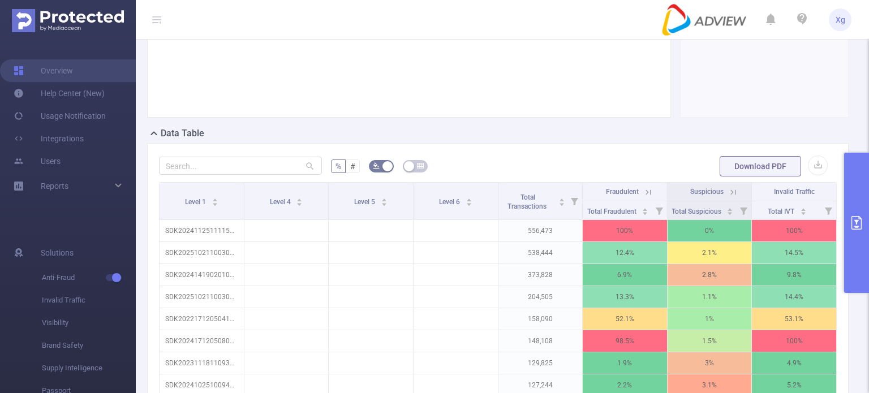
drag, startPoint x: 662, startPoint y: 167, endPoint x: 261, endPoint y: 177, distance: 400.8
click at [662, 167] on form "% # Download PDF" at bounding box center [498, 166] width 678 height 23
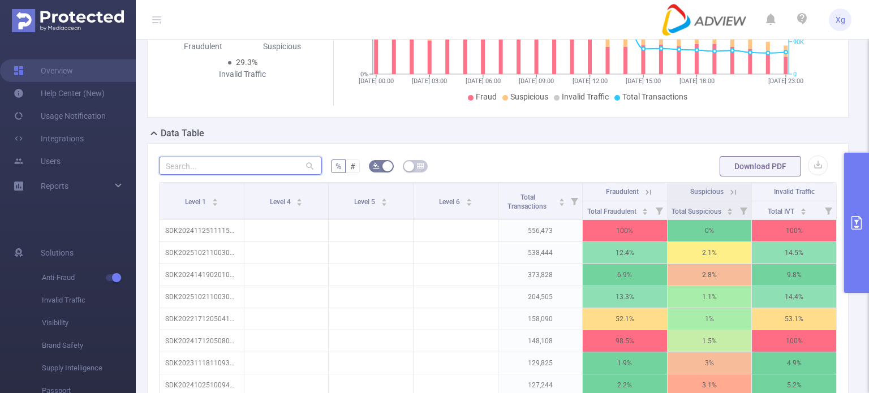
click at [228, 173] on input "text" at bounding box center [240, 166] width 163 height 18
paste input "sdk20251516030435kzz57coog42yayz"
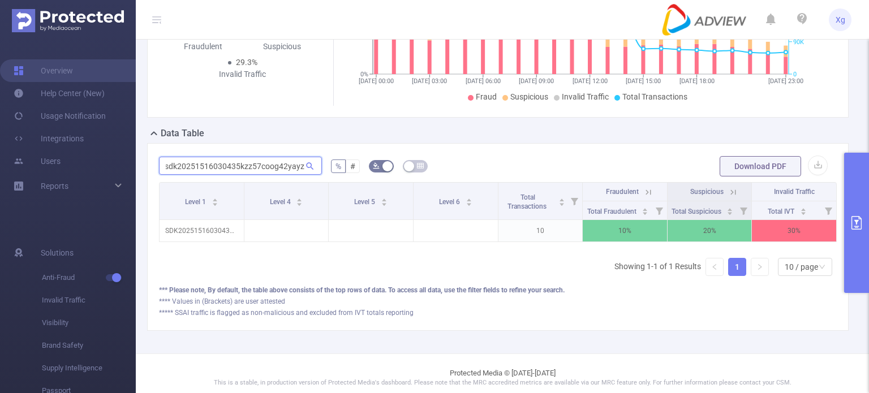
type input "sdk20251516030435kzz57coog42yayz"
click at [856, 208] on button "primary" at bounding box center [856, 223] width 25 height 140
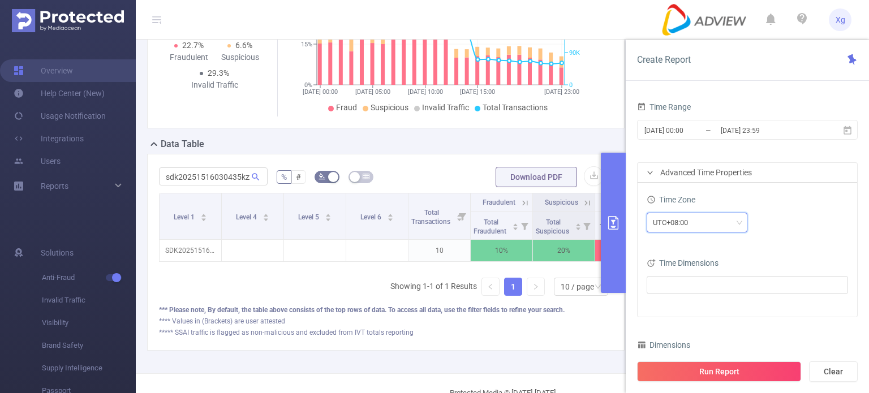
click at [736, 222] on div "UTC+08:00" at bounding box center [697, 222] width 88 height 19
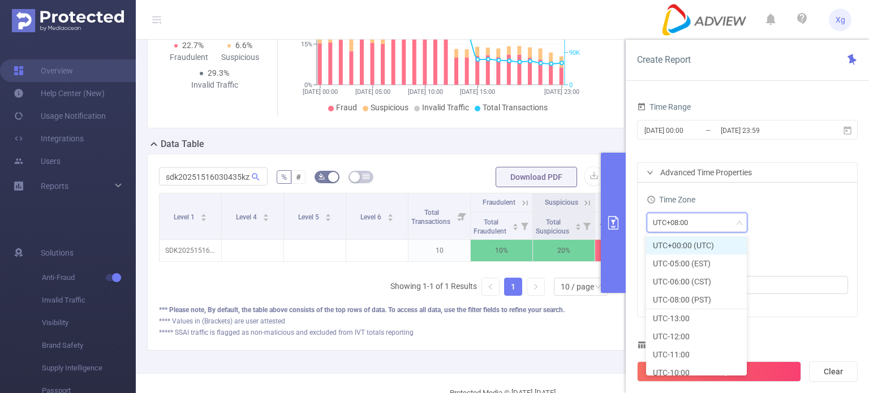
click at [721, 245] on li "UTC+00:00 (UTC)" at bounding box center [696, 246] width 101 height 18
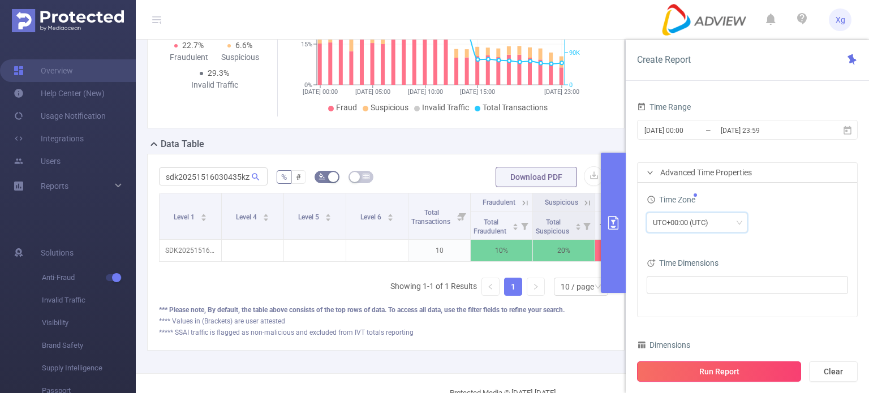
click at [721, 372] on button "Run Report" at bounding box center [719, 372] width 164 height 20
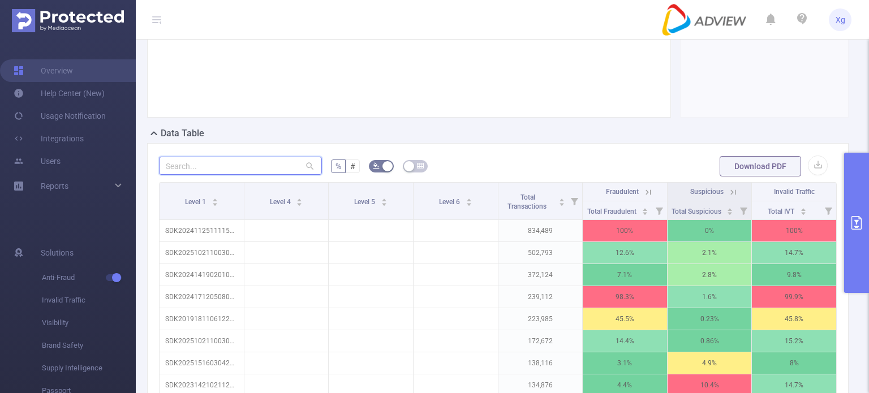
click at [219, 175] on input "text" at bounding box center [240, 166] width 163 height 18
paste input "sdk20251516030435kzz57coog42yayz"
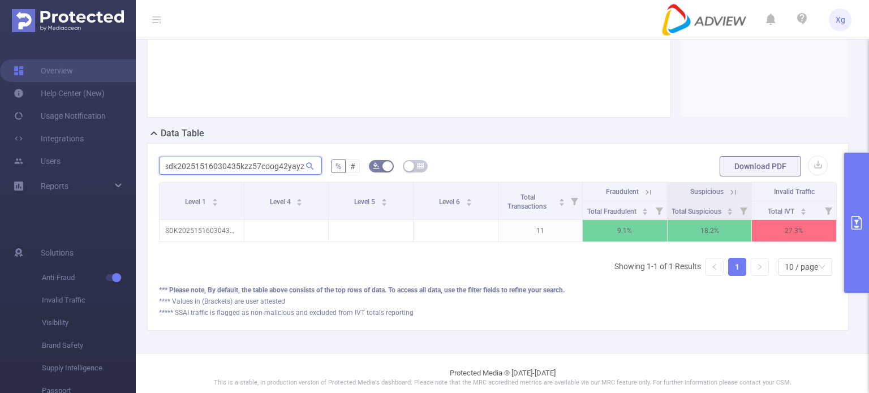
type input "sdk20251516030435kzz57coog42yayz"
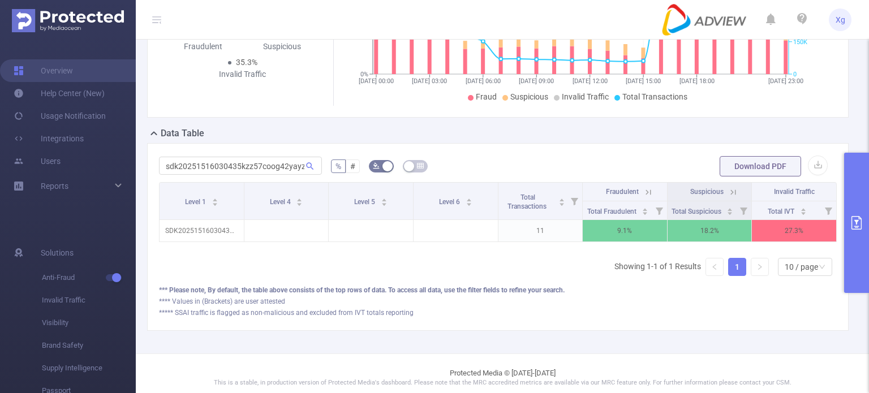
click at [680, 157] on div "sdk20251516030435kzz57coog42yayz % # Download PDF Level 1 Level 4 Level 5 Level…" at bounding box center [498, 237] width 702 height 188
drag, startPoint x: 753, startPoint y: 337, endPoint x: 758, endPoint y: 332, distance: 7.6
click at [754, 331] on div "sdk20251516030435kzz57coog42yayz % # Download PDF Level 1 Level 4 Level 5 Level…" at bounding box center [498, 237] width 702 height 188
click at [852, 230] on button "primary" at bounding box center [856, 223] width 25 height 140
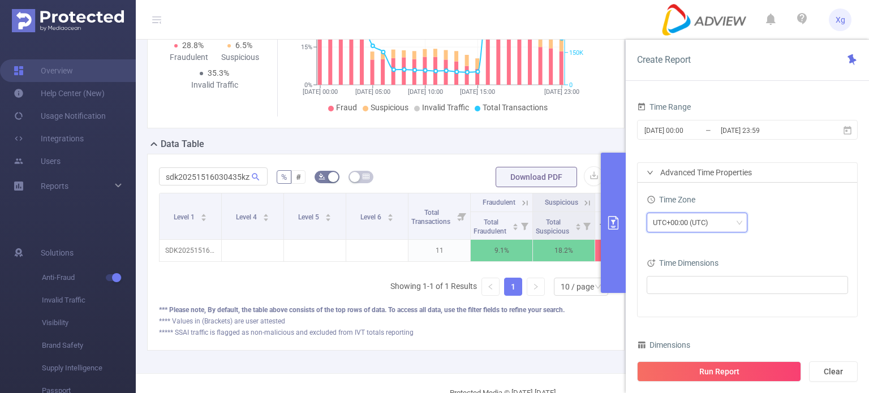
click at [698, 222] on div "UTC+00:00 (UTC)" at bounding box center [684, 222] width 63 height 19
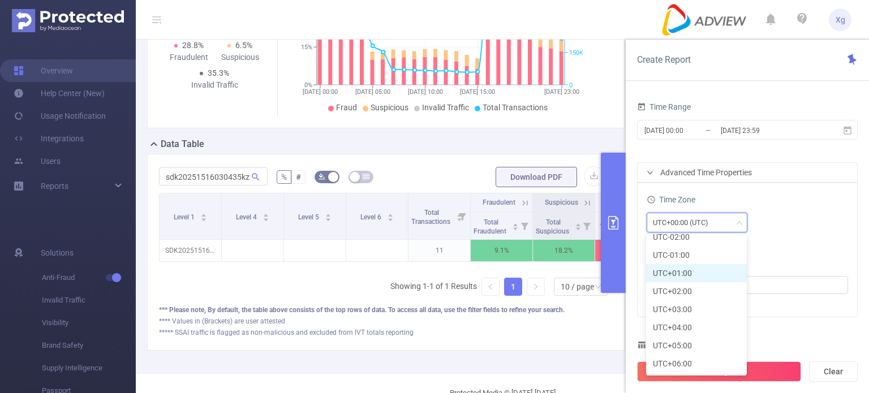
scroll to position [283, 0]
click at [687, 342] on li "UTC+08:00" at bounding box center [696, 344] width 101 height 18
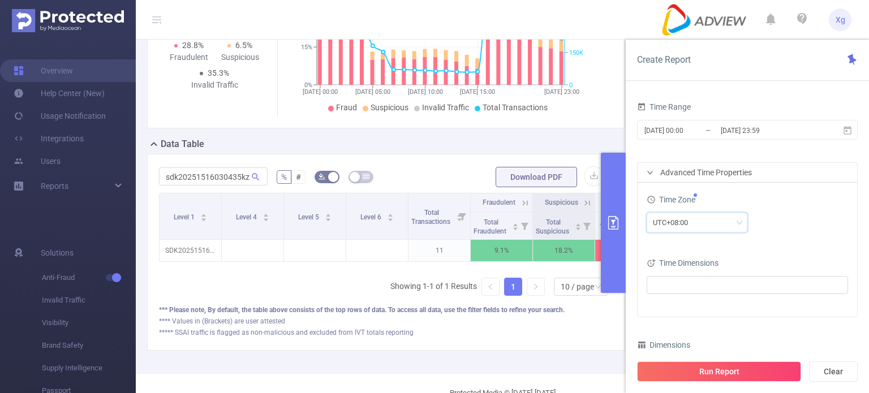
click at [715, 369] on button "Run Report" at bounding box center [719, 372] width 164 height 20
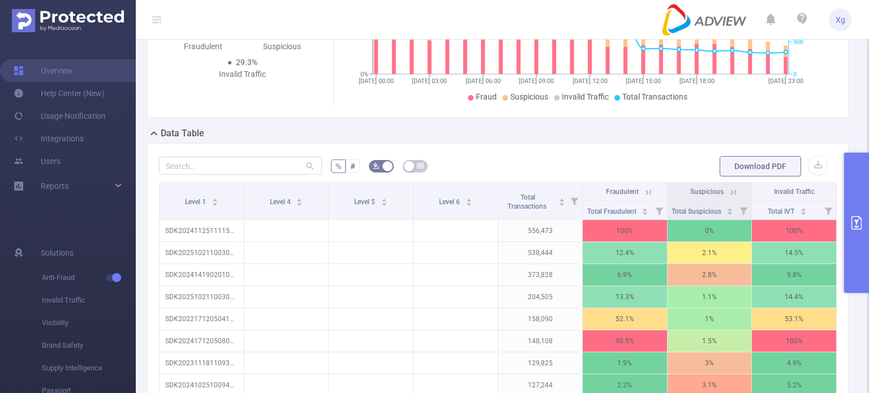
click at [684, 162] on div "% # Download PDF Level 1 Level 4 Level 5 Level 6 Total Transactions Fraudulent …" at bounding box center [498, 336] width 702 height 387
click at [248, 175] on input "text" at bounding box center [240, 166] width 163 height 18
paste input "sdk20251516030435kzz57coog42yayz"
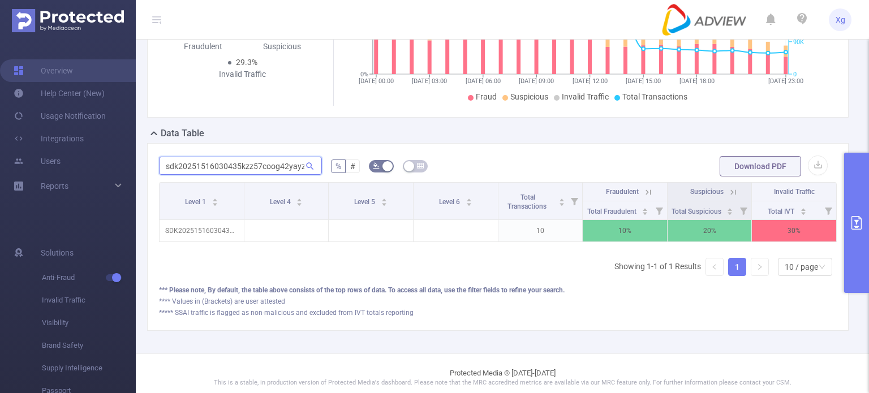
scroll to position [0, 1]
type input "sdk20251516030435kzz57coog42yayz"
click at [686, 354] on div "PID: AdView > Time Range: 2025-08-25 00:00 - 2025-08-25 23:59 > Time Zone: +08:…" at bounding box center [503, 109] width 734 height 490
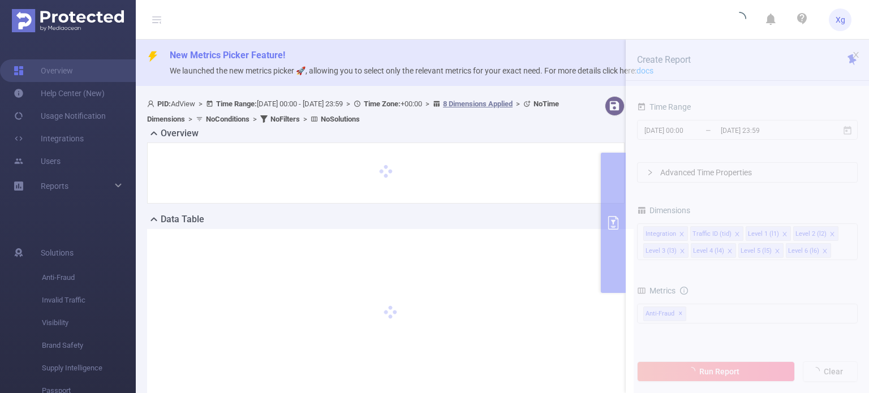
click at [332, 167] on div at bounding box center [386, 173] width 454 height 37
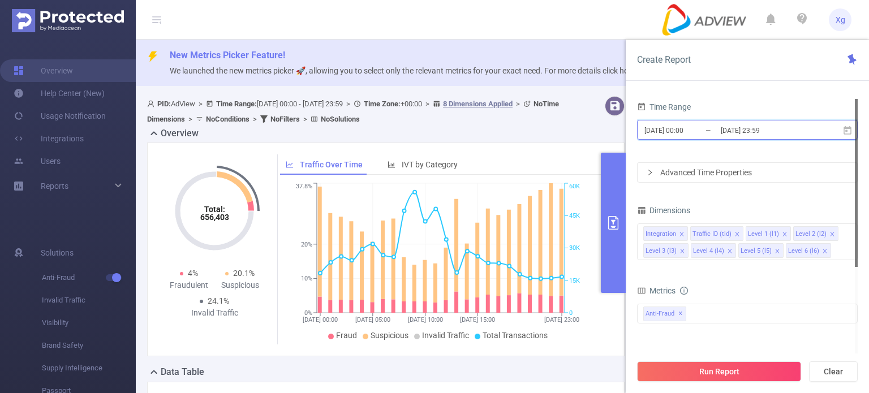
click at [850, 131] on icon at bounding box center [848, 131] width 10 height 10
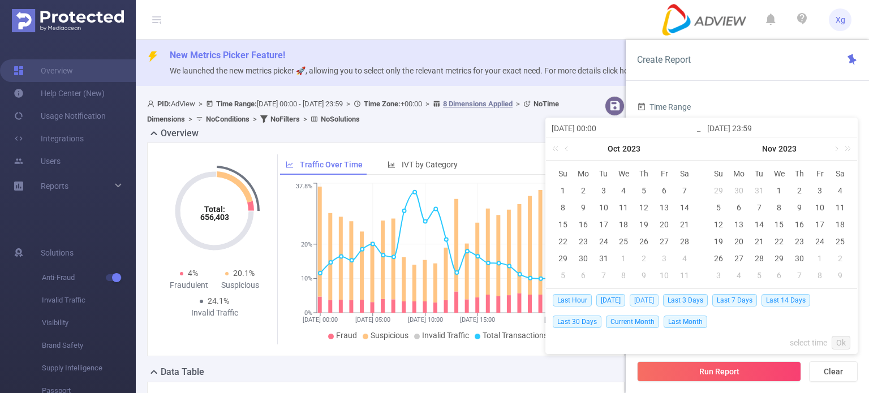
click at [649, 301] on span "[DATE]" at bounding box center [644, 300] width 29 height 12
type input "[DATE] 00:00"
type input "[DATE] 23:59"
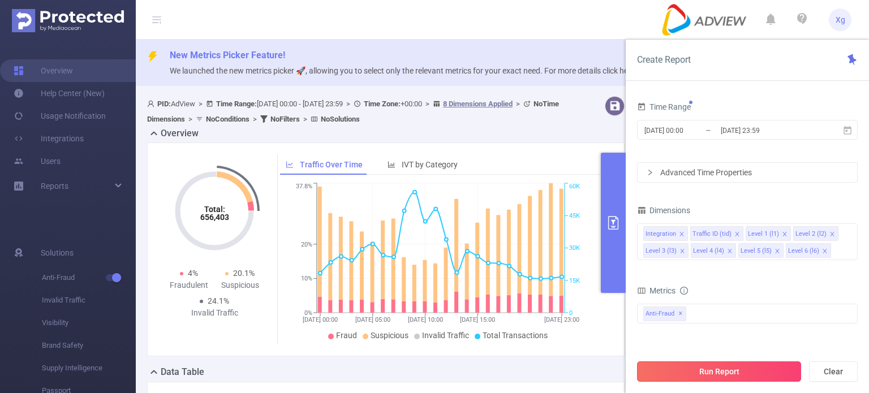
click at [763, 371] on button "Run Report" at bounding box center [719, 372] width 164 height 20
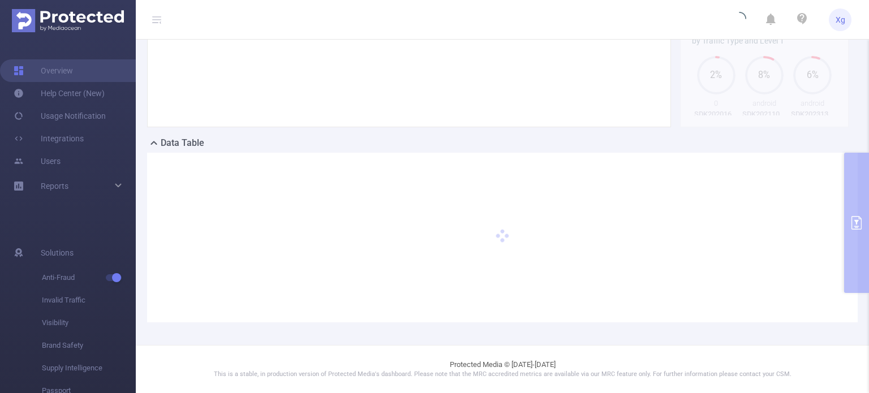
scroll to position [228, 0]
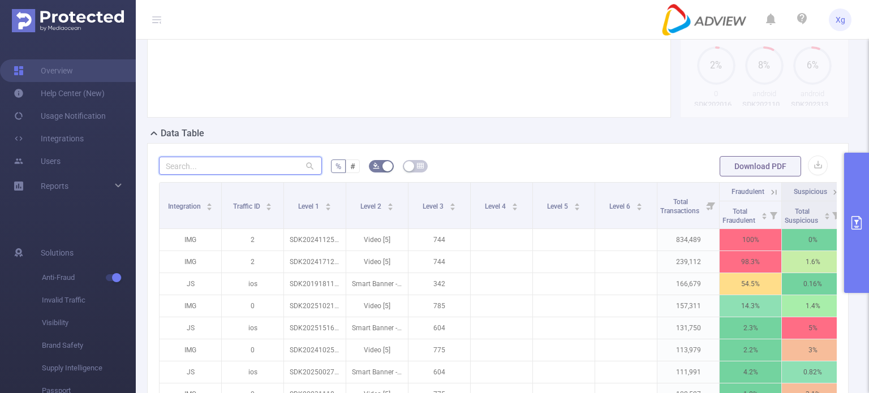
click at [211, 175] on input "text" at bounding box center [240, 166] width 163 height 18
paste input "sdk20241426021109o0o548yvhq6eome"
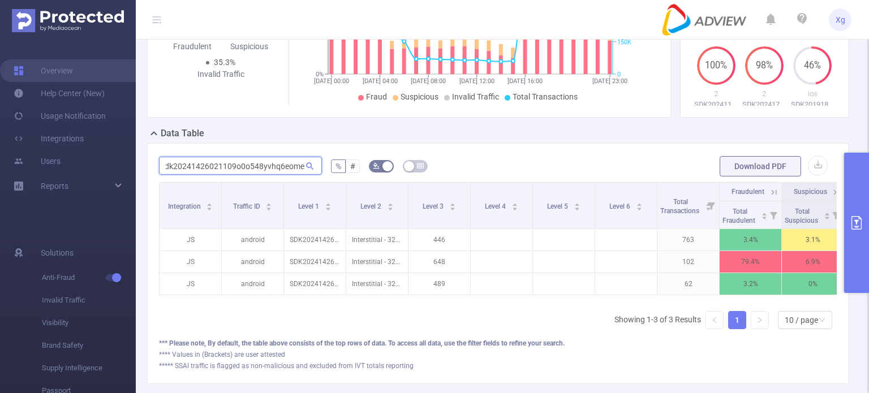
scroll to position [0, 81]
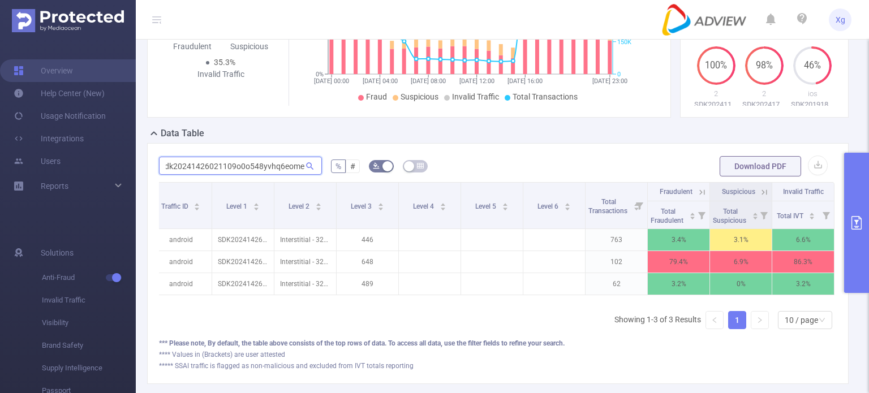
type input "sdk20241426021109o0o548yvhq6eome"
click at [864, 190] on button "primary" at bounding box center [856, 223] width 25 height 140
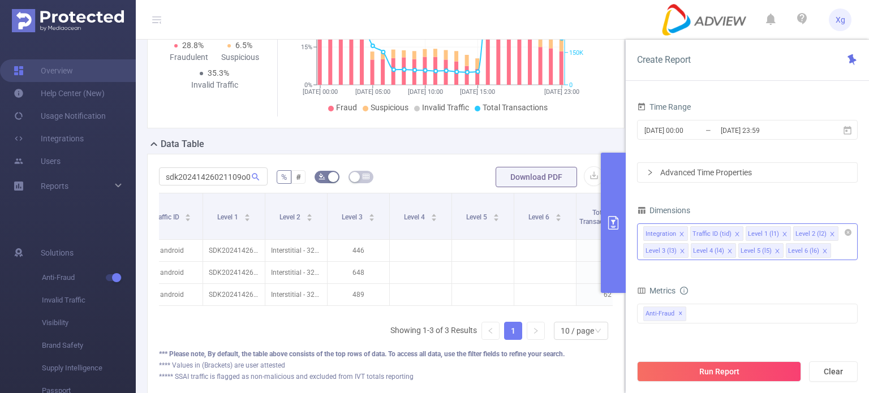
click at [830, 234] on icon "icon: close" at bounding box center [832, 234] width 4 height 4
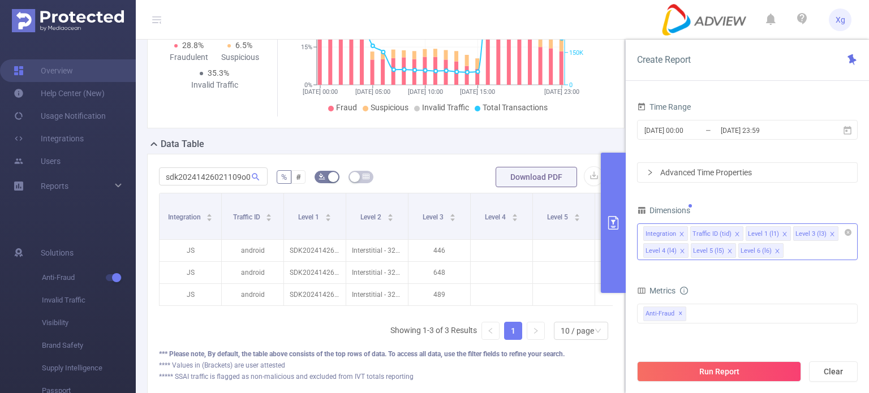
click at [679, 234] on icon "icon: close" at bounding box center [682, 234] width 6 height 6
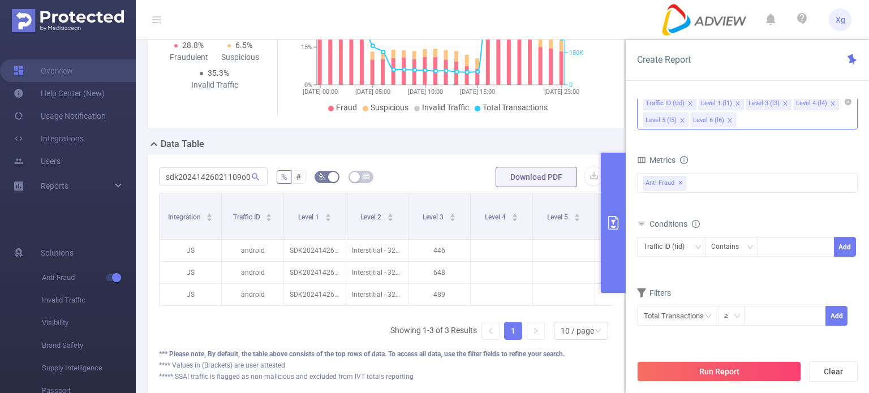
click at [684, 277] on form "Dimensions Traffic ID (tid) Level 1 (l1) Level 3 (l3) Level 4 (l4) Level 5 (l5)…" at bounding box center [747, 206] width 221 height 269
click at [765, 374] on button "Run Report" at bounding box center [719, 372] width 164 height 20
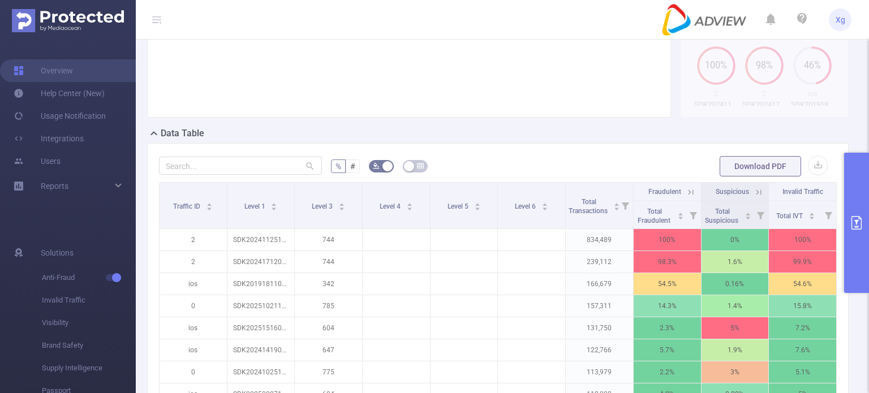
click at [857, 178] on button "primary" at bounding box center [856, 223] width 25 height 140
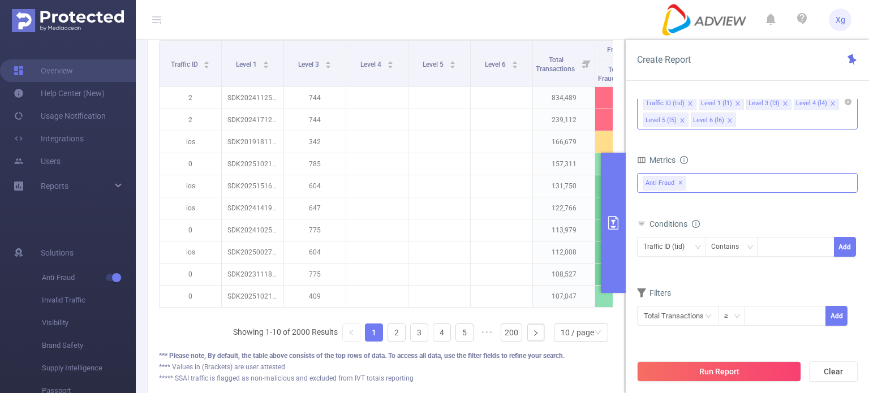
scroll to position [381, 0]
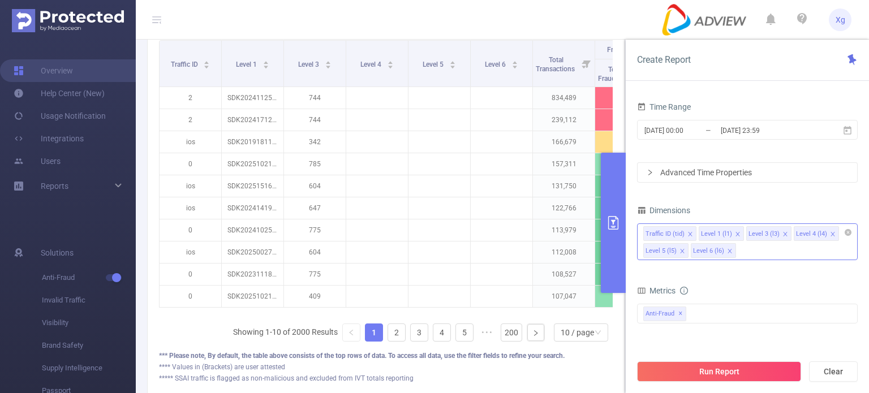
click at [677, 172] on div "Advanced Time Properties" at bounding box center [748, 172] width 220 height 19
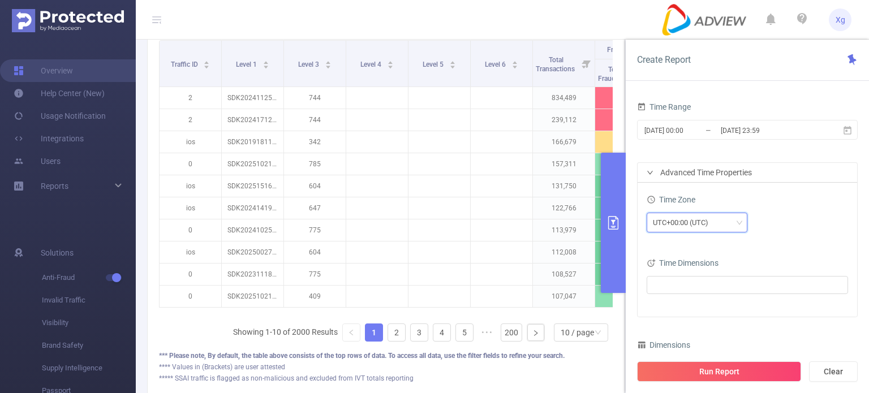
click at [720, 224] on div "UTC+00:00 (UTC)" at bounding box center [697, 222] width 88 height 19
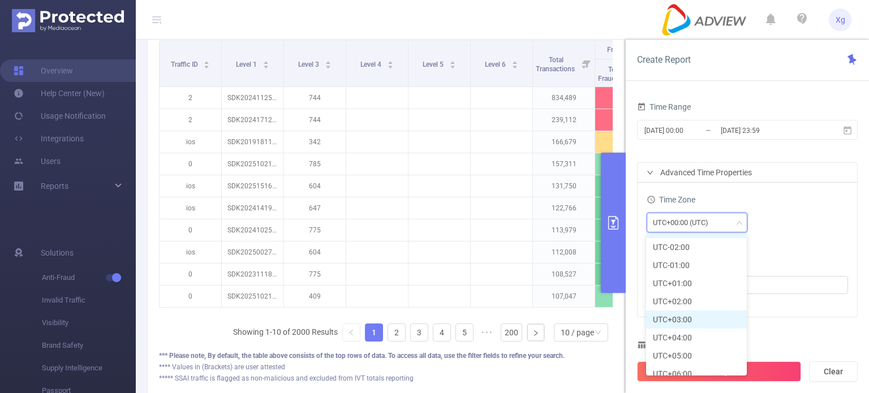
scroll to position [283, 0]
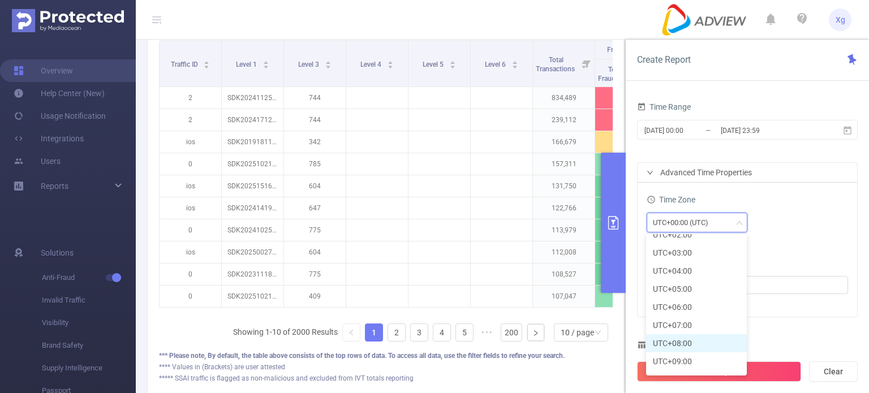
click at [692, 345] on li "UTC+08:00" at bounding box center [696, 344] width 101 height 18
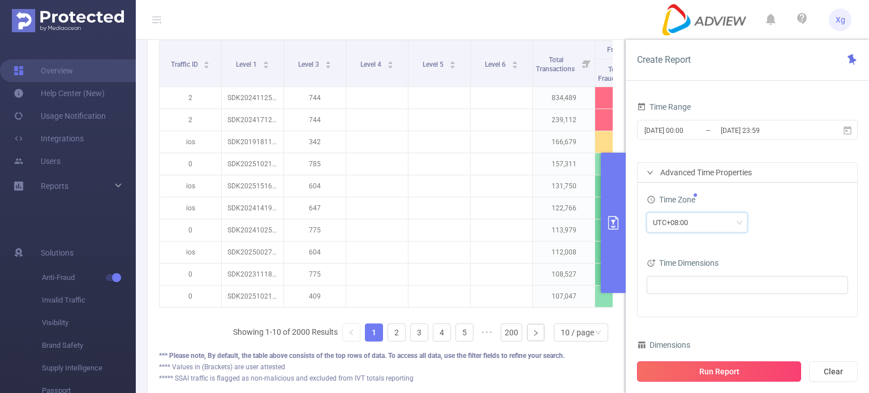
click at [744, 371] on button "Run Report" at bounding box center [719, 372] width 164 height 20
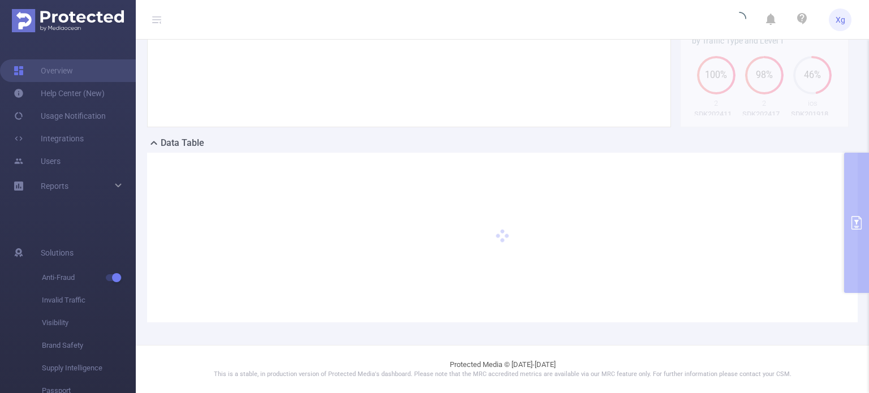
scroll to position [228, 0]
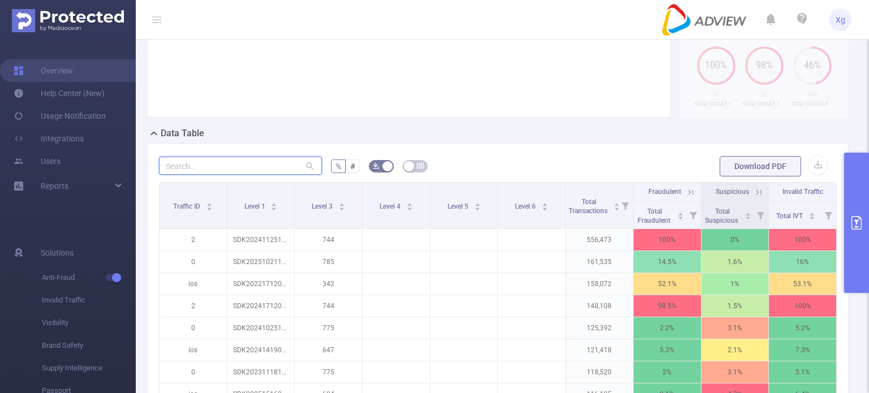
click at [271, 175] on input "text" at bounding box center [240, 166] width 163 height 18
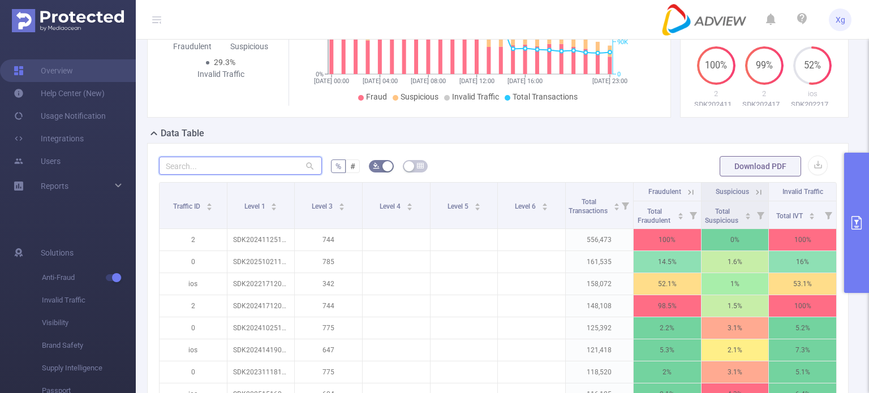
paste input "sdk20241426021109o0o548yvhq6eome"
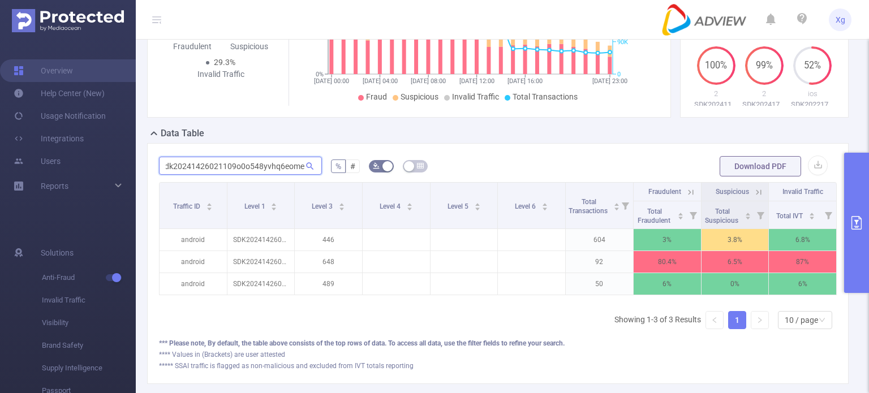
scroll to position [0, 2]
type input "sdk20241426021109o0o548yvhq6eome"
click at [691, 160] on div "sdk20241426021109o0o548yvhq6eome % # Download PDF Traffic ID Level 1 Level 3 Le…" at bounding box center [498, 263] width 702 height 241
click at [849, 207] on button "primary" at bounding box center [856, 223] width 25 height 140
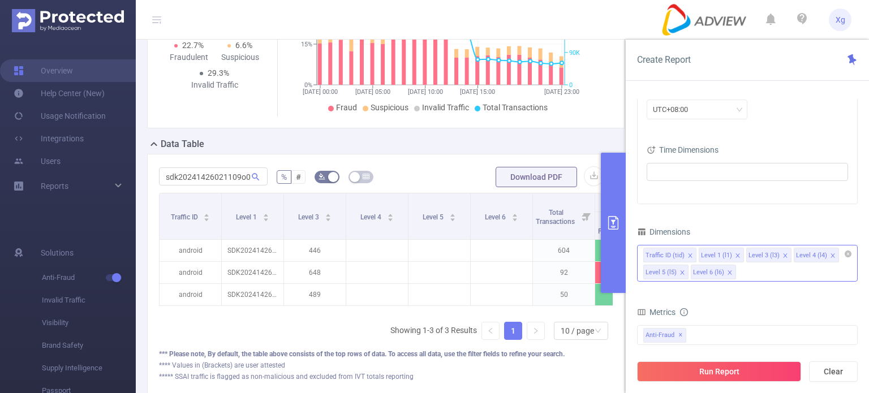
click at [783, 255] on icon "icon: close" at bounding box center [785, 256] width 4 height 4
click at [744, 370] on button "Run Report" at bounding box center [719, 372] width 164 height 20
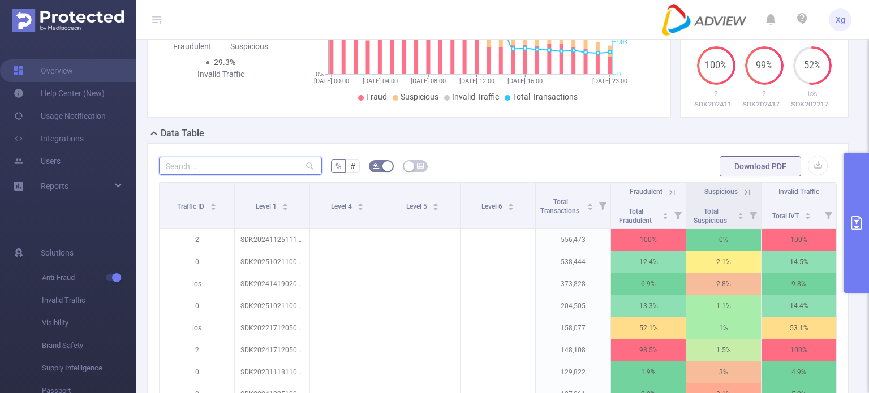
click at [253, 173] on input "text" at bounding box center [240, 166] width 163 height 18
paste input "sdk20241426021109o0o548yvhq6eome"
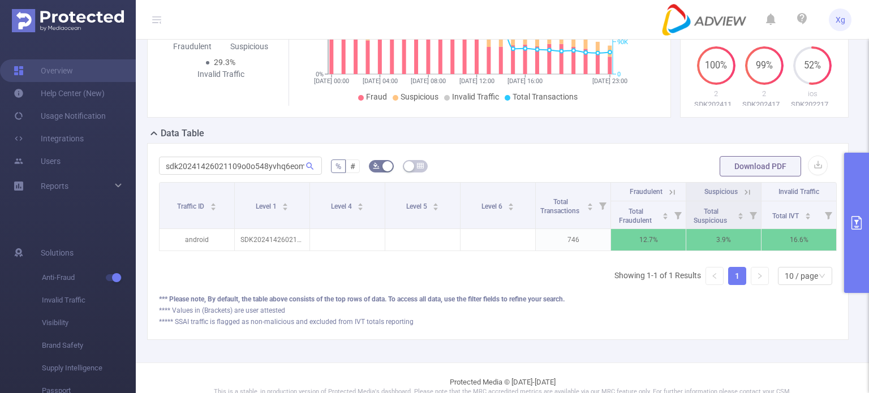
click at [668, 157] on div "sdk20241426021109o0o548yvhq6eome % # Download PDF Traffic ID Level 1 Level 4 Le…" at bounding box center [498, 241] width 702 height 197
click at [257, 173] on input "sdk20241426021109o0o548yvhq6eome" at bounding box center [240, 166] width 163 height 18
paste input "51516030435kzz57coog42yayz"
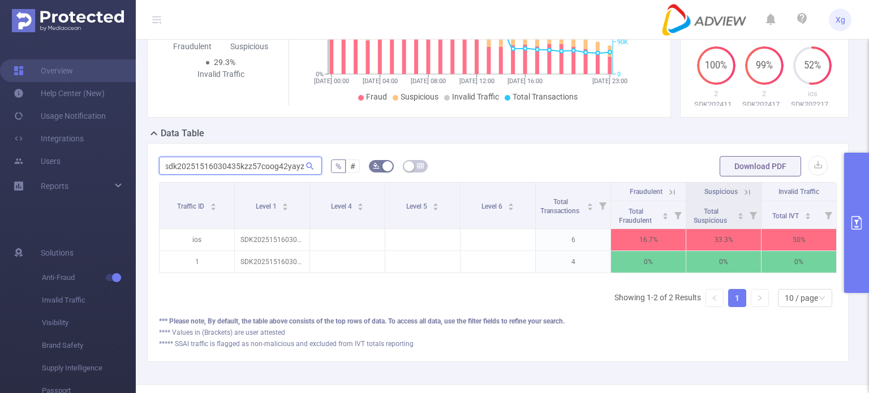
type input "sdk20251516030435kzz57coog42yayz"
click at [861, 212] on button "primary" at bounding box center [856, 223] width 25 height 140
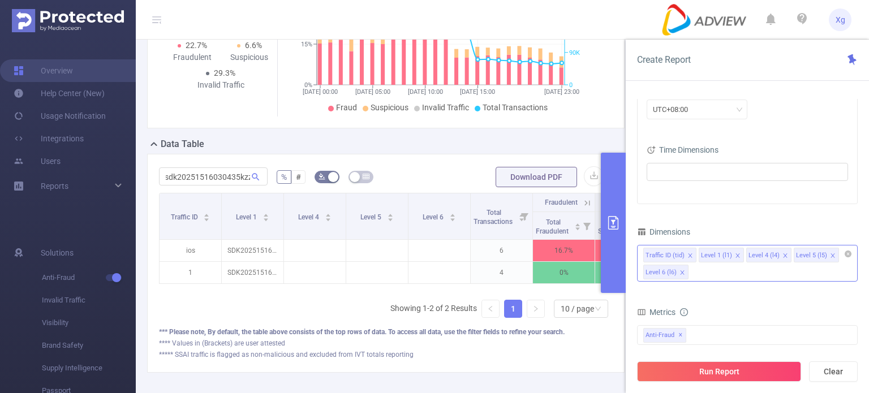
scroll to position [0, 0]
click at [688, 253] on icon "icon: close" at bounding box center [691, 256] width 6 height 6
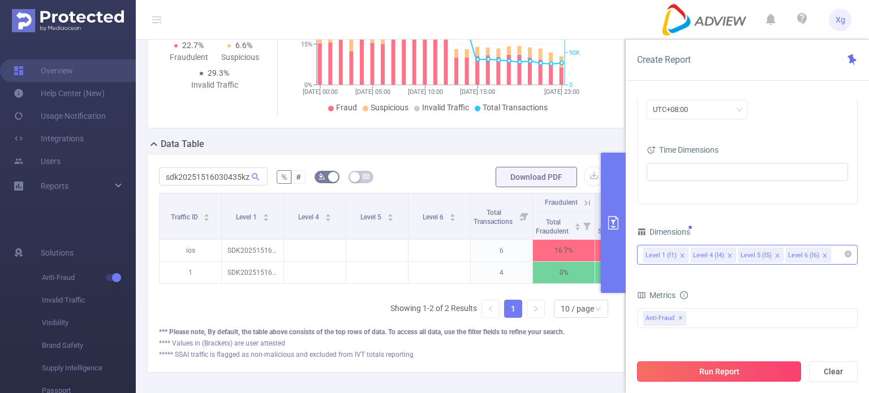
click at [758, 374] on button "Run Report" at bounding box center [719, 372] width 164 height 20
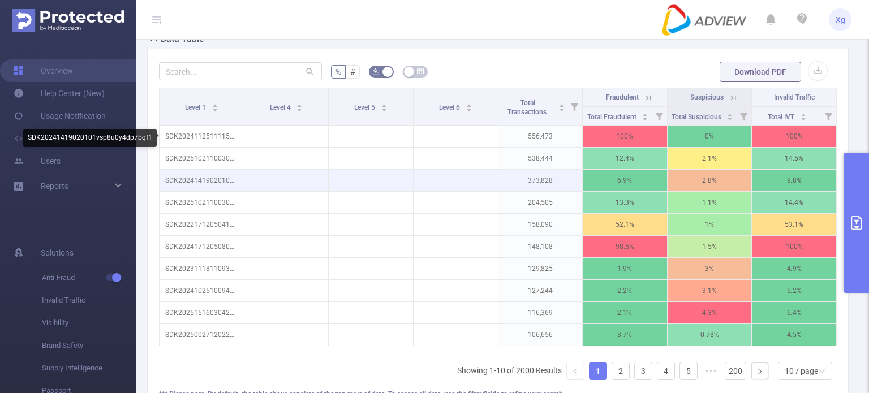
scroll to position [115, 0]
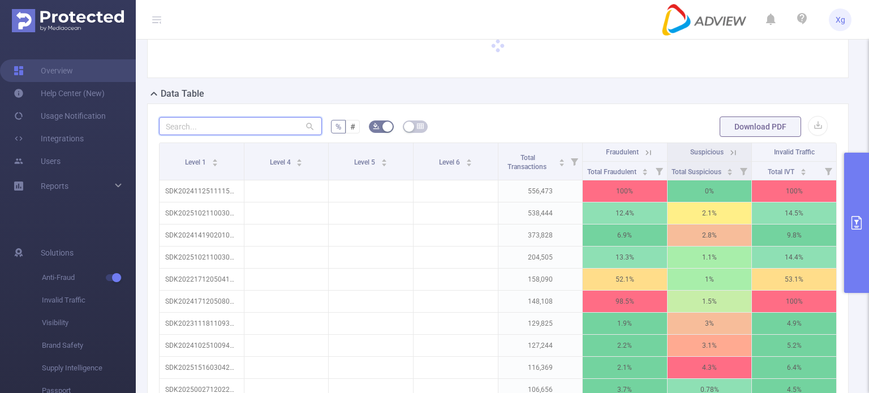
click at [222, 135] on input "text" at bounding box center [240, 126] width 163 height 18
paste input "sdk20251516030435kzz57coog42yayz"
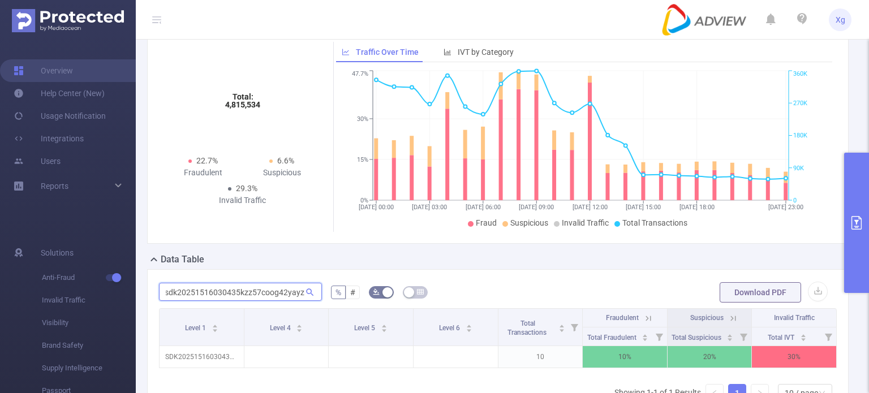
scroll to position [0, 0]
click at [242, 301] on input "sdk20251516030435kzz57coog42yayz" at bounding box center [240, 292] width 163 height 18
paste input "31530031135r1e32dvyx5vu9m4"
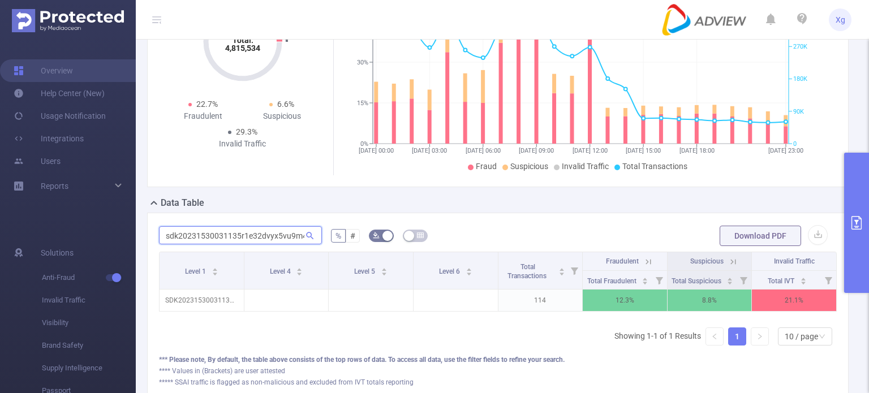
click at [174, 244] on input "sdk20231530031135r1e32dvyx5vu9m4" at bounding box center [240, 235] width 163 height 18
paste input "416290408096n1qiridh9d28nm"
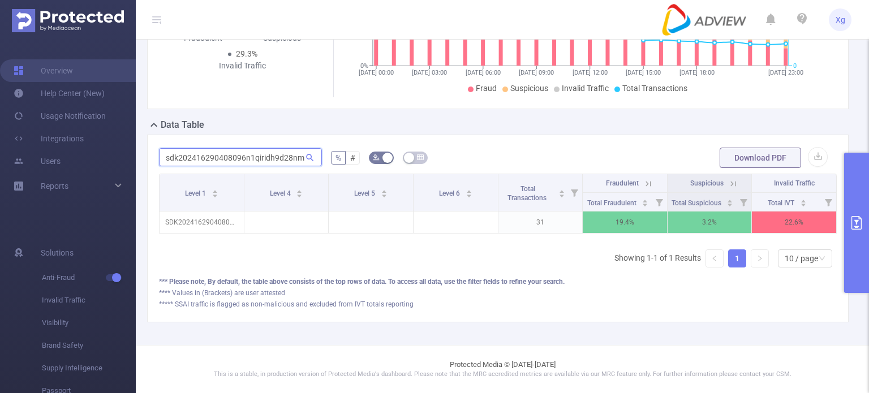
click at [217, 148] on input "sdk202416290408096n1qiridh9d28nm" at bounding box center [240, 157] width 163 height 18
paste input "21519030843kvnxrihm7adb1zt"
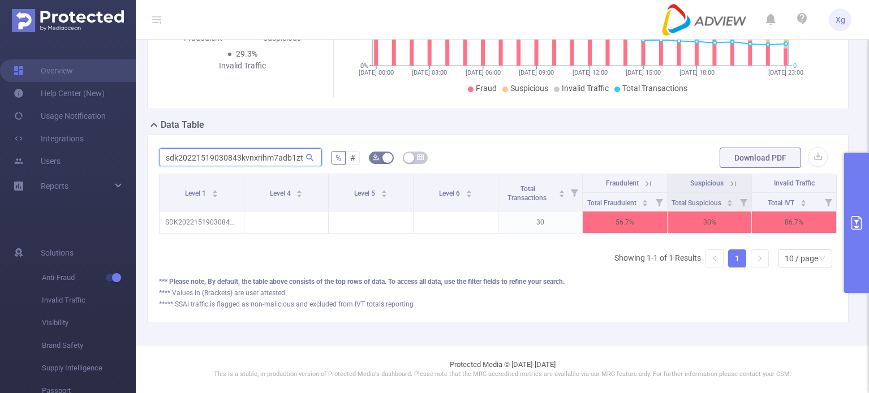
type input "sdk20221519030843kvnxrihm7adb1zt"
click at [851, 200] on button "primary" at bounding box center [856, 223] width 25 height 140
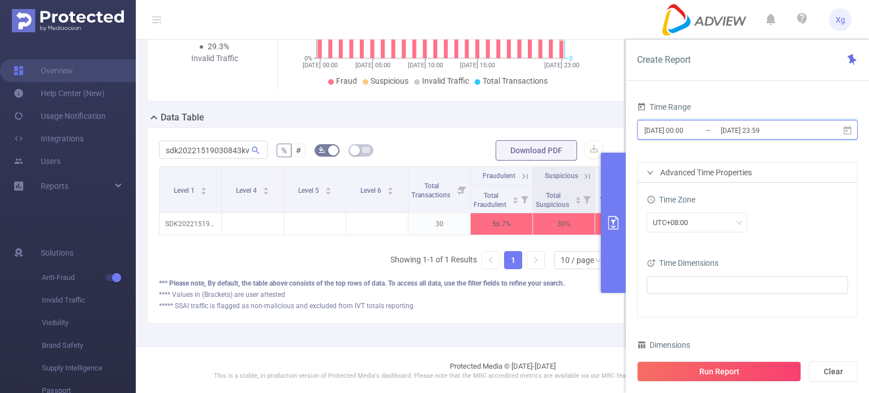
click at [847, 131] on icon at bounding box center [848, 131] width 10 height 10
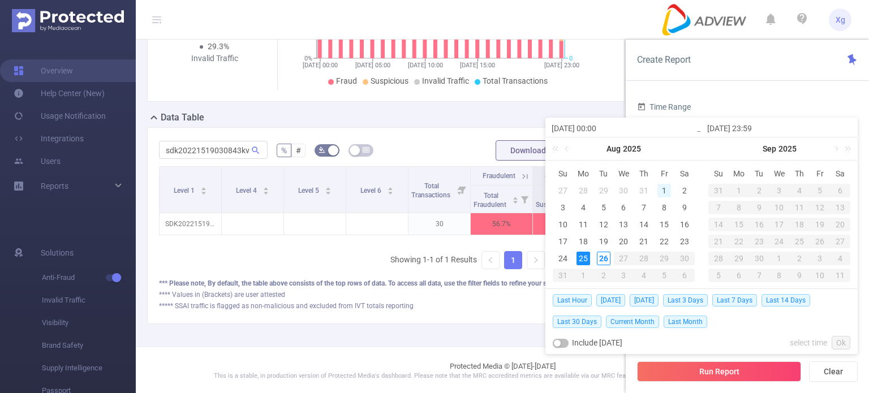
click at [663, 189] on div "1" at bounding box center [665, 191] width 14 height 14
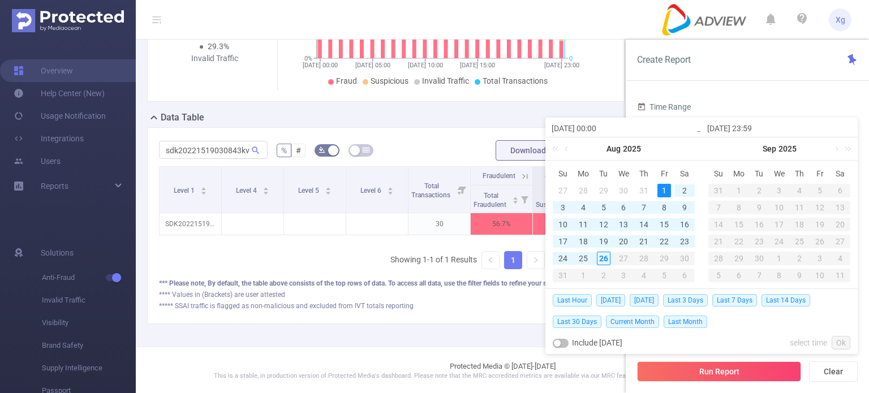
click at [663, 189] on div "1" at bounding box center [665, 191] width 14 height 14
type input "2025-08-01 00:00"
type input "2025-08-01 23:59"
type input "2025-08-01 00:00"
type input "2025-08-01 23:59"
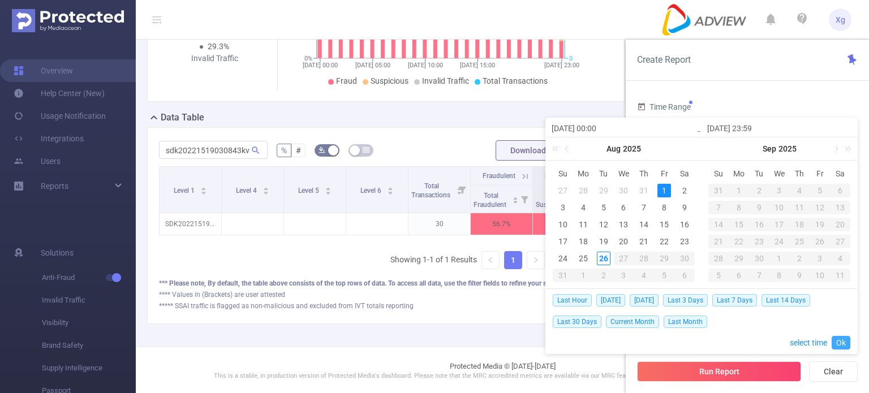
click at [844, 340] on link "Ok" at bounding box center [841, 343] width 19 height 14
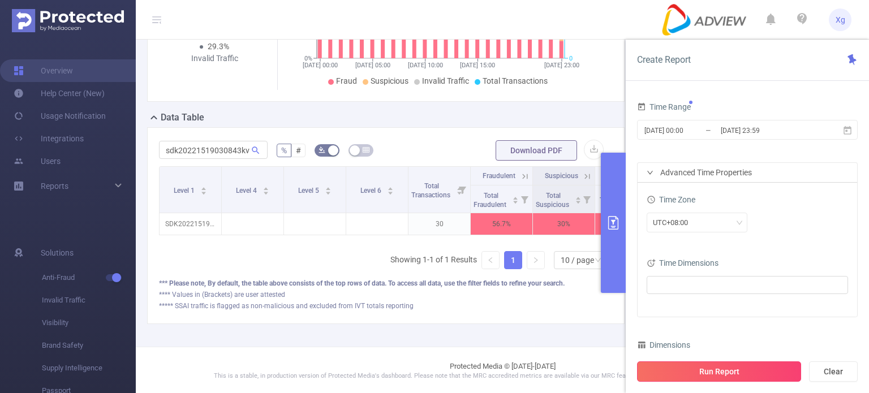
click at [747, 369] on button "Run Report" at bounding box center [719, 372] width 164 height 20
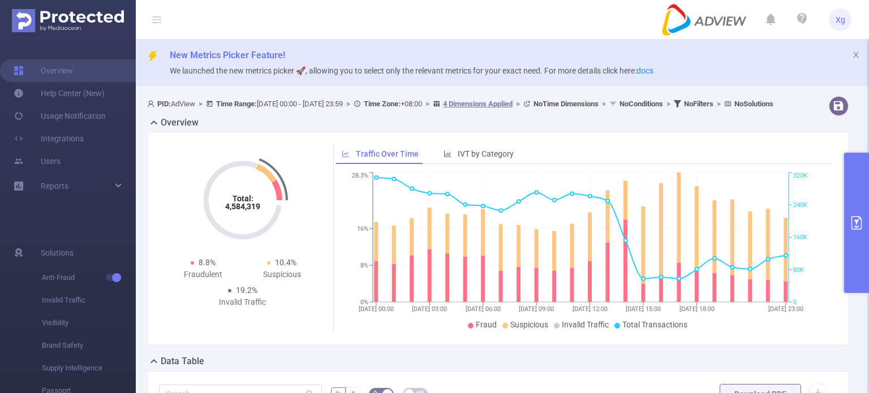
scroll to position [226, 0]
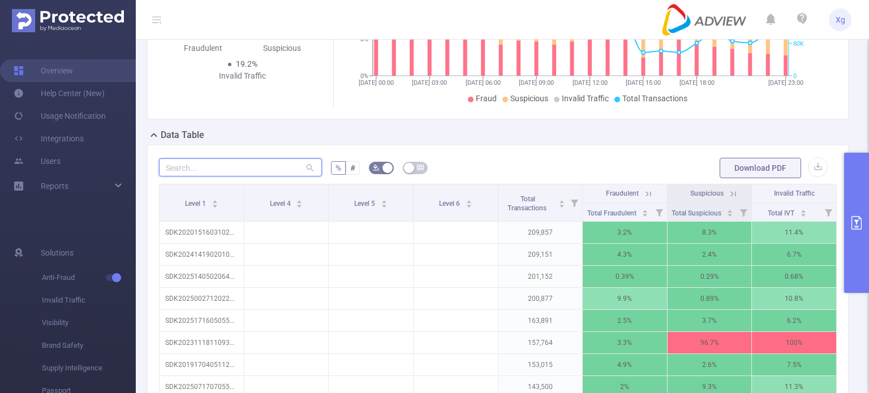
click at [221, 177] on input "text" at bounding box center [240, 167] width 163 height 18
paste input "sdk20251516030435kzz57coog42yayz"
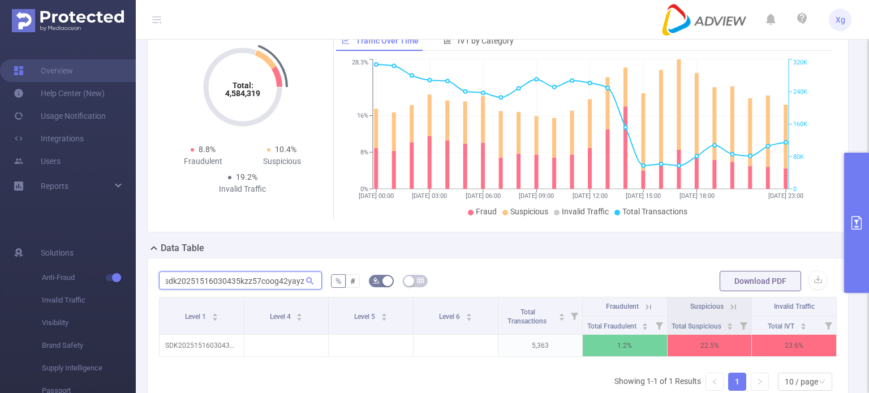
scroll to position [0, 0]
click at [185, 287] on input "sdk20251516030435kzz57coog42yayz" at bounding box center [240, 281] width 163 height 18
paste input "416290408096n1qiridh9d28nm"
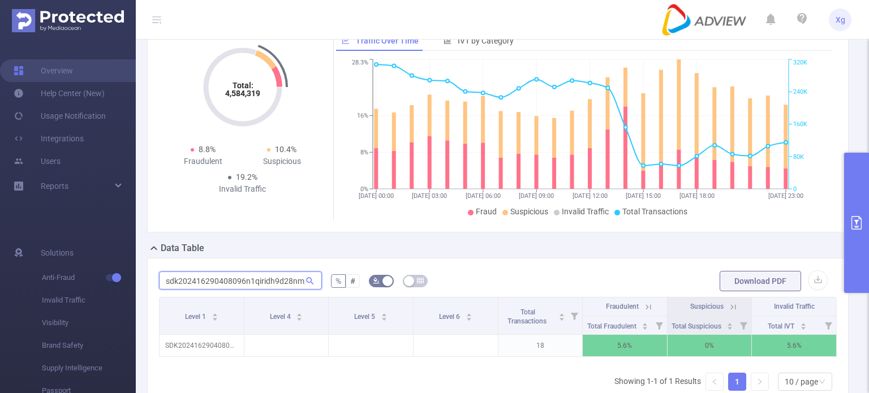
scroll to position [170, 0]
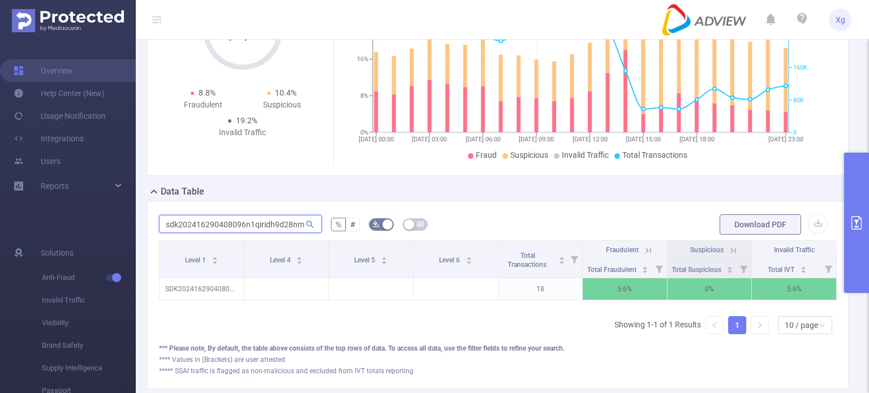
type input "sdk202416290408096n1qiridh9d28nm"
